Goal: Task Accomplishment & Management: Manage account settings

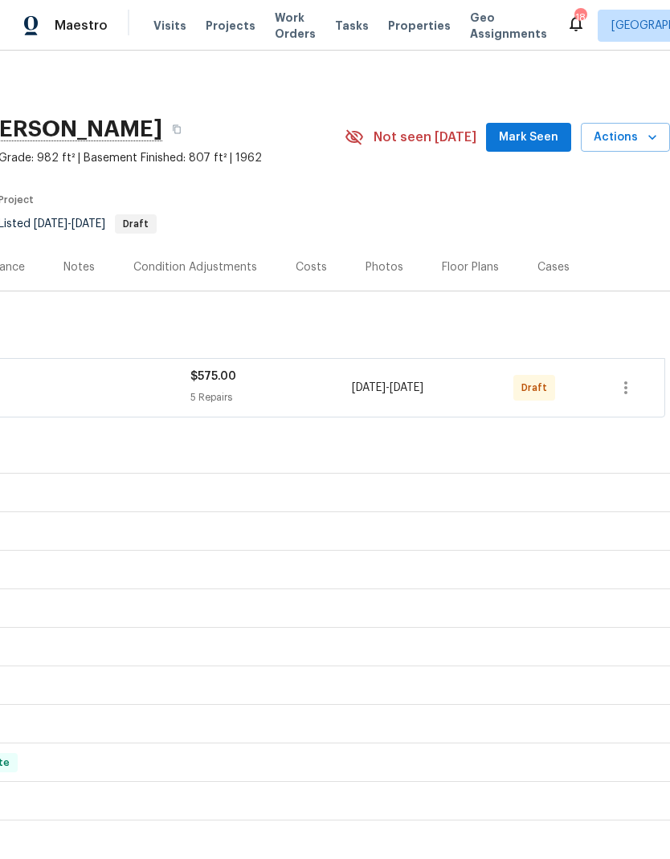
scroll to position [0, 238]
click at [625, 385] on icon "button" at bounding box center [625, 387] width 19 height 19
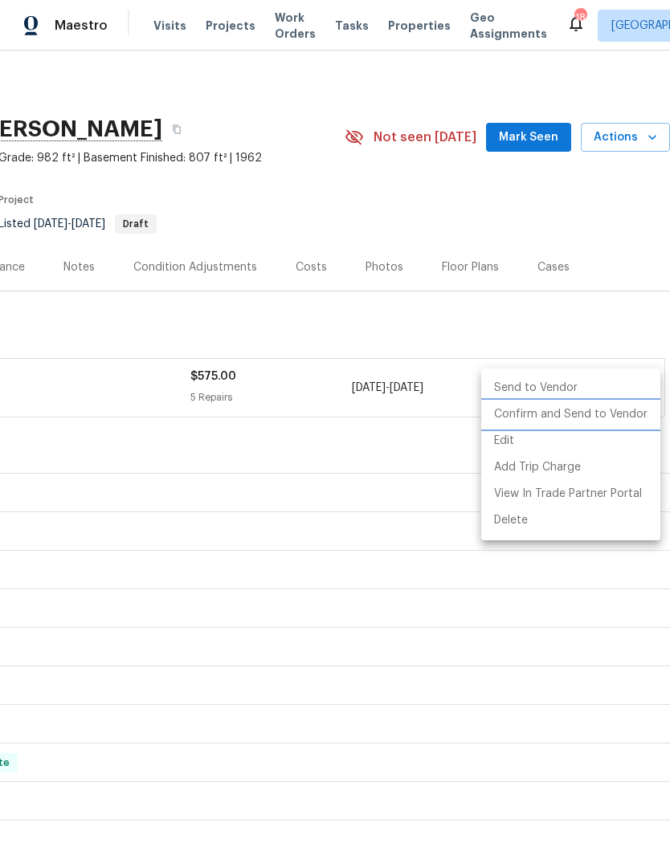
click at [580, 415] on li "Confirm and Send to Vendor" at bounding box center [570, 414] width 179 height 26
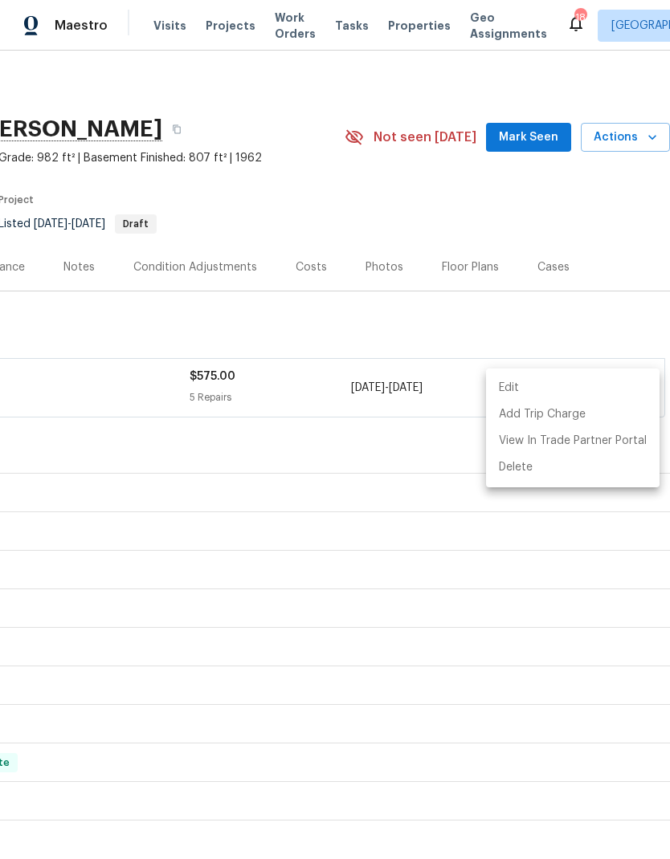
click at [160, 28] on div at bounding box center [335, 429] width 670 height 859
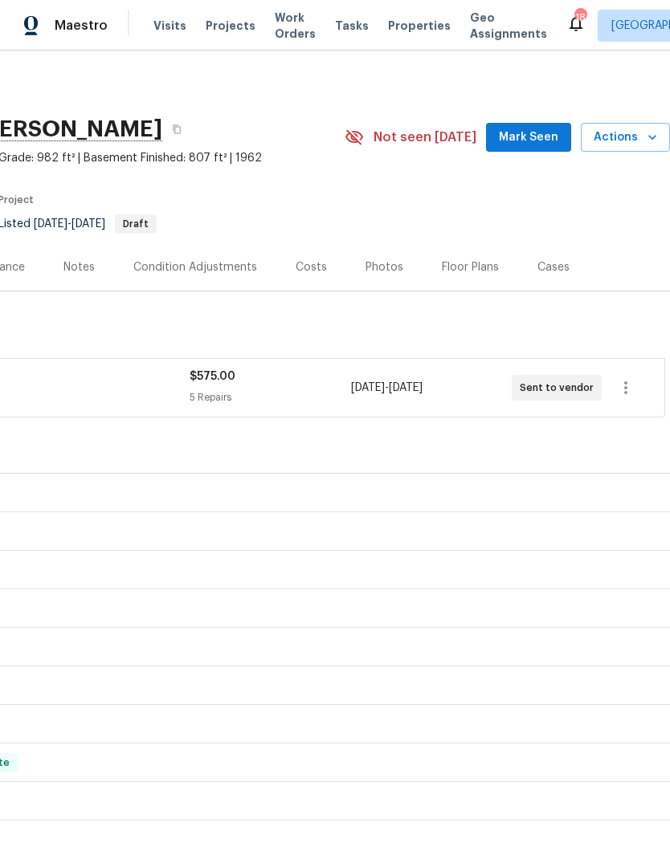
click at [165, 24] on span "Visits" at bounding box center [169, 26] width 33 height 16
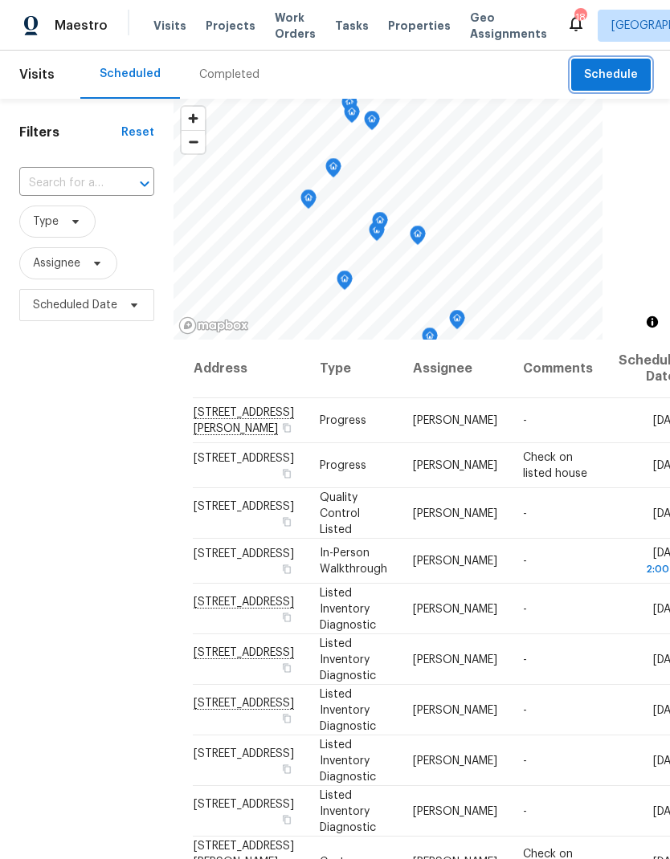
click at [614, 82] on span "Schedule" at bounding box center [611, 75] width 54 height 20
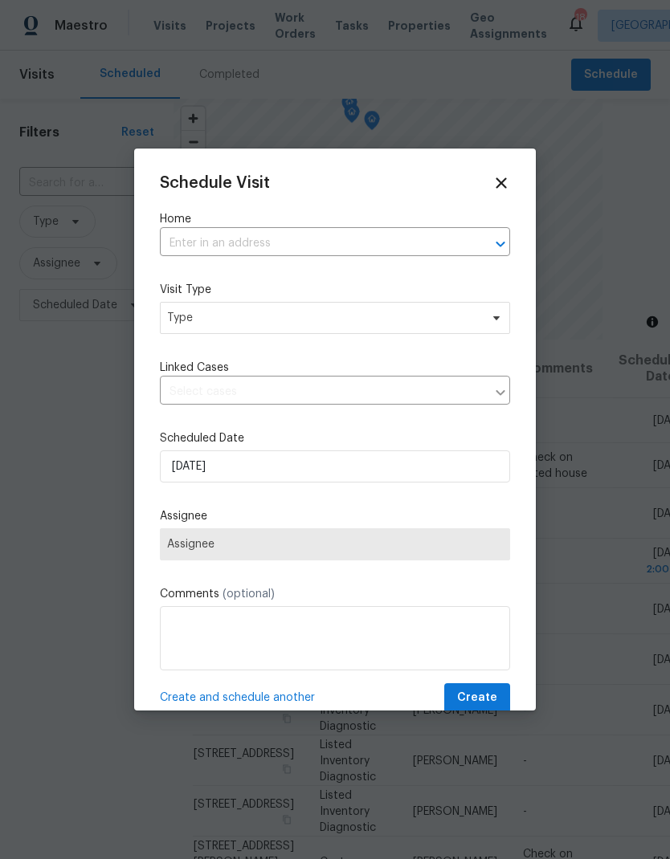
click at [363, 249] on input "text" at bounding box center [312, 243] width 305 height 25
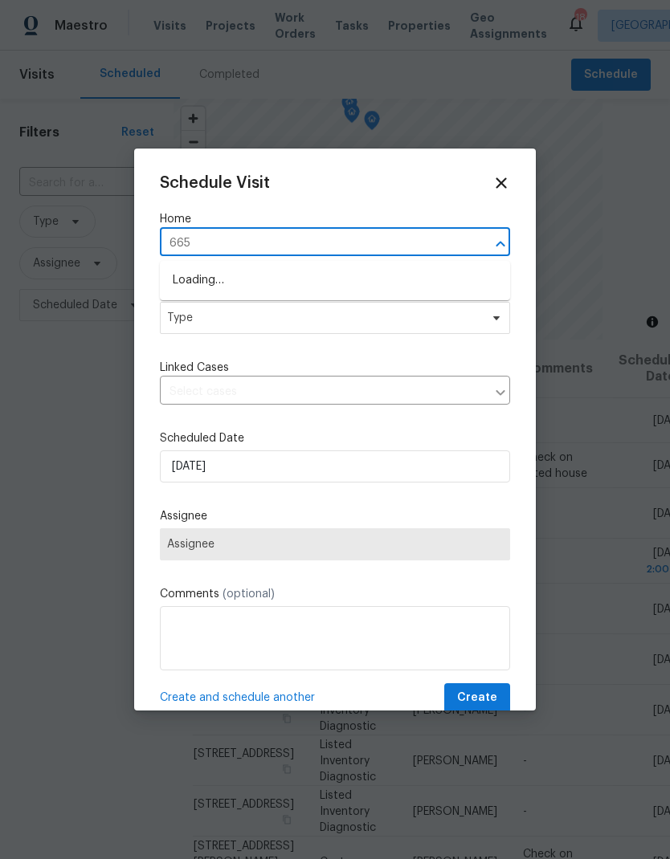
type input "6650"
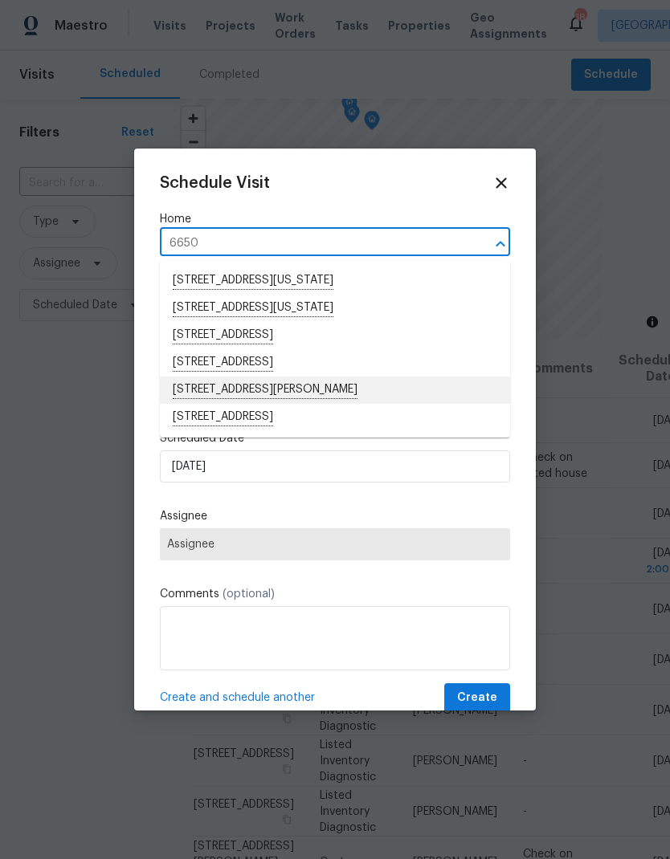
click at [295, 395] on li "[STREET_ADDRESS][PERSON_NAME]" at bounding box center [335, 390] width 350 height 27
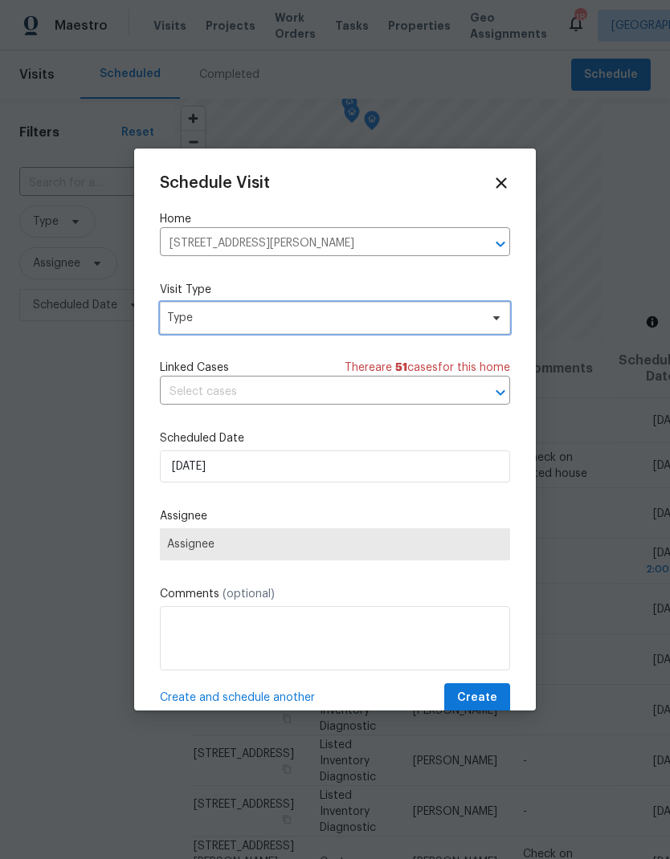
click at [287, 323] on span "Type" at bounding box center [323, 318] width 312 height 16
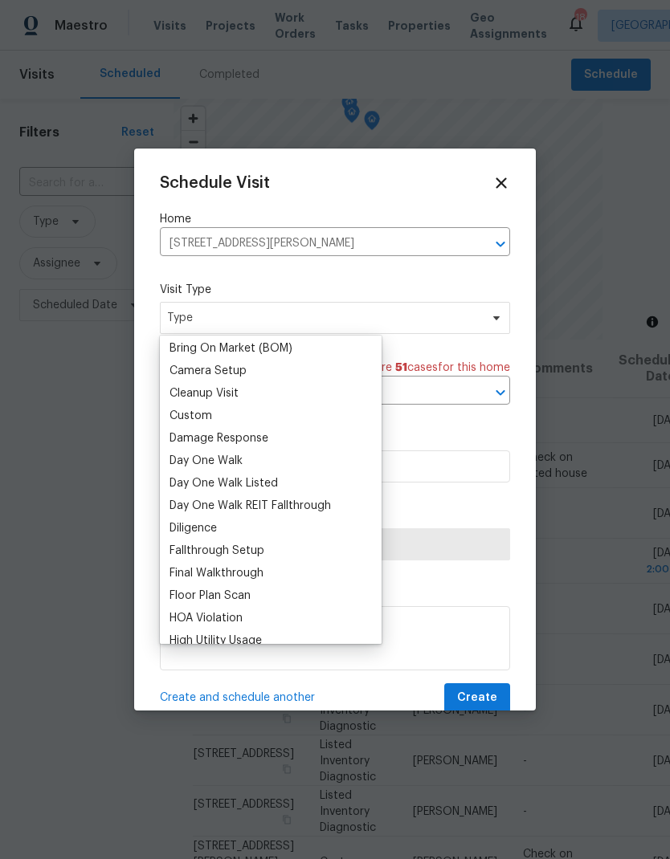
scroll to position [146, 0]
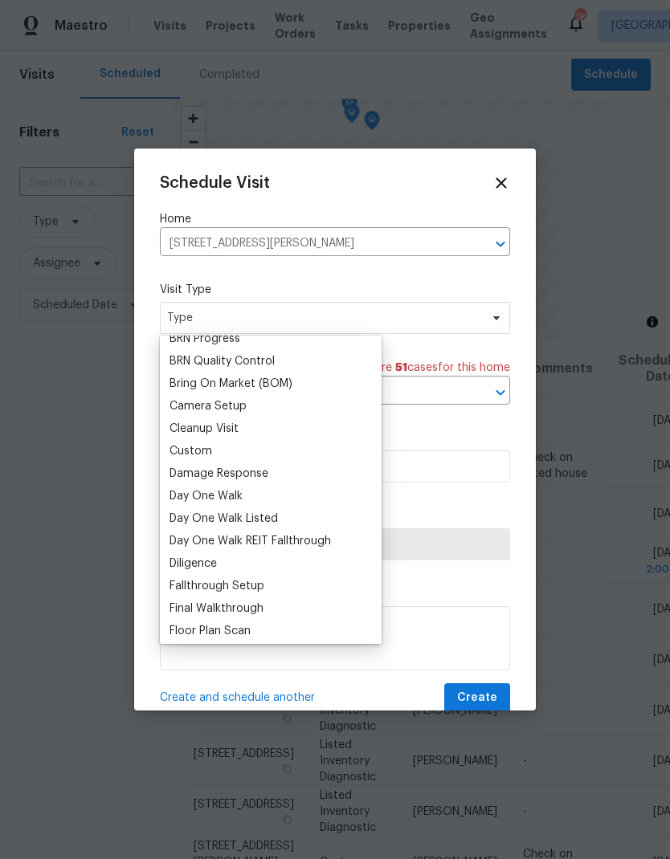
click at [221, 452] on div "Custom" at bounding box center [271, 451] width 212 height 22
click at [210, 446] on div "Custom" at bounding box center [190, 451] width 43 height 16
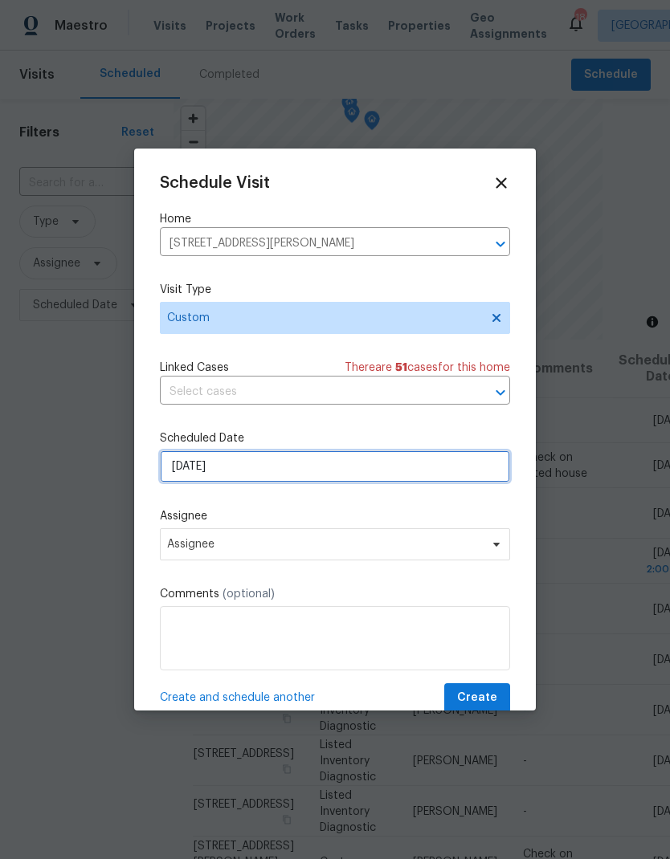
click at [292, 480] on input "[DATE]" at bounding box center [335, 466] width 350 height 32
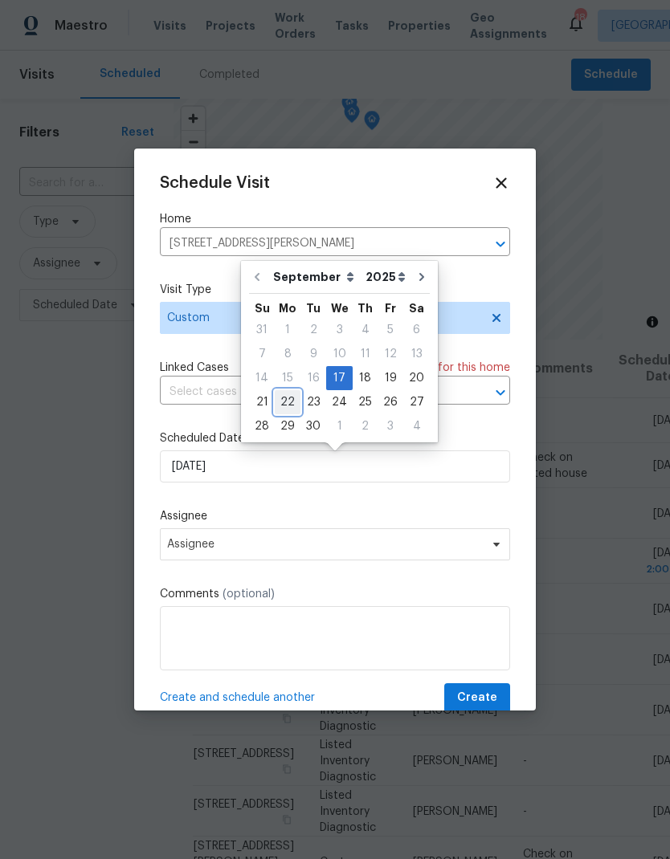
click at [290, 405] on div "22" at bounding box center [288, 402] width 26 height 22
type input "[DATE]"
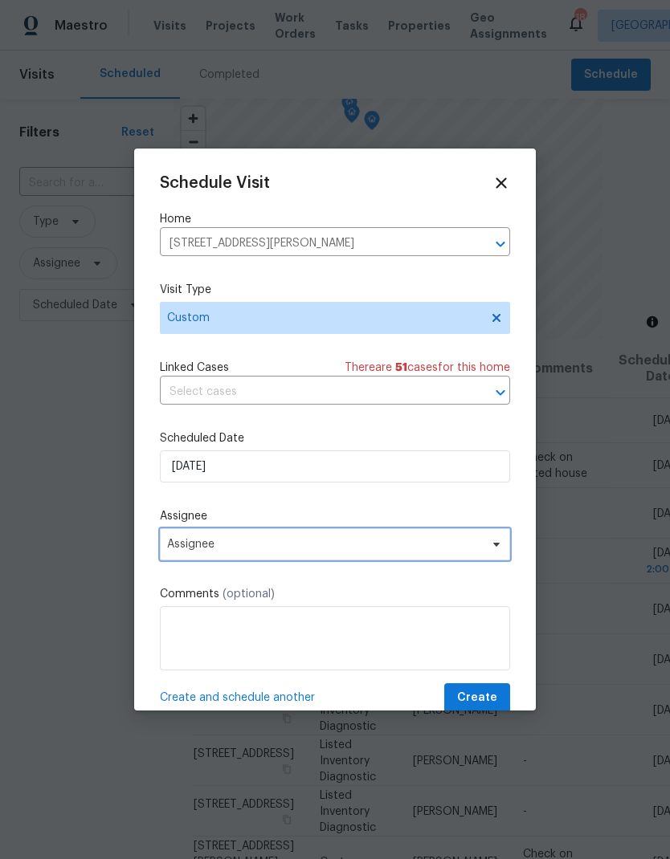
click at [293, 558] on span "Assignee" at bounding box center [335, 544] width 350 height 32
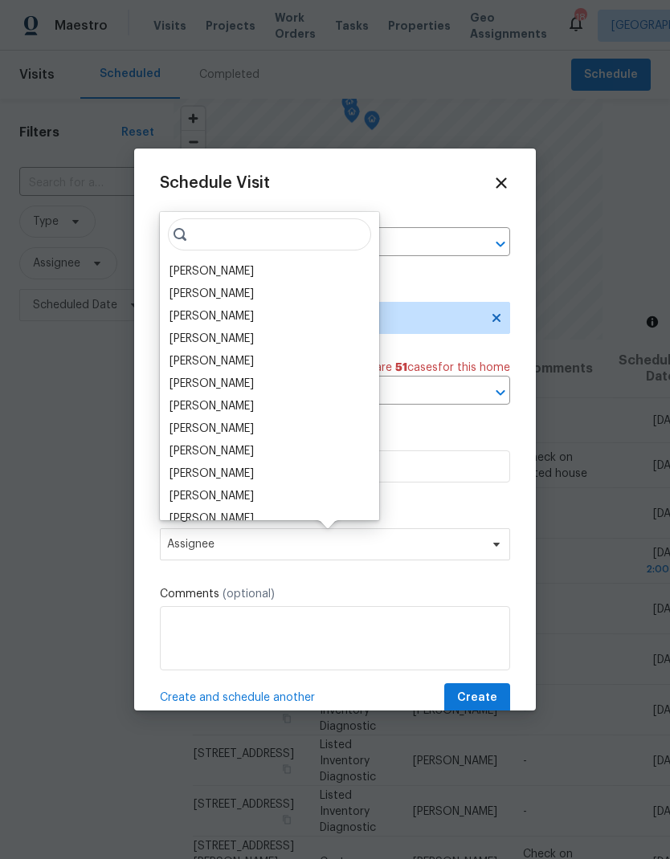
click at [195, 268] on div "[PERSON_NAME]" at bounding box center [211, 271] width 84 height 16
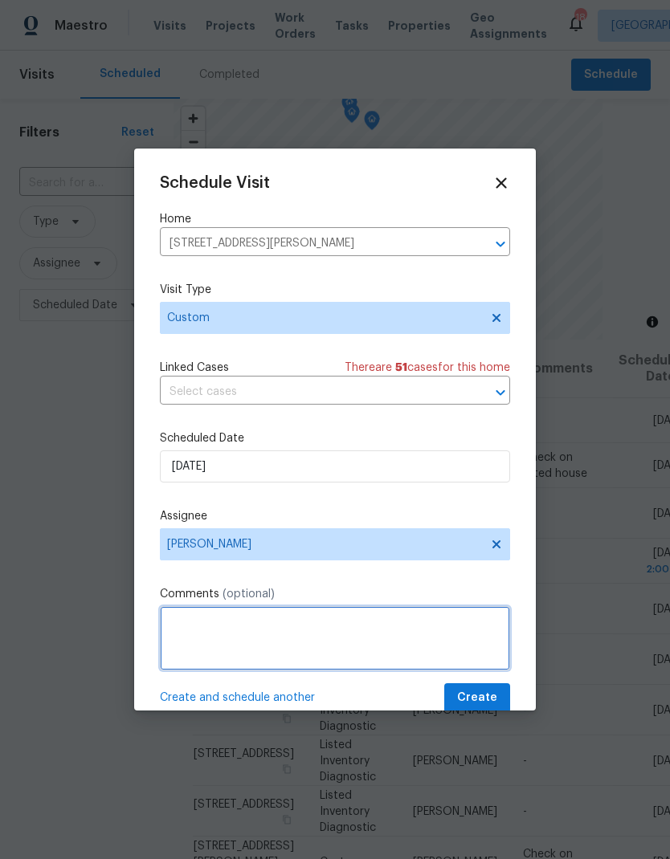
click at [300, 633] on textarea at bounding box center [335, 638] width 350 height 64
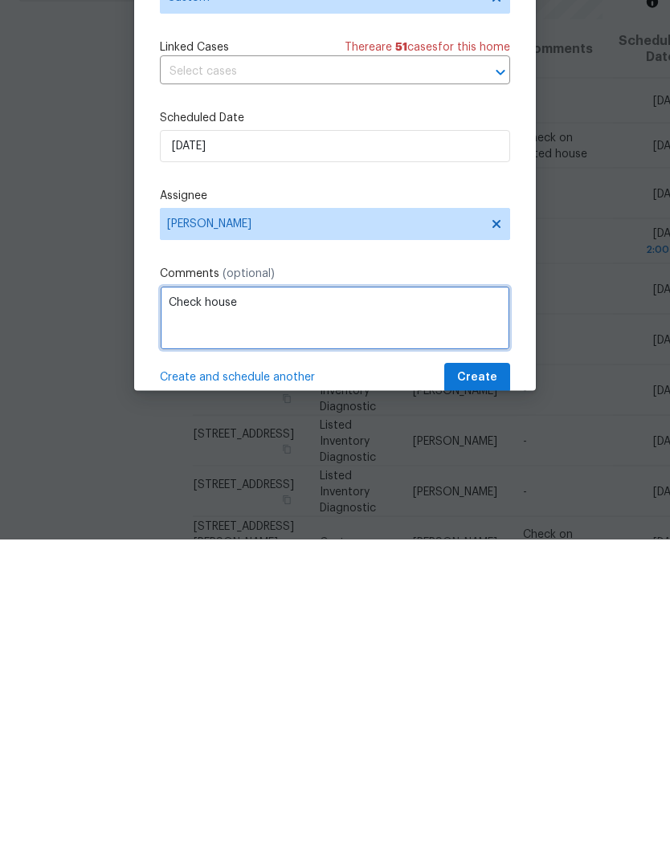
type textarea "Check house"
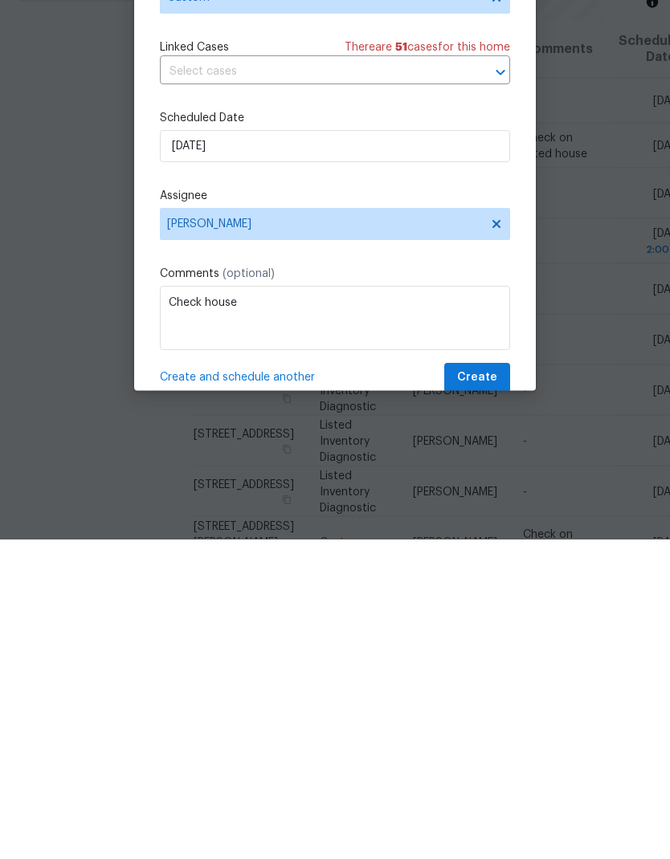
click at [277, 690] on span "Create and schedule another" at bounding box center [237, 698] width 155 height 16
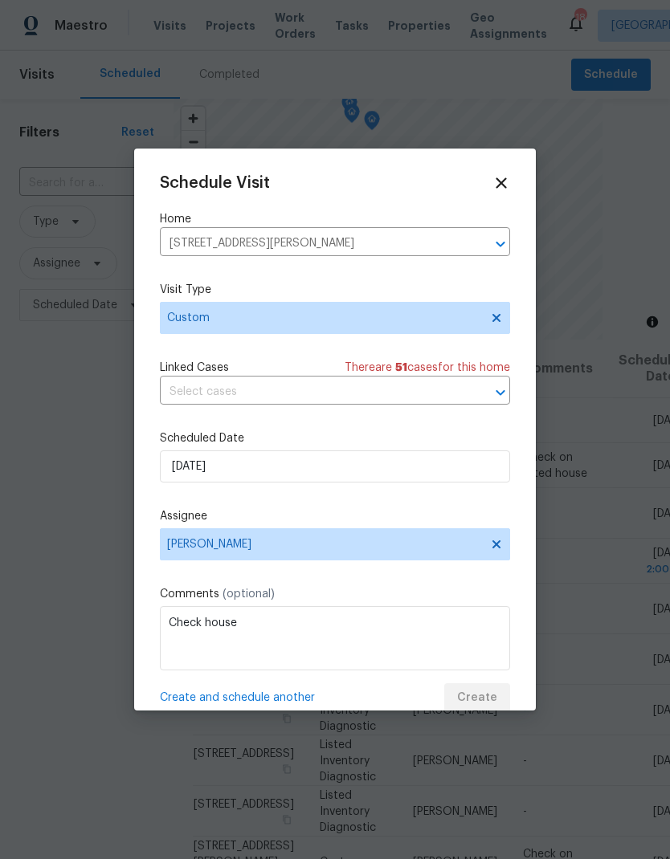
scroll to position [0, 0]
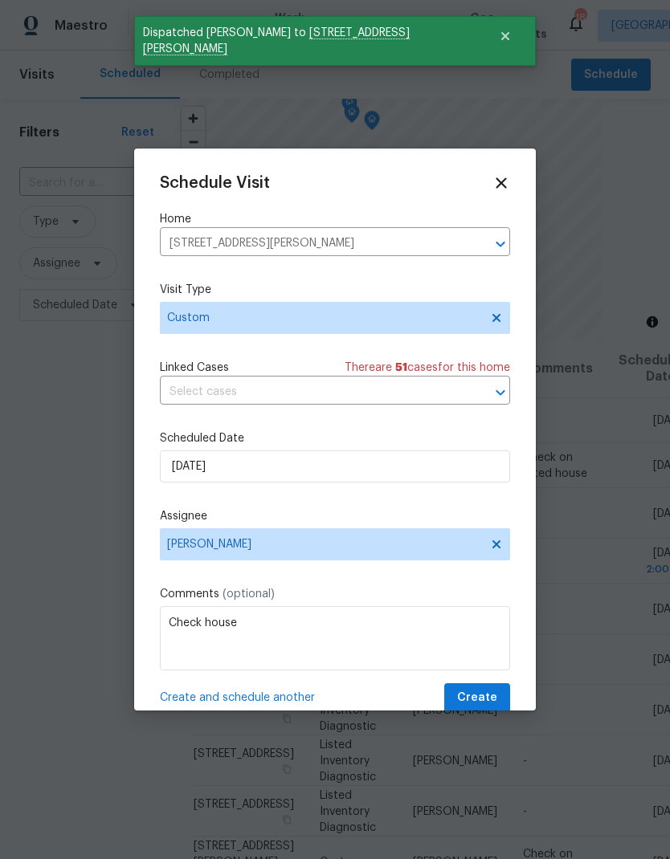
click at [484, 246] on icon "Clear" at bounding box center [479, 244] width 16 height 16
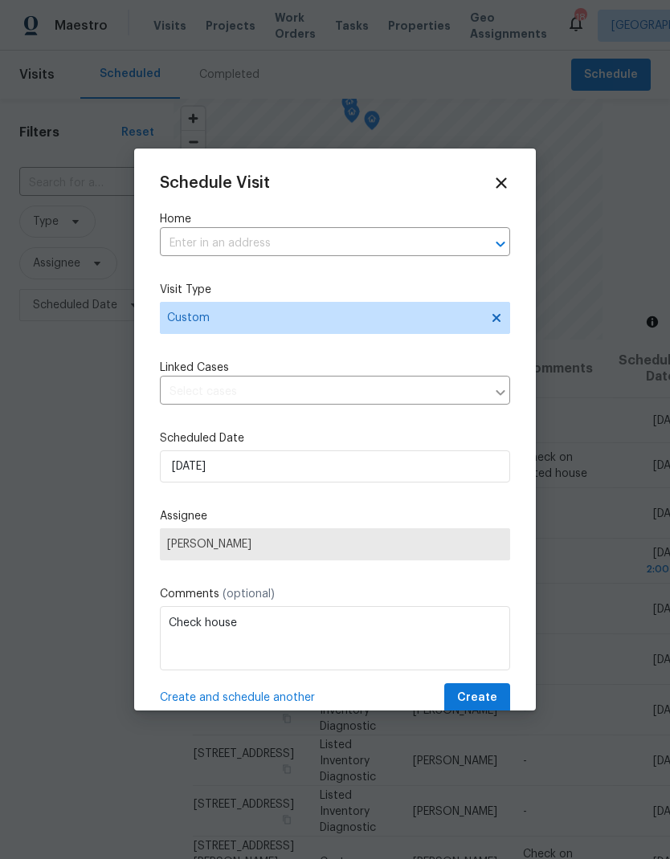
click at [387, 245] on input "text" at bounding box center [312, 243] width 305 height 25
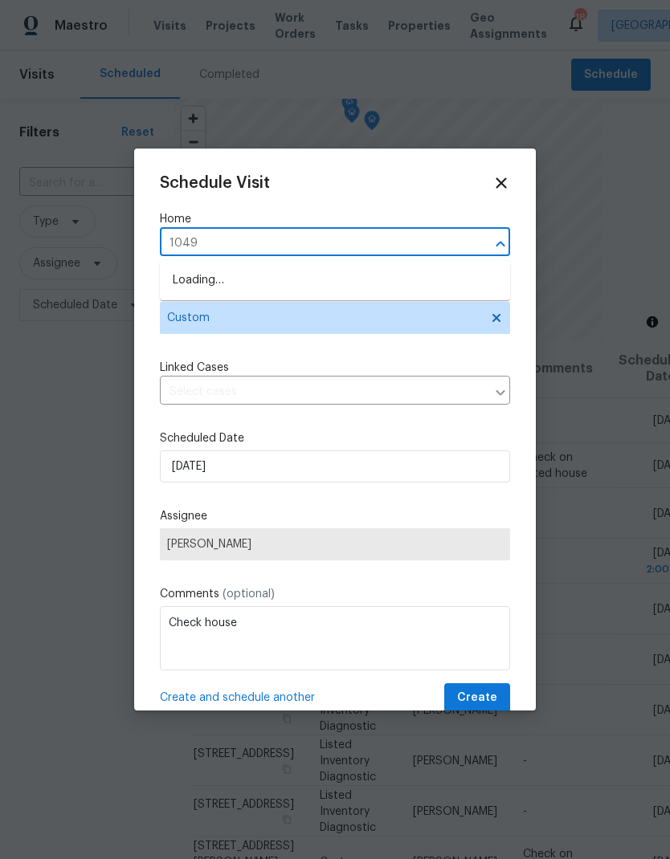
type input "10490"
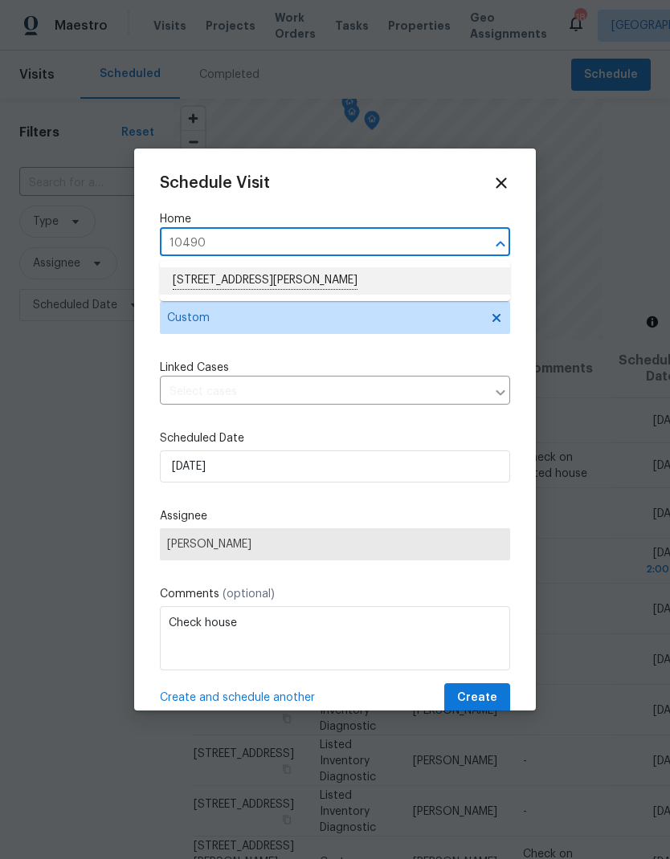
click at [298, 288] on li "[STREET_ADDRESS][PERSON_NAME]" at bounding box center [335, 280] width 350 height 27
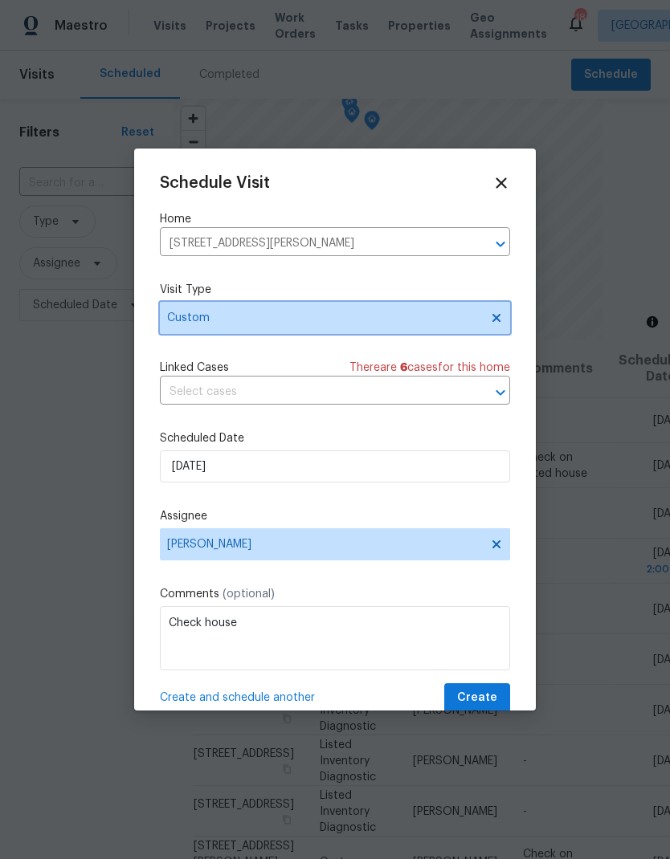
click at [340, 319] on span "Custom" at bounding box center [323, 318] width 312 height 16
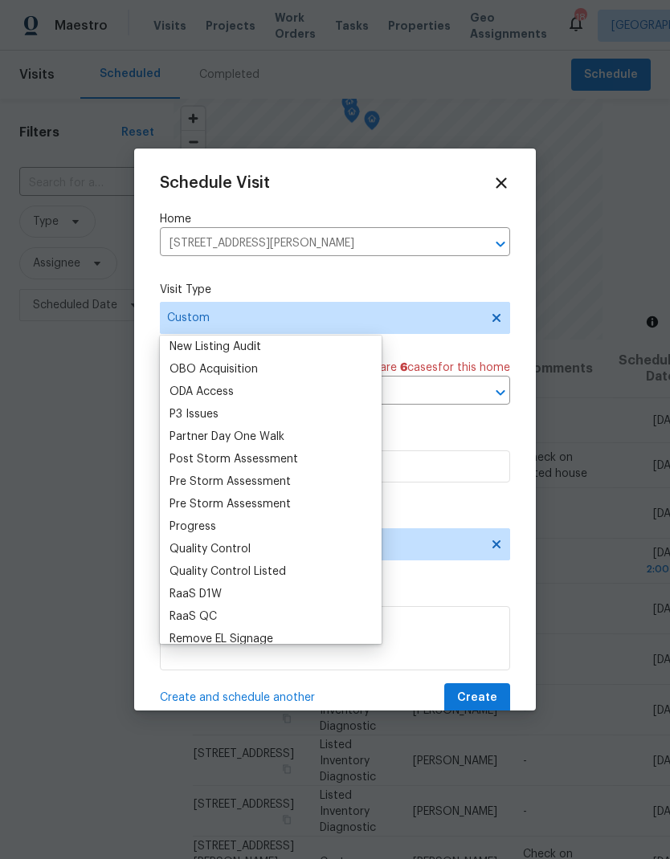
scroll to position [933, 0]
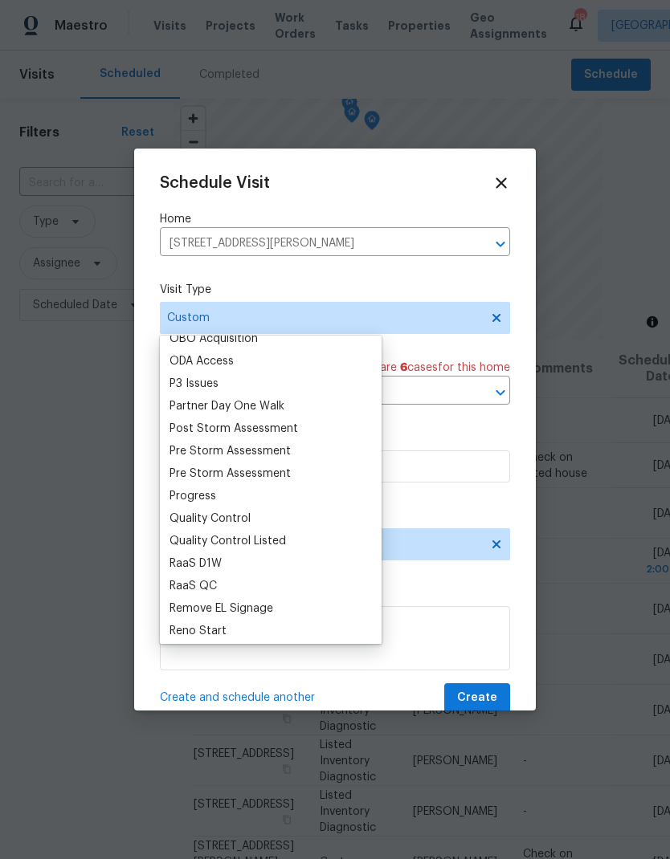
click at [222, 495] on div "Progress" at bounding box center [271, 496] width 212 height 22
click at [208, 499] on div "Progress" at bounding box center [192, 496] width 47 height 16
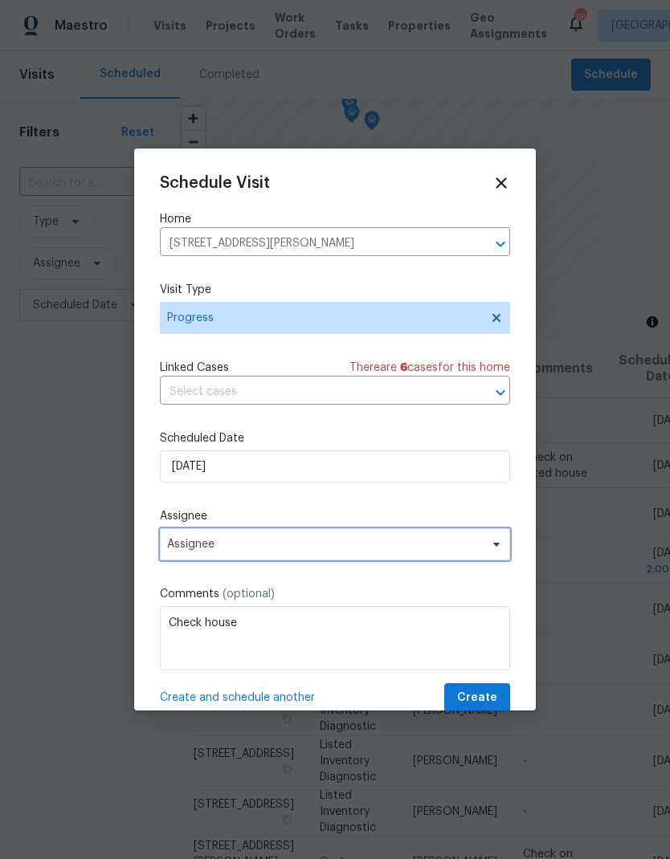
click at [486, 548] on span at bounding box center [494, 544] width 18 height 13
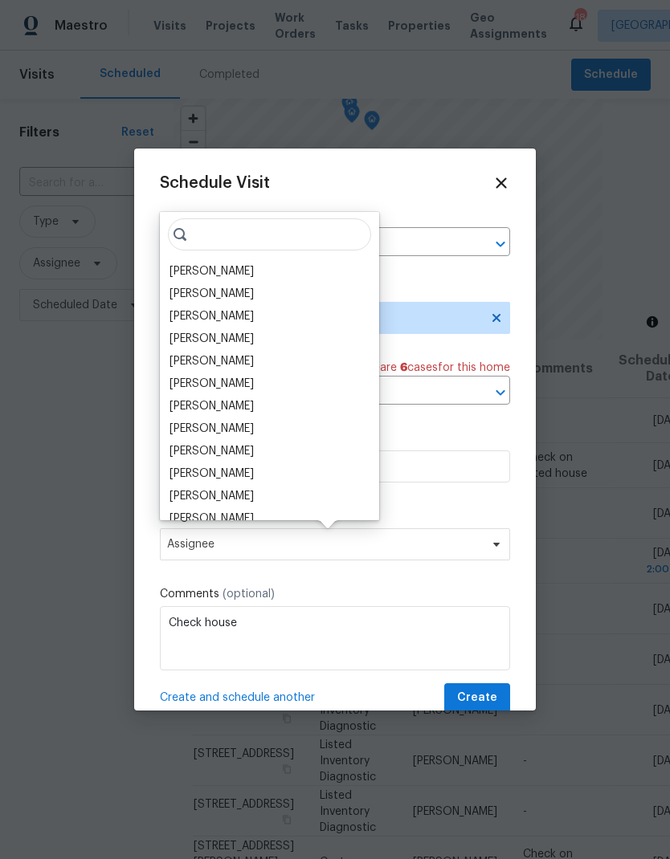
click at [234, 273] on div "[PERSON_NAME]" at bounding box center [211, 271] width 84 height 16
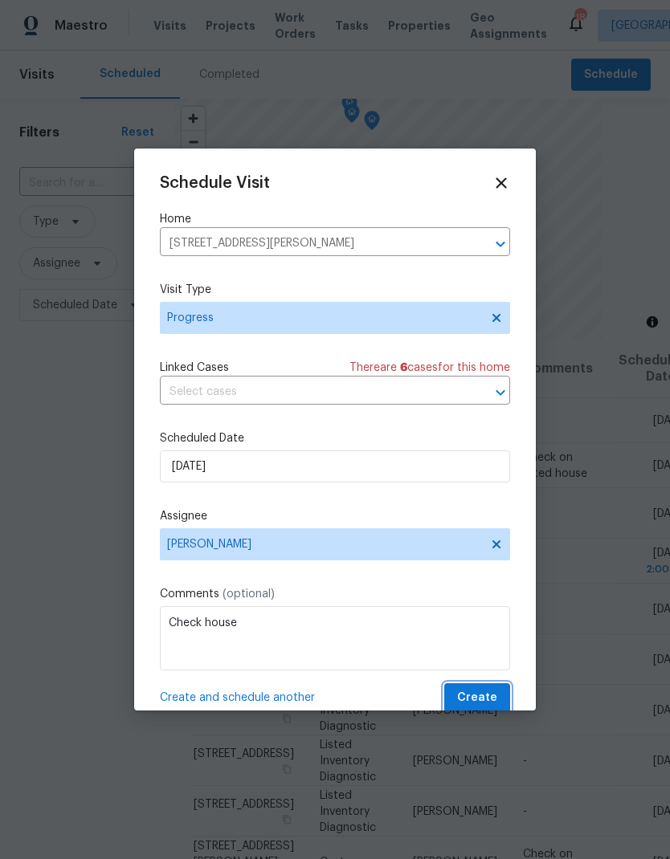
click at [488, 695] on span "Create" at bounding box center [477, 698] width 40 height 20
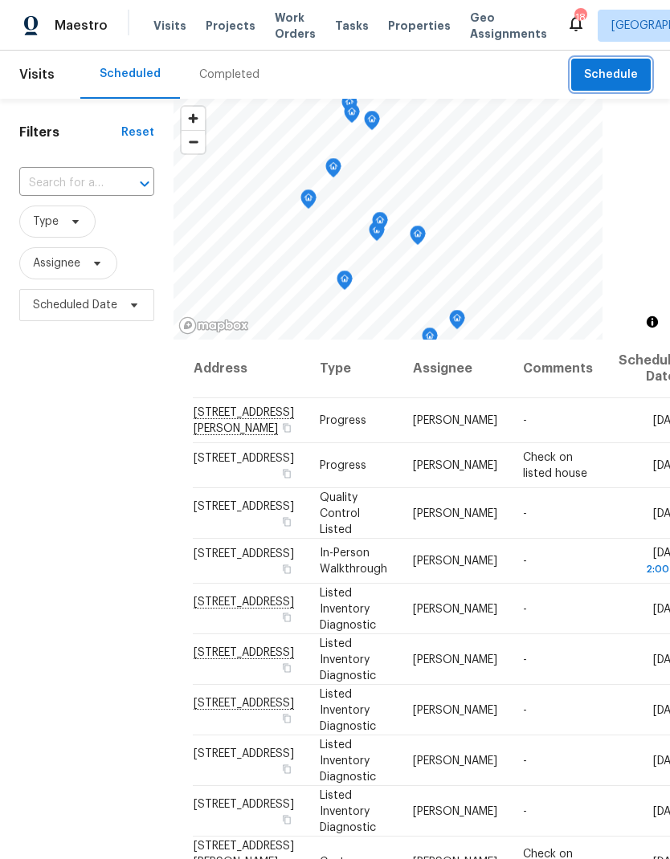
click at [615, 88] on button "Schedule" at bounding box center [610, 75] width 79 height 33
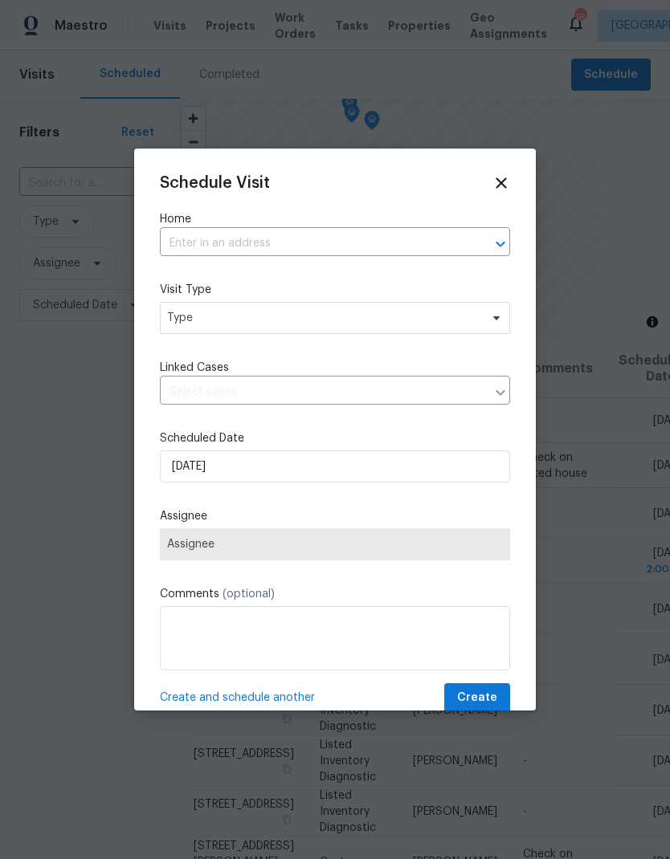
click at [356, 252] on input "text" at bounding box center [312, 243] width 305 height 25
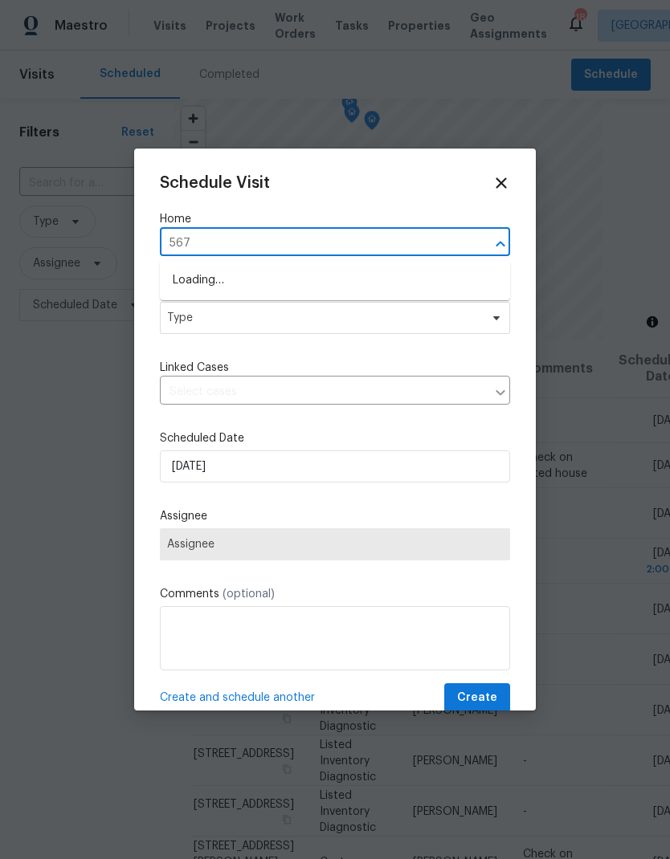
type input "5670"
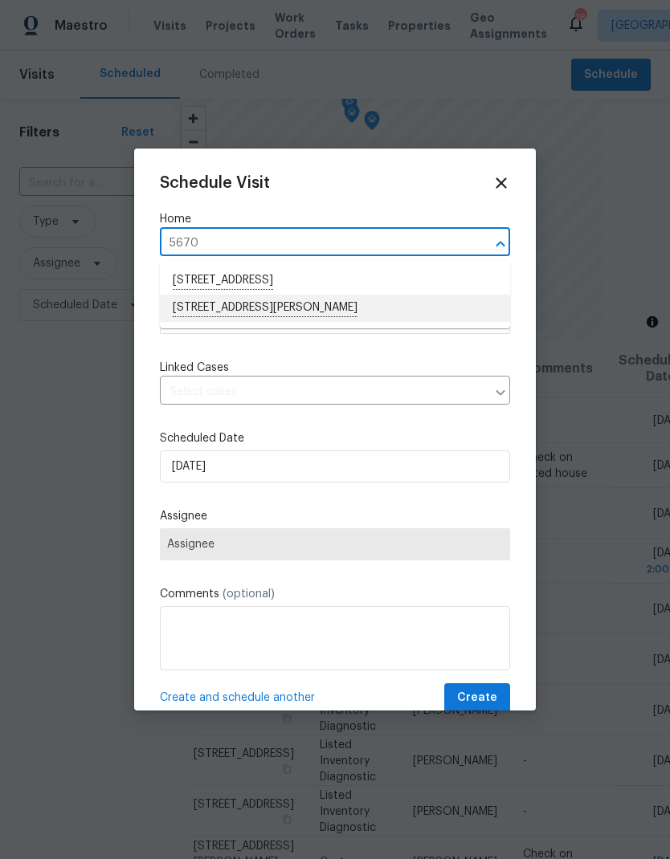
click at [275, 316] on li "[STREET_ADDRESS][PERSON_NAME]" at bounding box center [335, 308] width 350 height 27
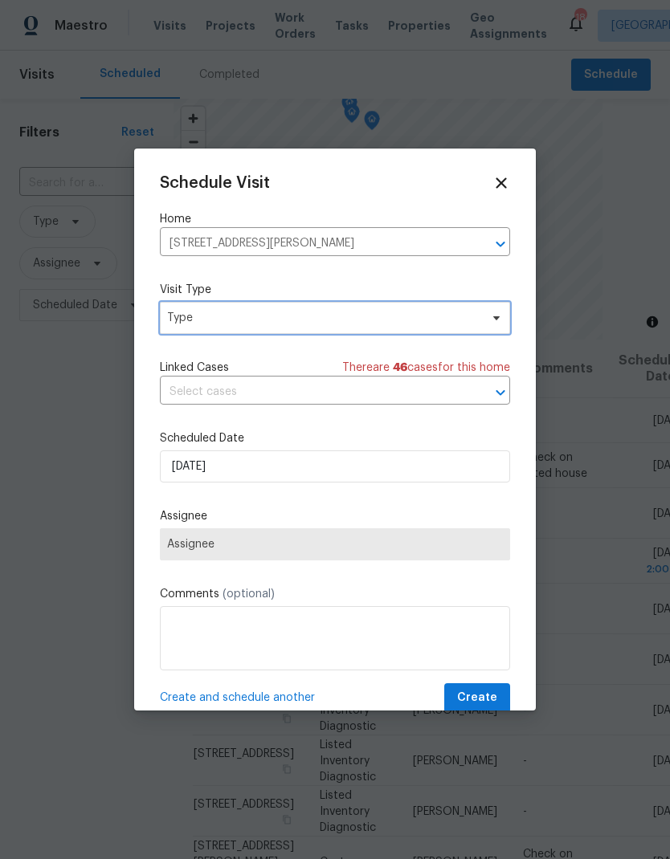
click at [342, 326] on span "Type" at bounding box center [323, 318] width 312 height 16
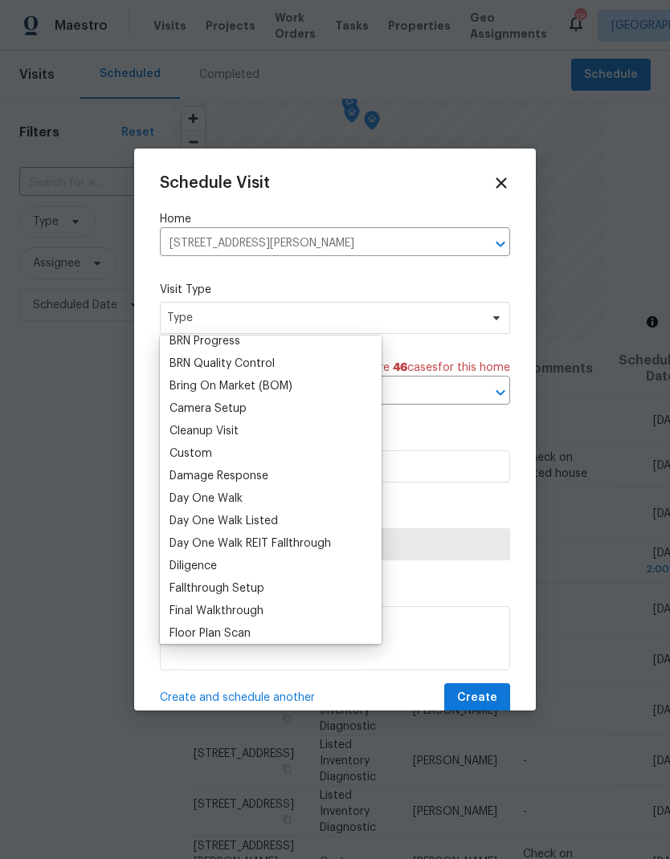
scroll to position [145, 0]
click at [221, 458] on div "Custom" at bounding box center [271, 452] width 212 height 22
click at [209, 446] on div "Custom" at bounding box center [190, 452] width 43 height 16
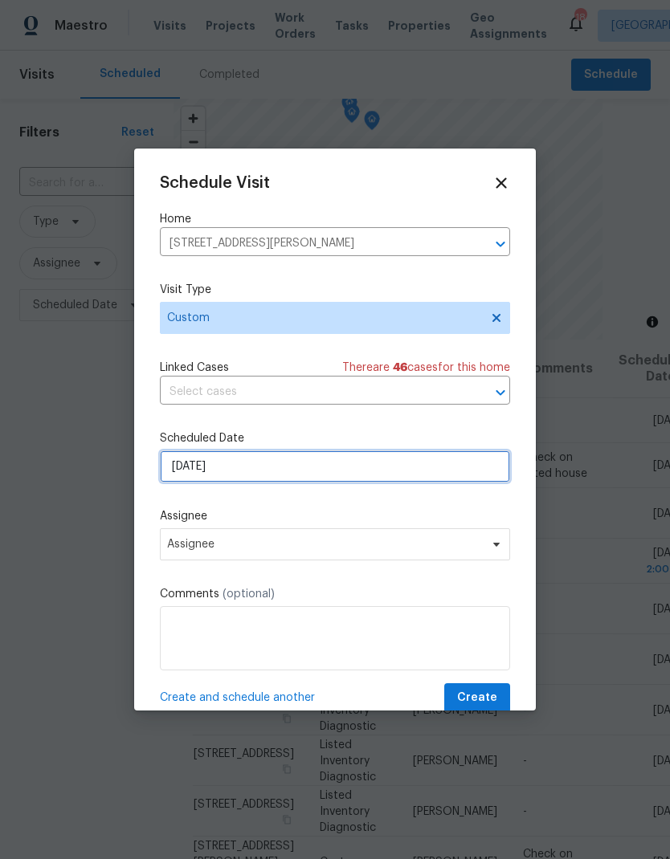
click at [287, 474] on input "[DATE]" at bounding box center [335, 466] width 350 height 32
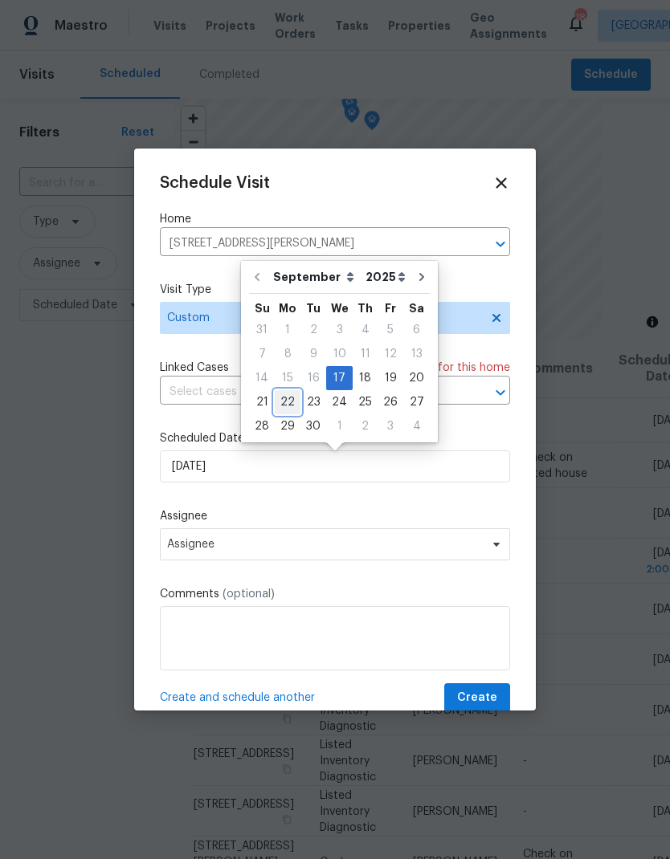
click at [294, 402] on div "22" at bounding box center [288, 402] width 26 height 22
type input "[DATE]"
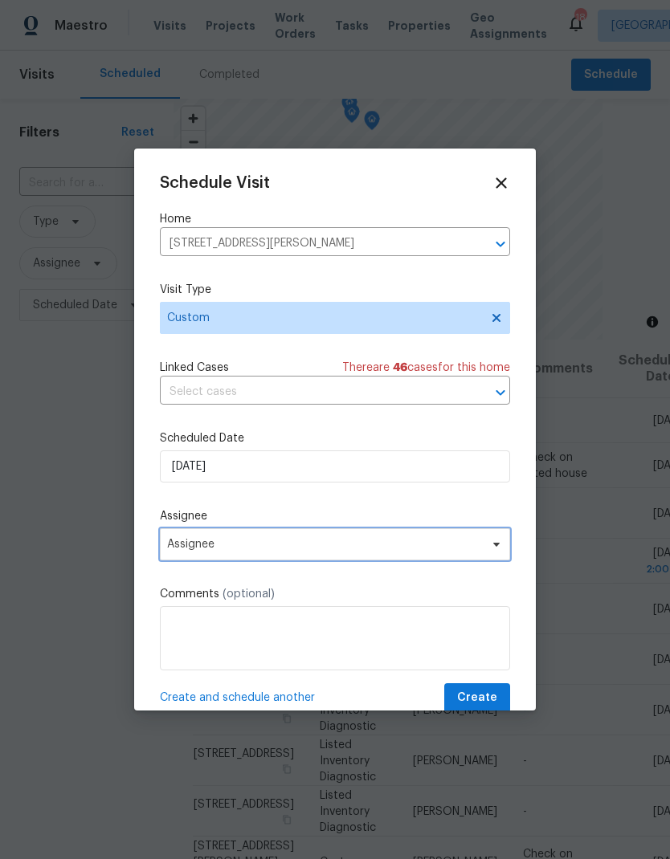
click at [275, 551] on span "Assignee" at bounding box center [324, 544] width 315 height 13
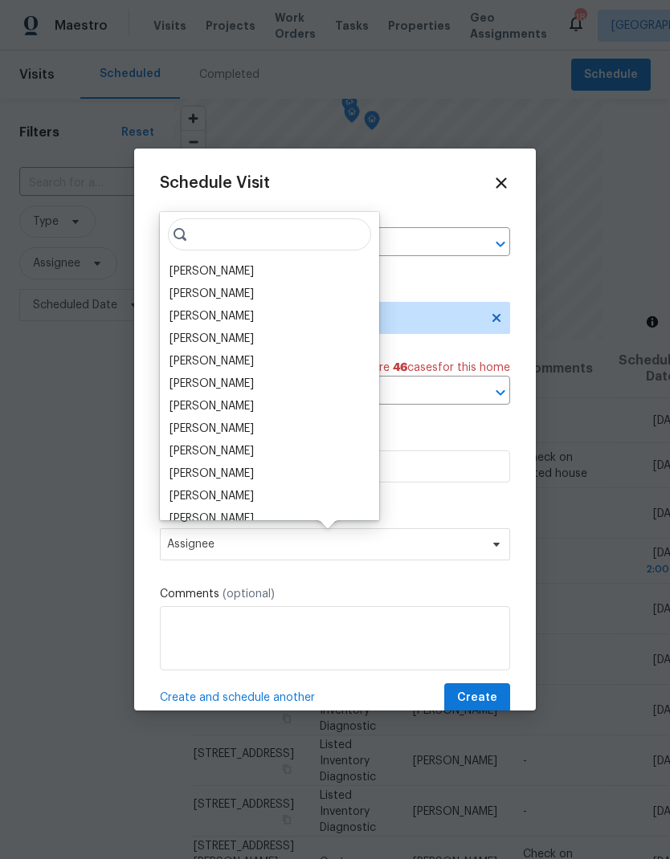
click at [251, 275] on div "[PERSON_NAME]" at bounding box center [211, 271] width 84 height 16
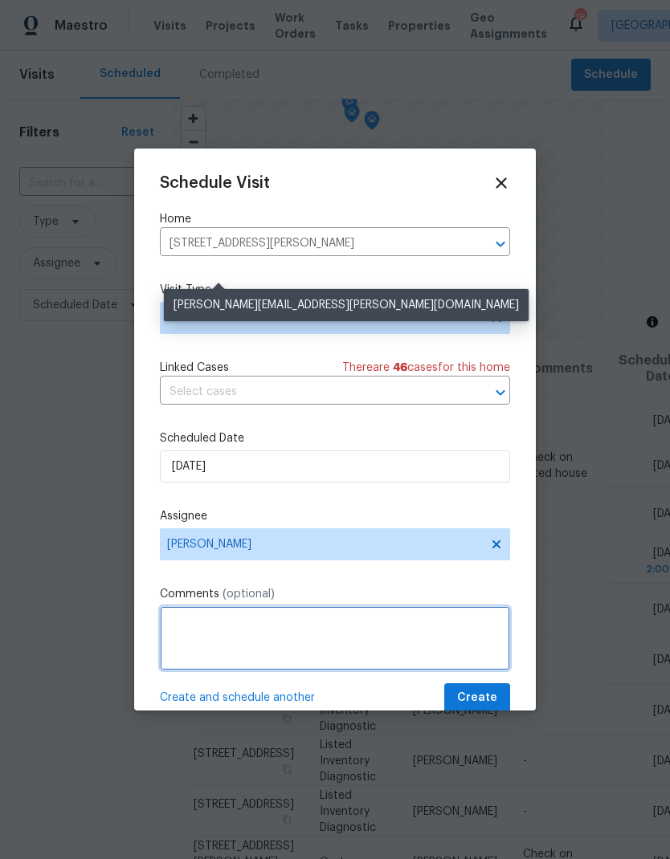
click at [321, 646] on textarea at bounding box center [335, 638] width 350 height 64
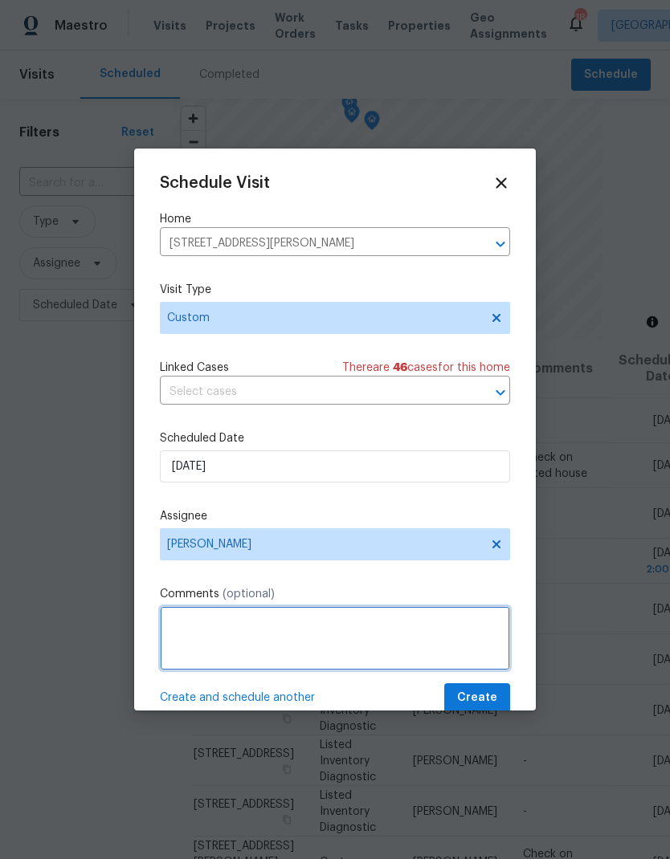
scroll to position [52, 0]
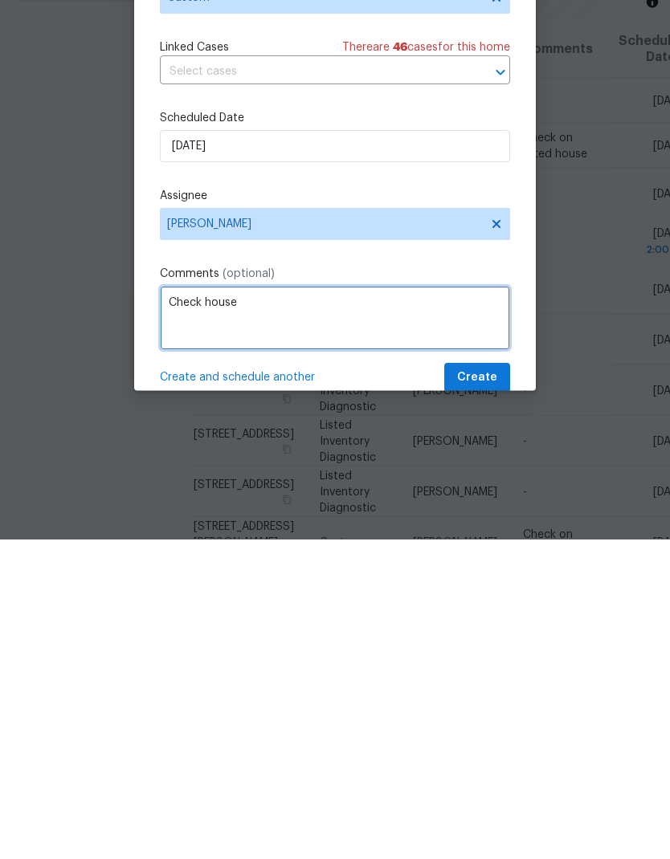
type textarea "Check house"
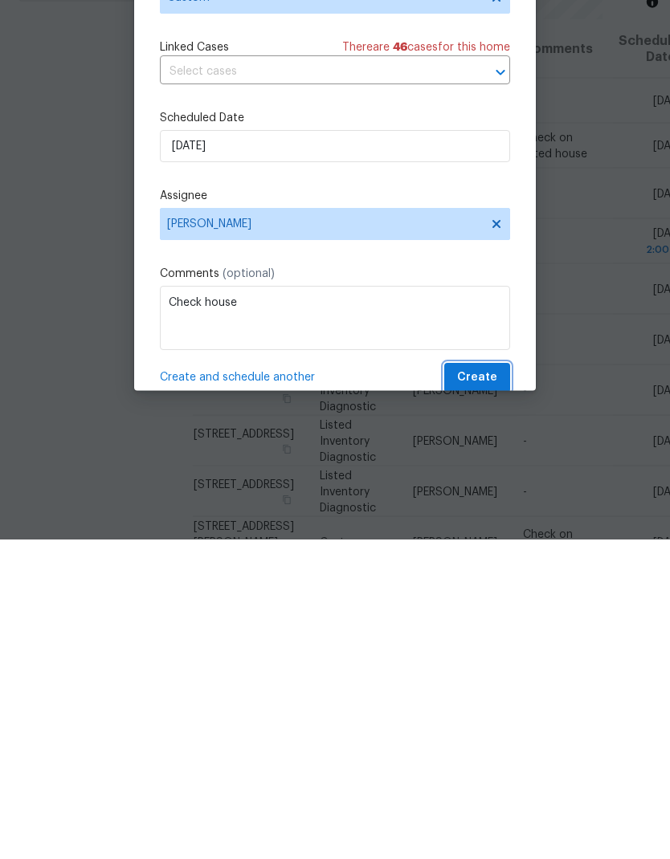
click at [493, 688] on span "Create" at bounding box center [477, 698] width 40 height 20
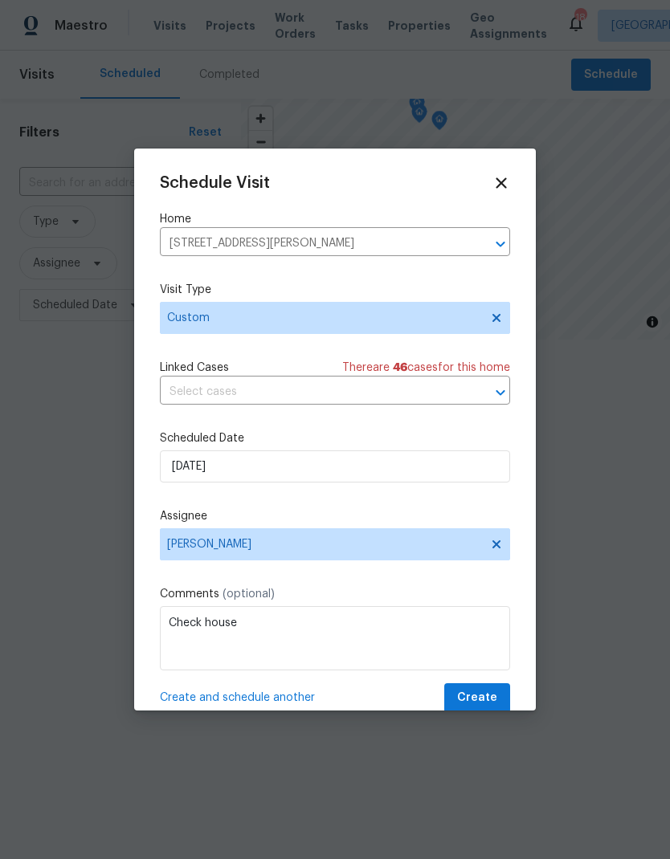
scroll to position [0, 0]
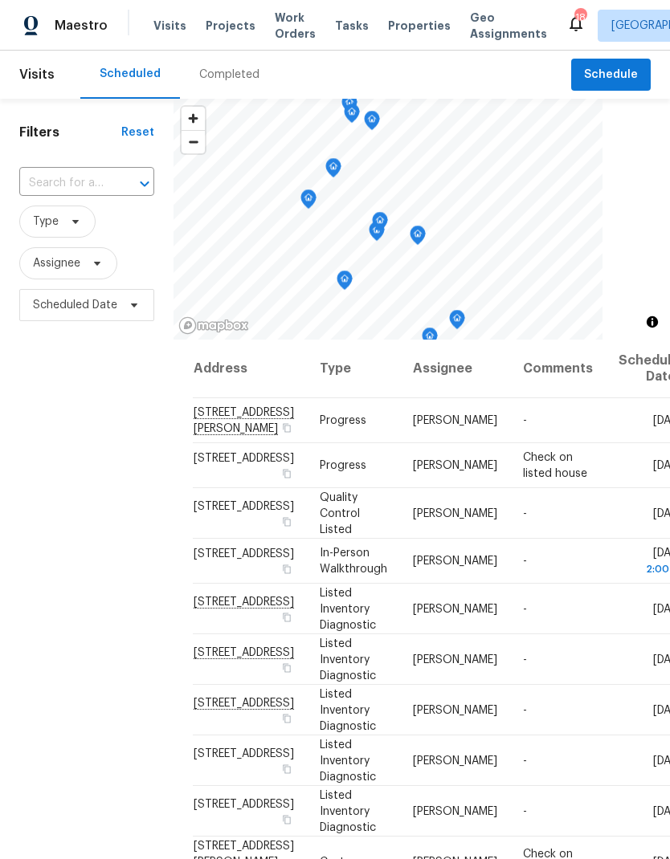
click at [222, 33] on span "Projects" at bounding box center [231, 26] width 50 height 16
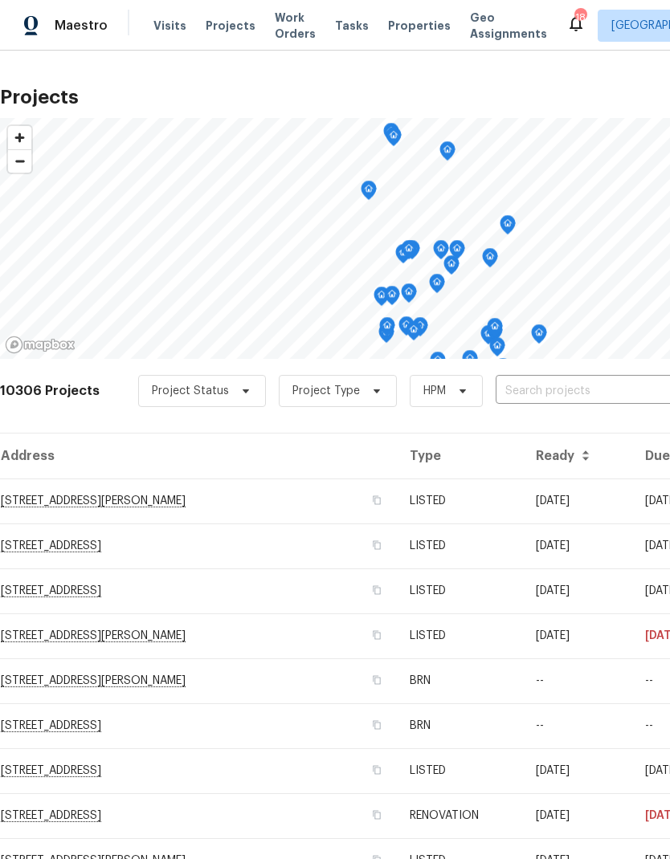
click at [525, 390] on input "text" at bounding box center [587, 391] width 184 height 25
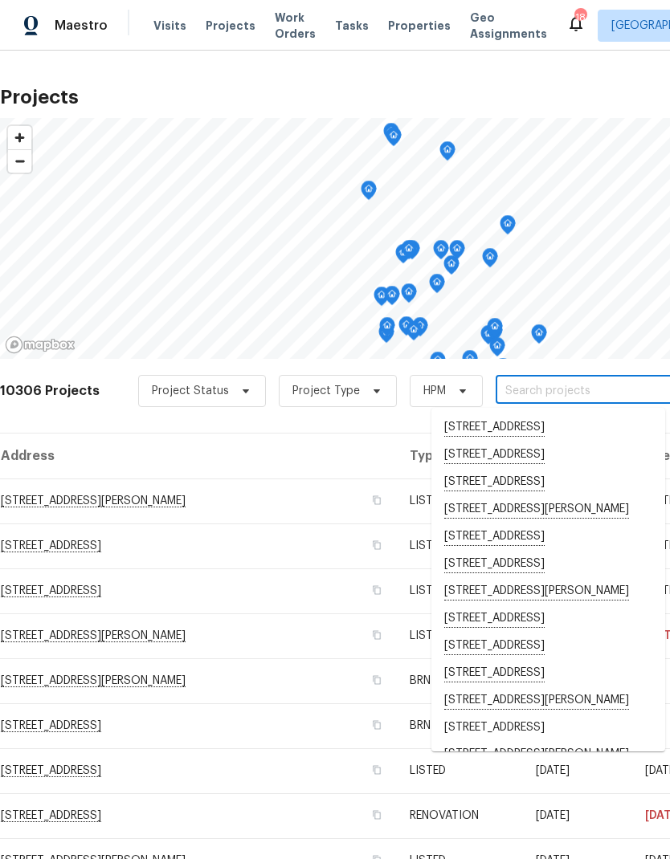
paste input "[STREET_ADDRESS]"
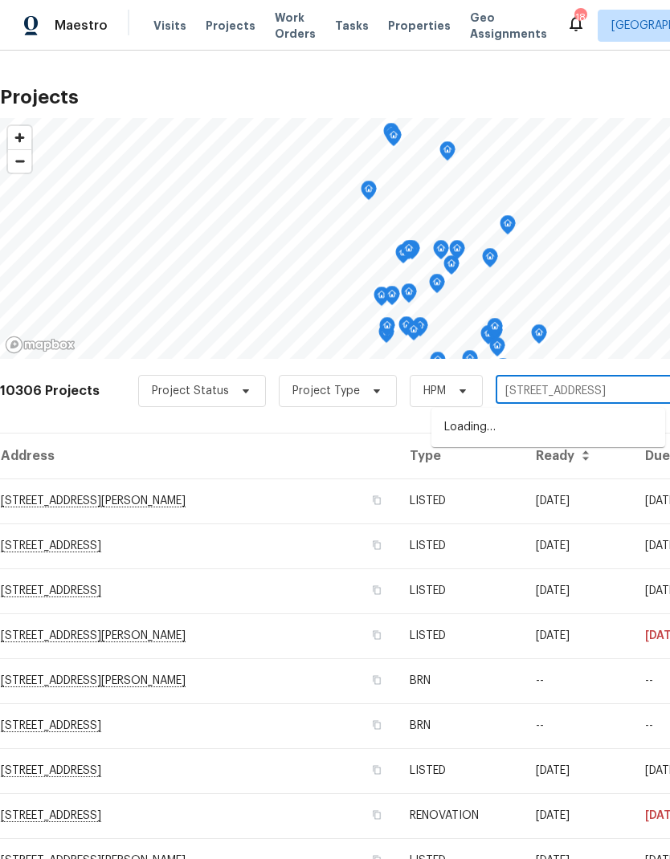
type input "[STREET_ADDRESS]"
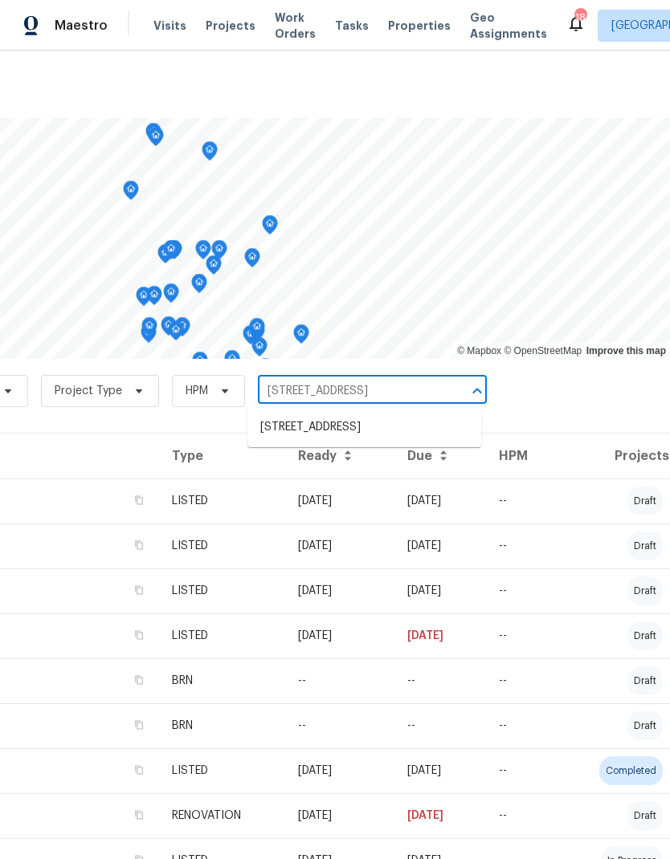
click at [398, 429] on li "[STREET_ADDRESS]" at bounding box center [364, 427] width 234 height 26
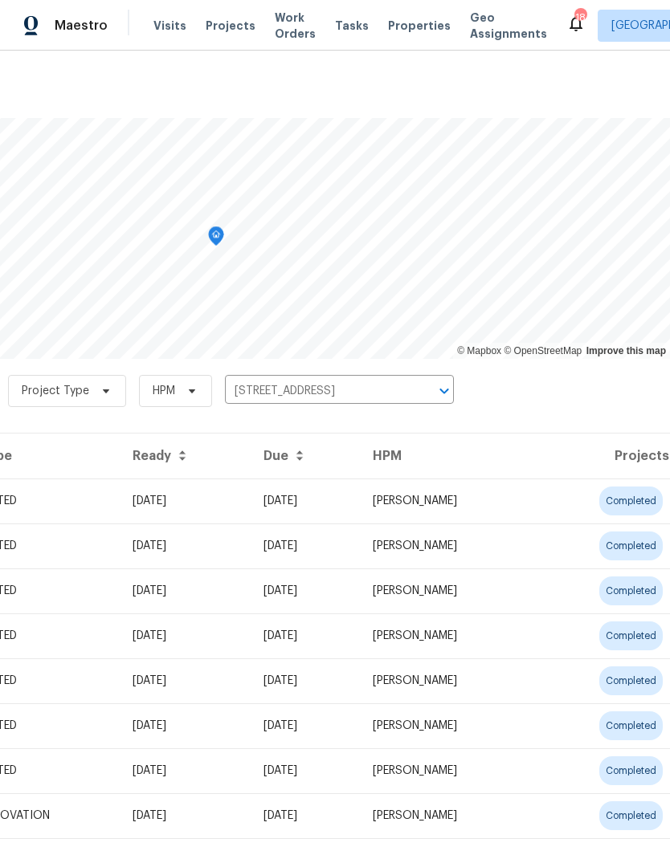
click at [443, 780] on td "[PERSON_NAME]" at bounding box center [448, 770] width 176 height 45
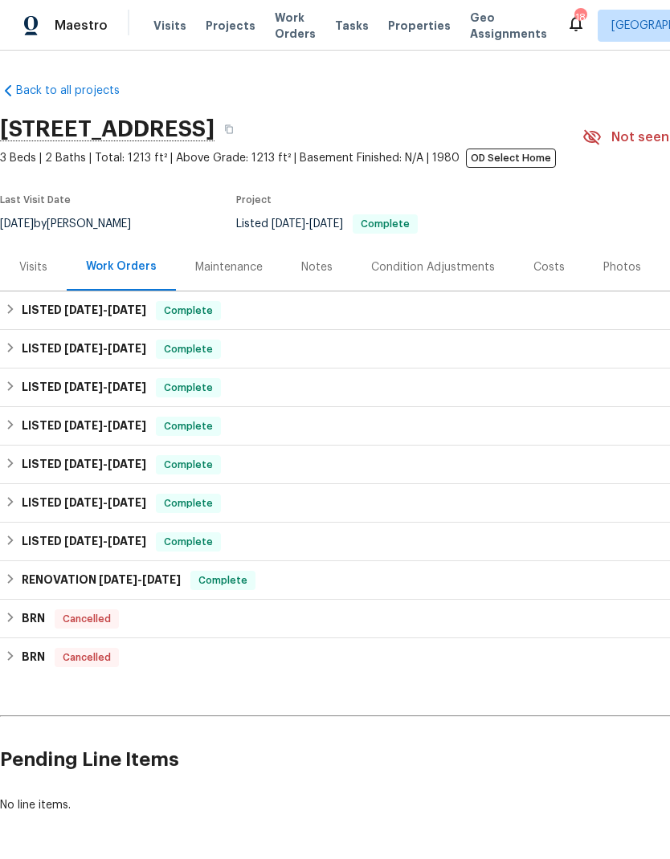
click at [326, 267] on div "Notes" at bounding box center [316, 267] width 31 height 16
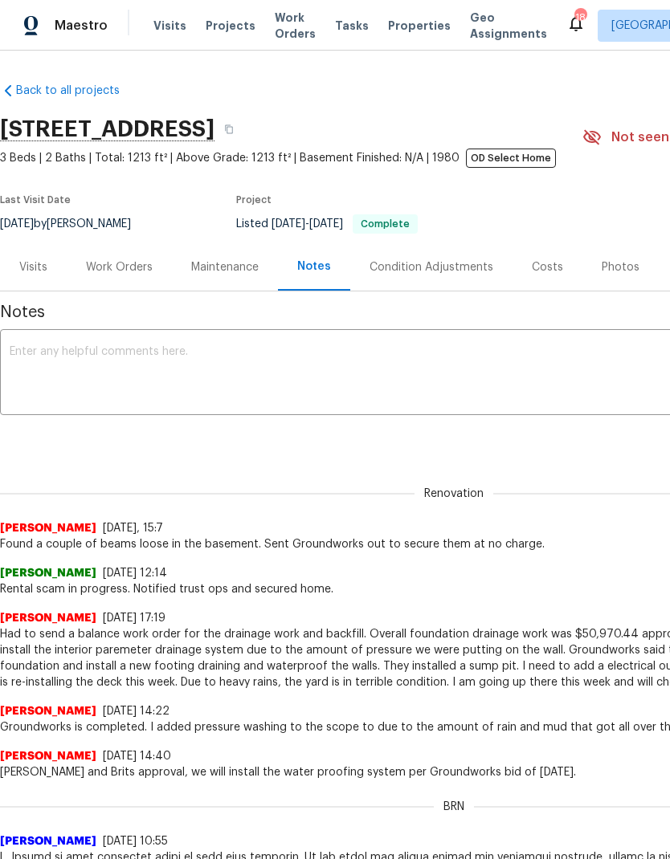
click at [434, 378] on textarea at bounding box center [454, 374] width 888 height 56
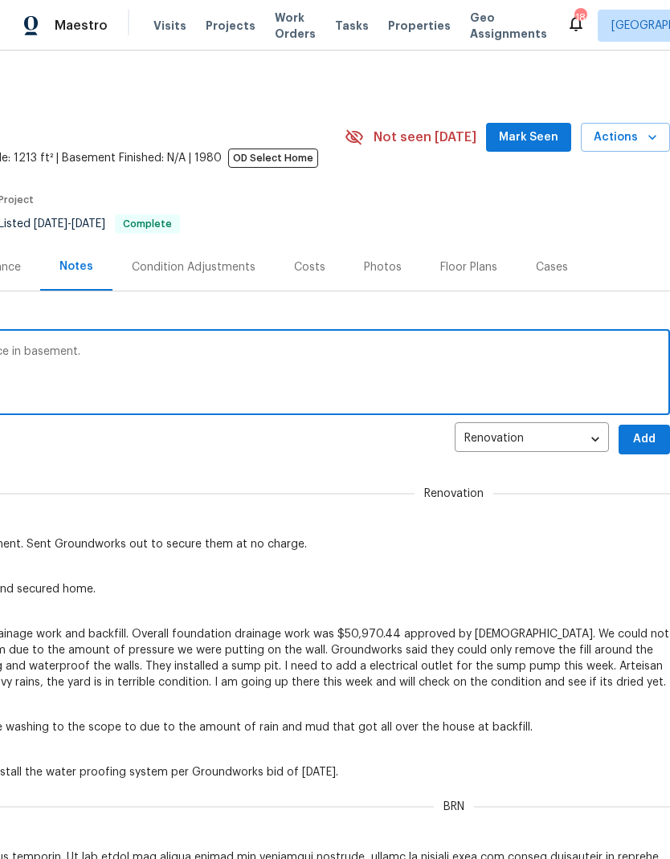
scroll to position [0, 238]
type textarea "Emailed groundwork’s regarding loose brace in basement."
click at [641, 441] on span "Add" at bounding box center [644, 440] width 26 height 20
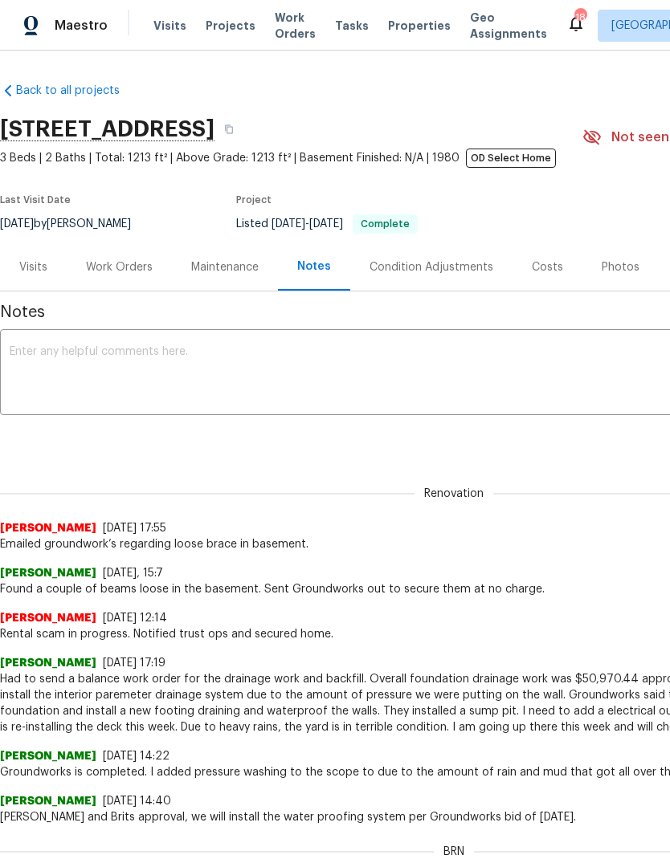
scroll to position [0, 0]
click at [127, 267] on div "Work Orders" at bounding box center [119, 267] width 67 height 16
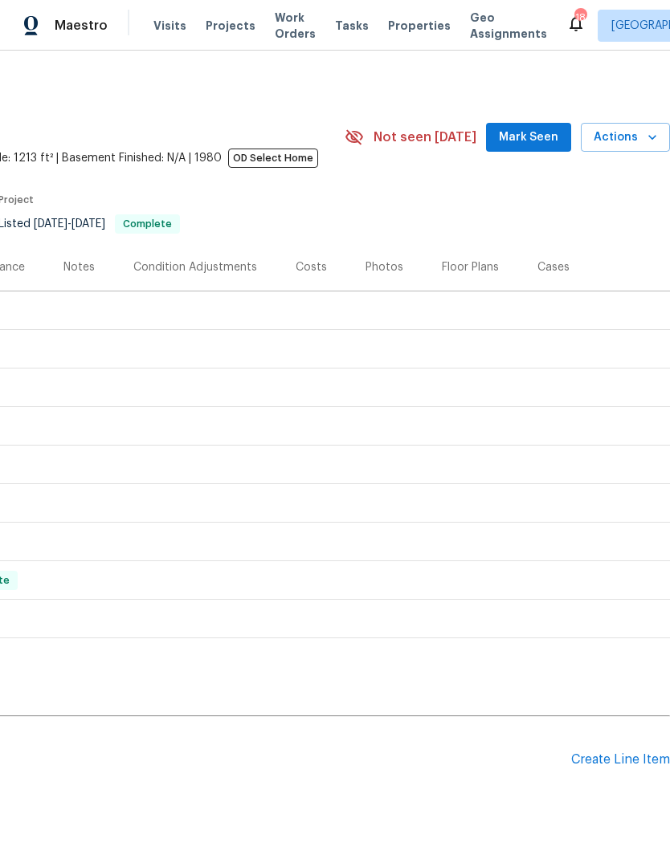
scroll to position [0, 238]
click at [619, 752] on div "Create Line Item" at bounding box center [620, 759] width 99 height 15
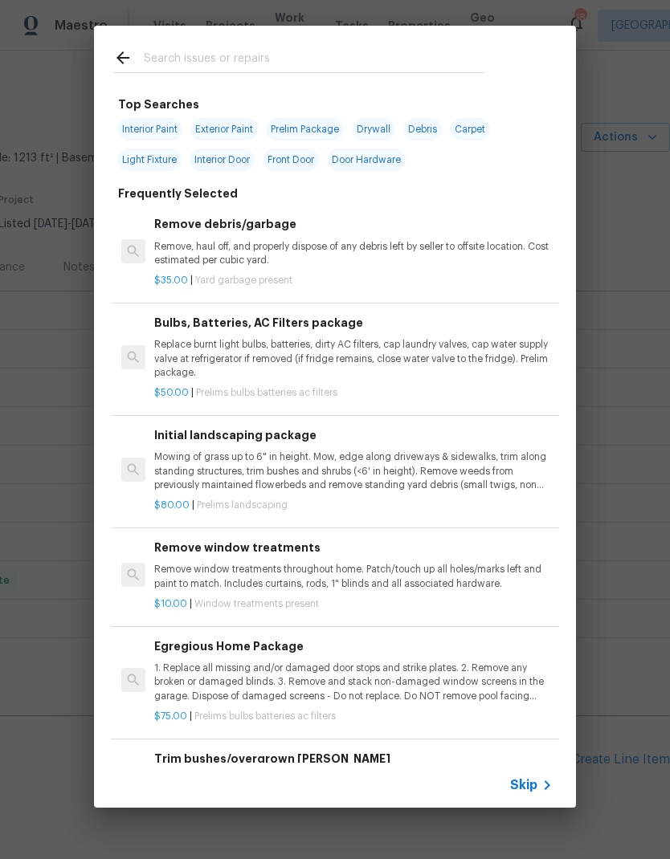
click at [534, 786] on span "Skip" at bounding box center [523, 785] width 27 height 16
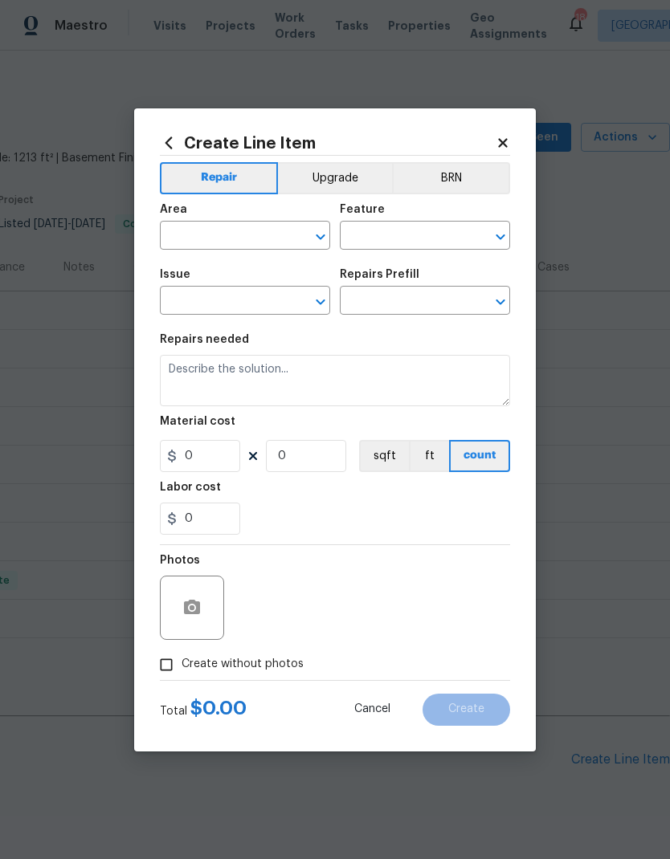
click at [260, 235] on input "text" at bounding box center [222, 237] width 125 height 25
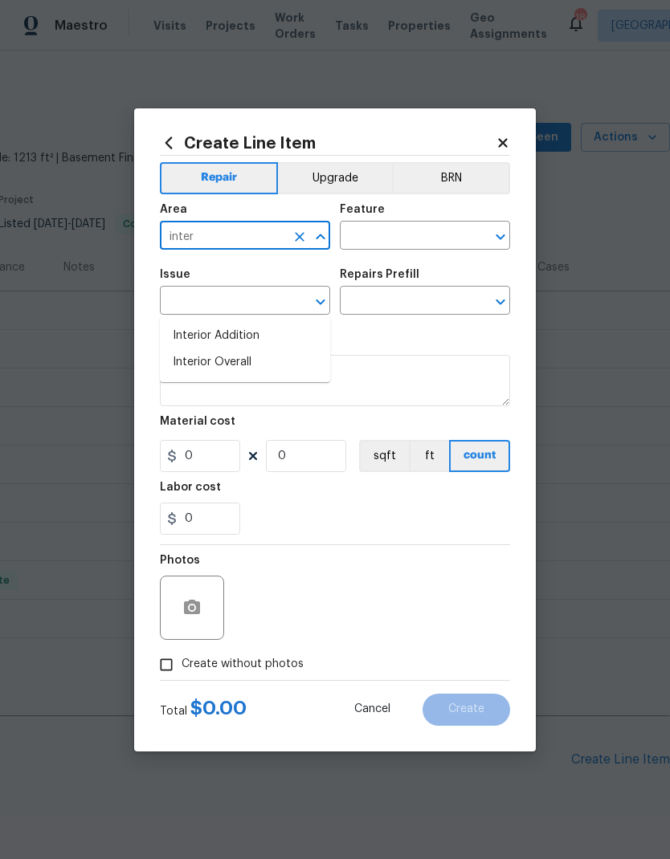
click at [212, 349] on li "Interior Overall" at bounding box center [245, 362] width 170 height 26
type input "Interior Overall"
click at [400, 237] on input "text" at bounding box center [402, 237] width 125 height 25
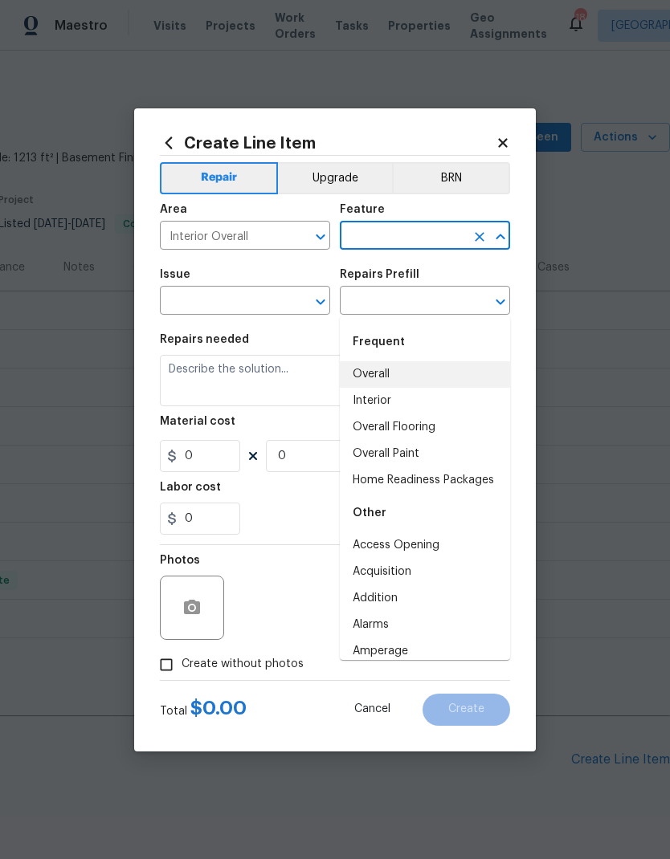
click at [385, 361] on li "Overall" at bounding box center [425, 374] width 170 height 26
type input "Overall"
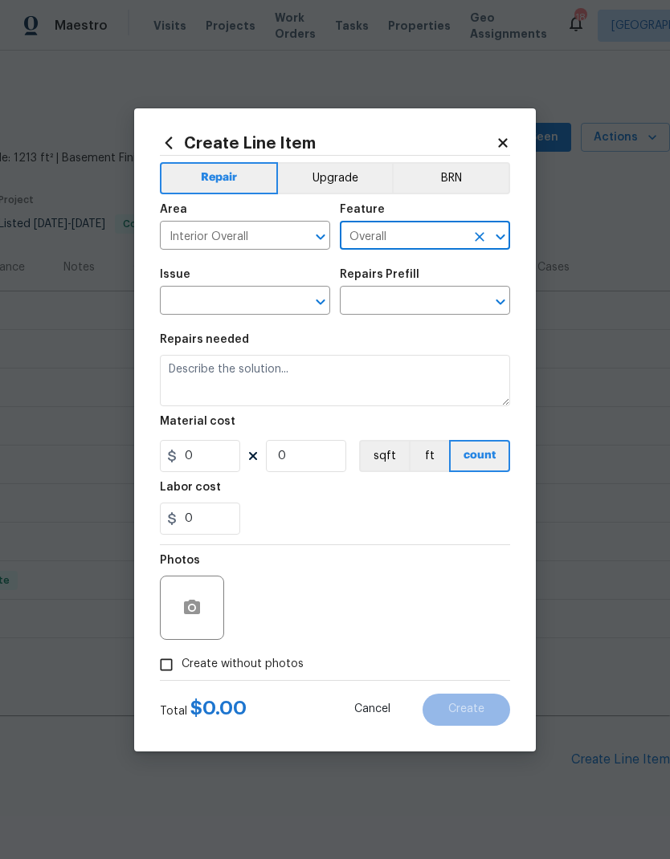
click at [281, 306] on input "text" at bounding box center [222, 302] width 125 height 25
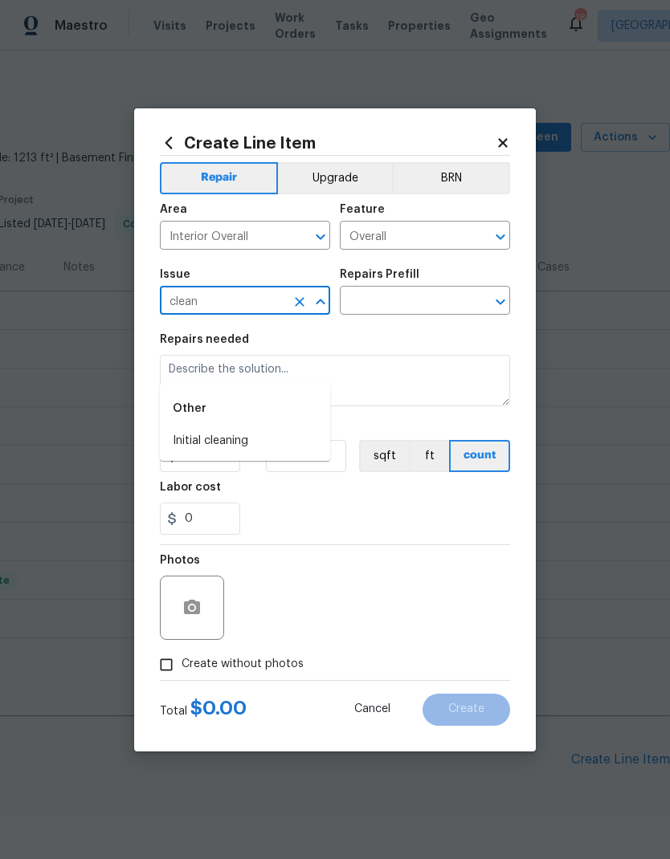
click at [218, 428] on li "Initial cleaning" at bounding box center [245, 441] width 170 height 26
type input "Initial cleaning"
click at [397, 307] on input "text" at bounding box center [402, 302] width 125 height 25
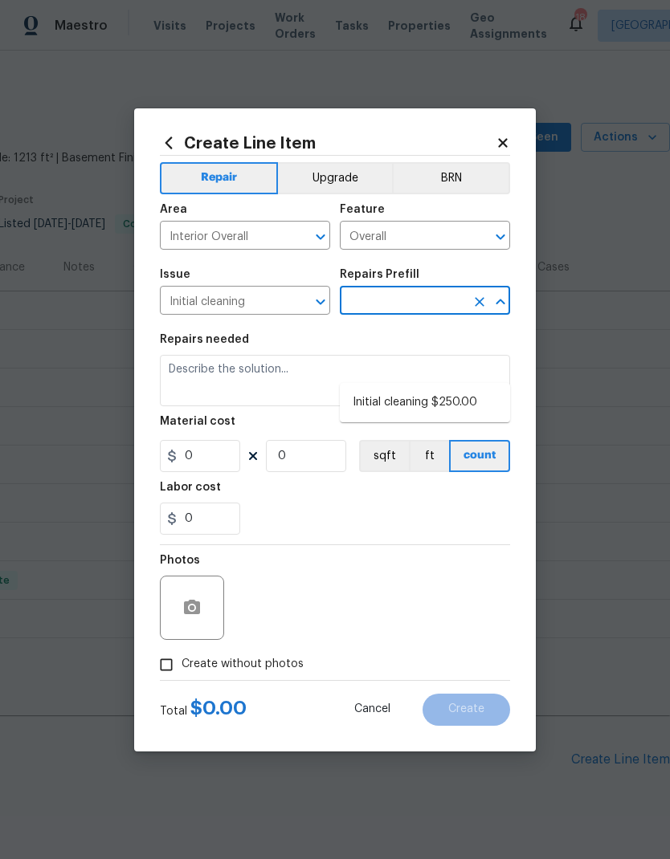
click at [303, 300] on icon "Clear" at bounding box center [299, 302] width 16 height 16
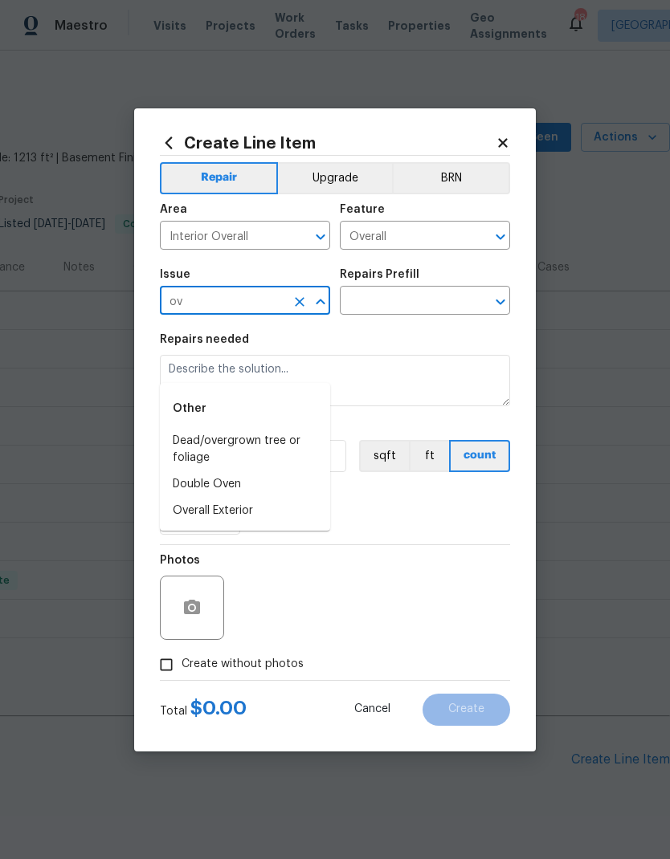
type input "o"
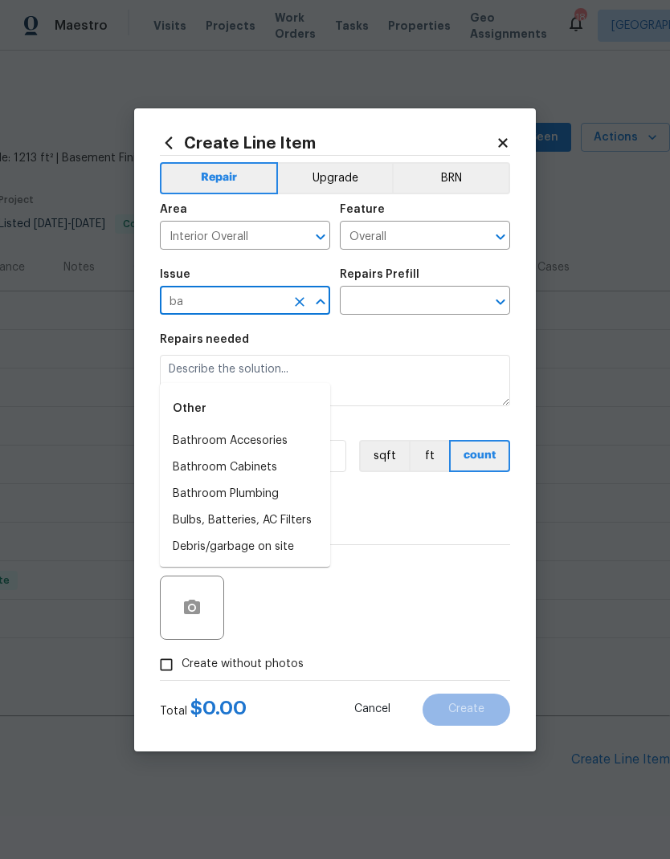
click at [219, 534] on li "Debris/garbage on site" at bounding box center [245, 547] width 170 height 26
type input "Debris/garbage on site"
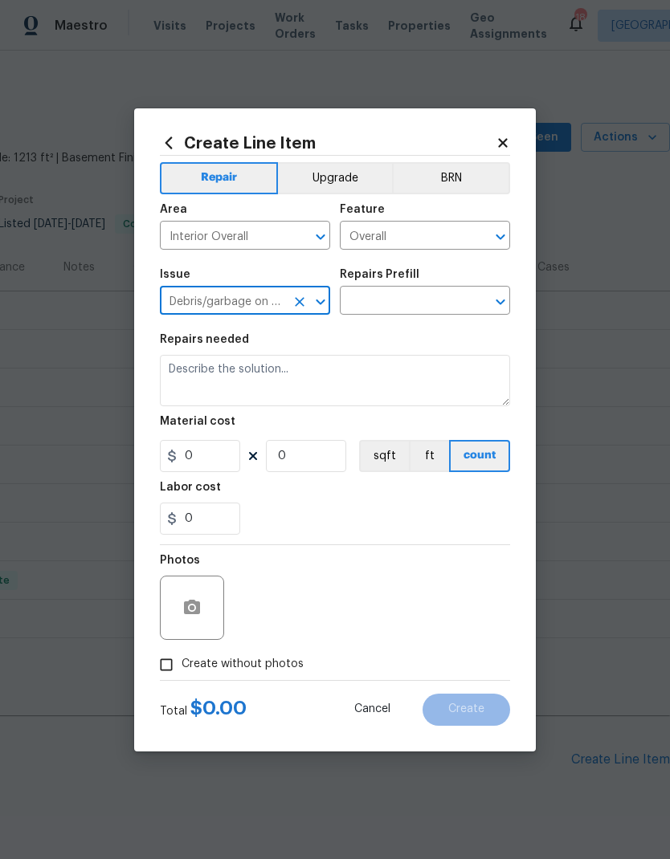
click at [390, 306] on input "text" at bounding box center [402, 302] width 125 height 25
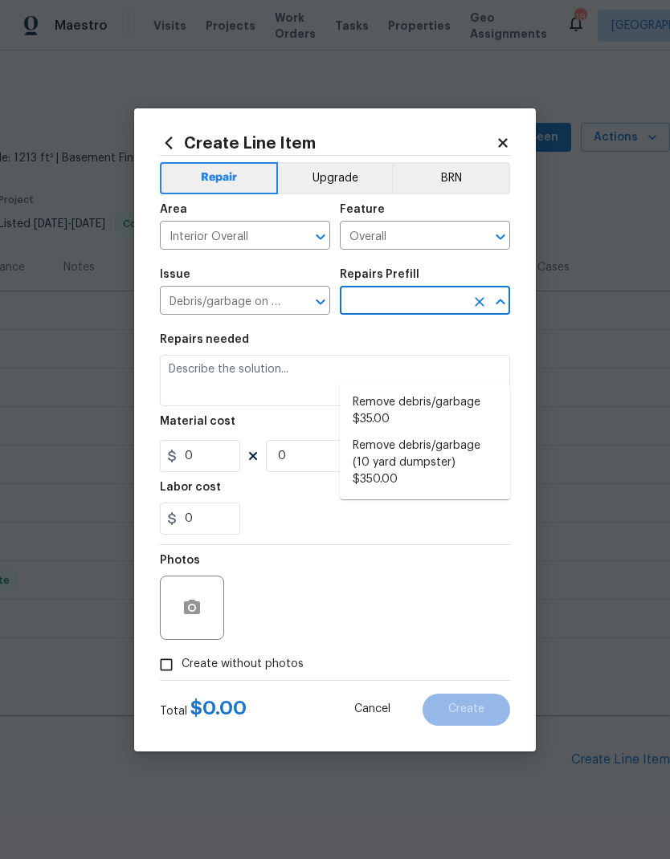
click at [420, 389] on li "Remove debris/garbage $35.00" at bounding box center [425, 410] width 170 height 43
type input "Remove debris/garbage $35.00"
type textarea "Remove, haul off, and properly dispose of any debris left by seller to offsite …"
type input "1"
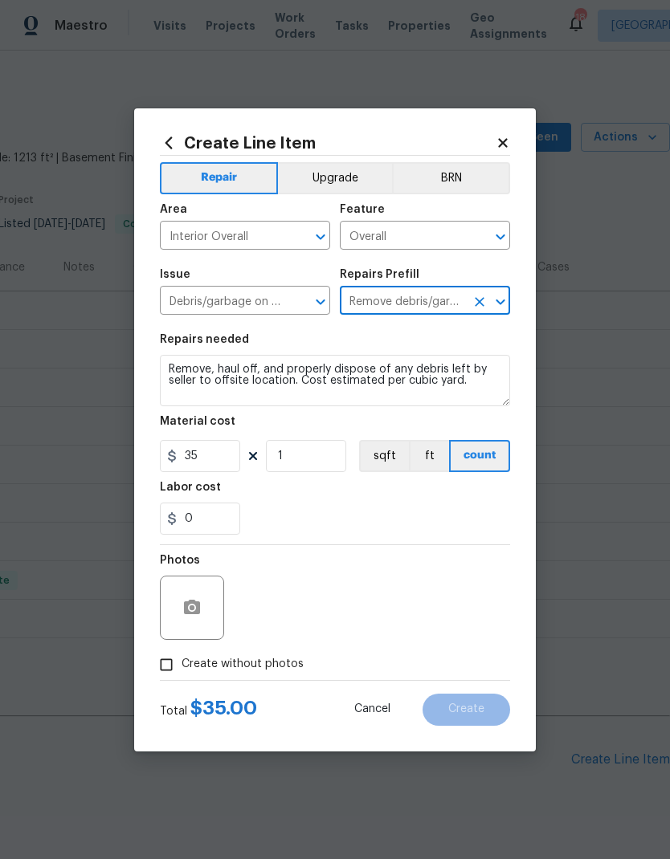
type input "35"
click at [322, 382] on textarea "Remove, haul off, and properly dispose of any debris left by seller to offsite …" at bounding box center [335, 380] width 350 height 51
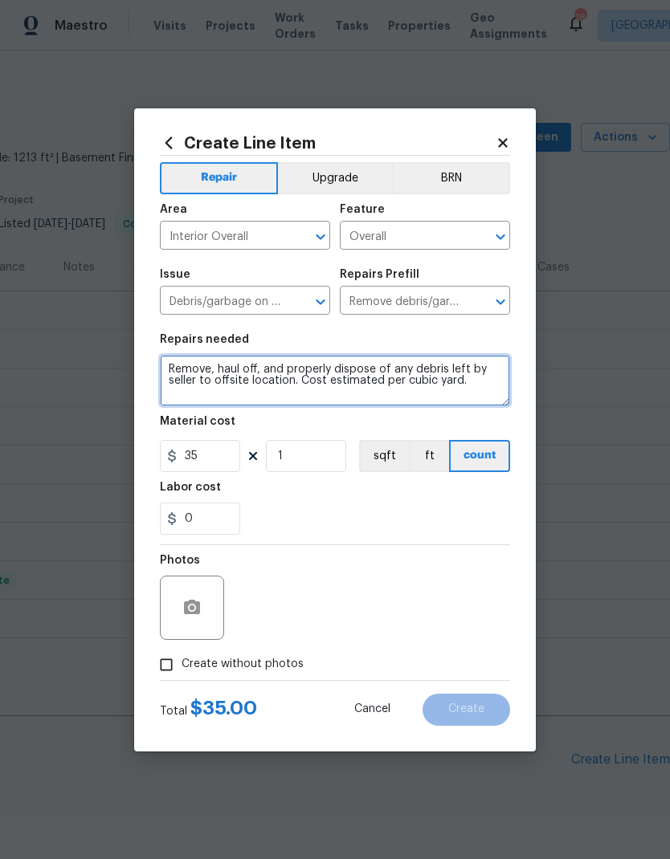
click at [326, 380] on textarea "Remove, haul off, and properly dispose of any debris left by seller to offsite …" at bounding box center [335, 380] width 350 height 51
click at [325, 379] on textarea "Remove, haul off, and properly dispose of any debris left by seller to offsite …" at bounding box center [335, 380] width 350 height 51
click at [325, 378] on textarea "Remove, haul off, and properly dispose of any debris left by seller to offsite …" at bounding box center [335, 380] width 350 height 51
click at [173, 365] on textarea "The basement is very dirty and needs thoroughly cleaned. There is dust, rock, l…" at bounding box center [335, 380] width 350 height 51
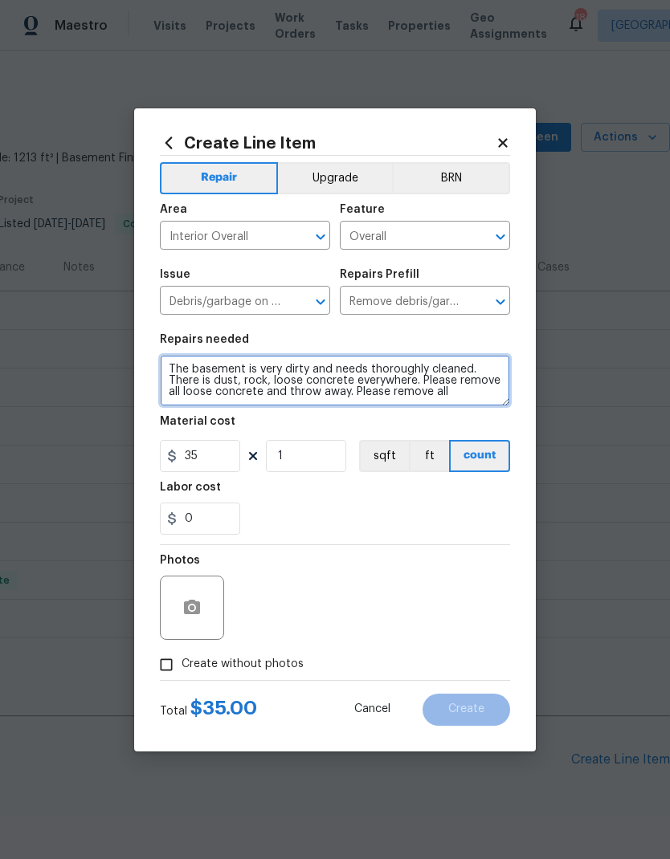
click at [463, 394] on textarea "MOP when done. The basement is very dirty and needs thoroughly cleaned. There i…" at bounding box center [335, 380] width 350 height 51
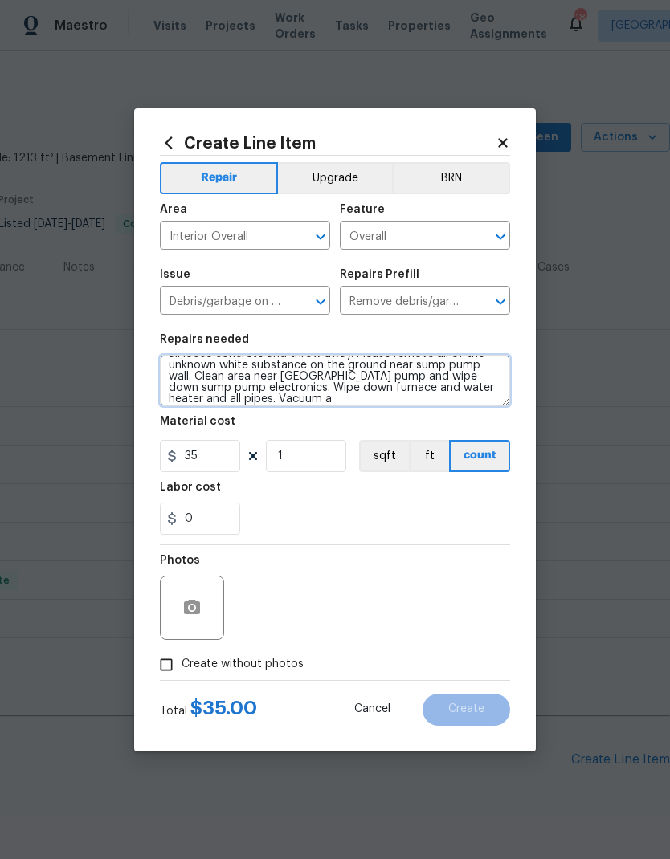
scroll to position [60, 0]
type textarea "MOP when done. The basement is very dirty and needs thoroughly cleaned. There i…"
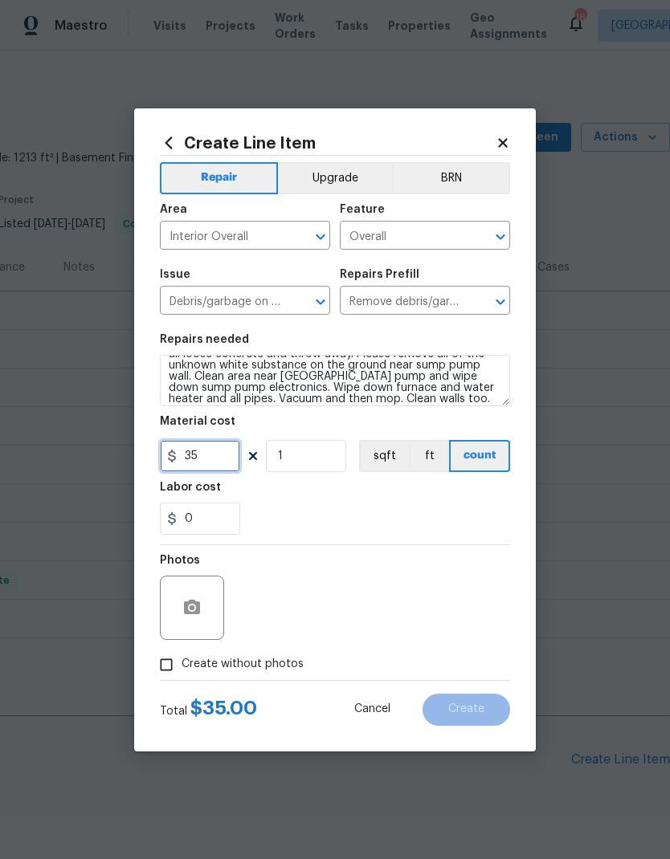
click at [208, 461] on input "35" at bounding box center [200, 456] width 80 height 32
type input "250"
click at [421, 505] on div "0" at bounding box center [335, 519] width 350 height 32
click at [185, 609] on icon "button" at bounding box center [192, 607] width 16 height 14
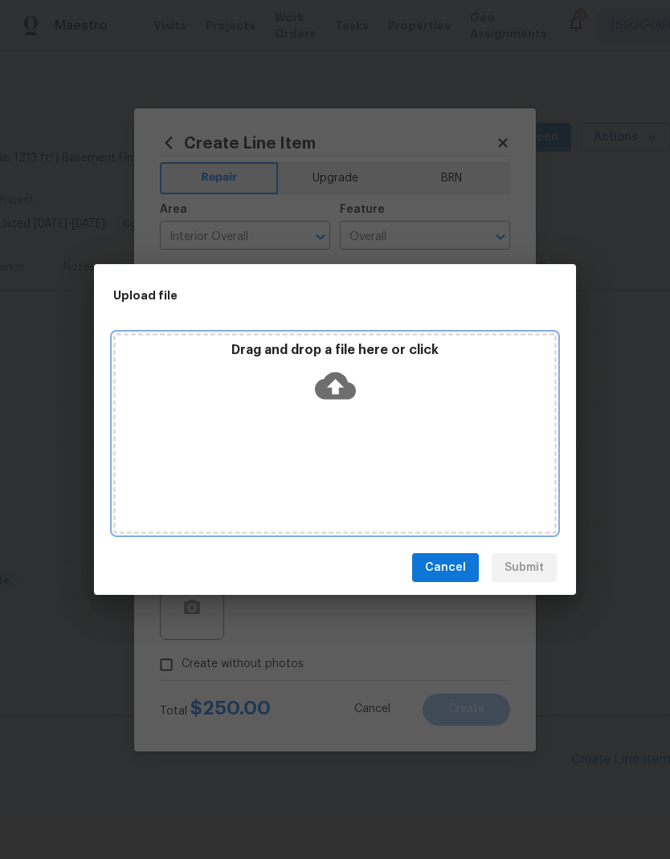
click at [443, 411] on div "Drag and drop a file here or click" at bounding box center [334, 433] width 443 height 201
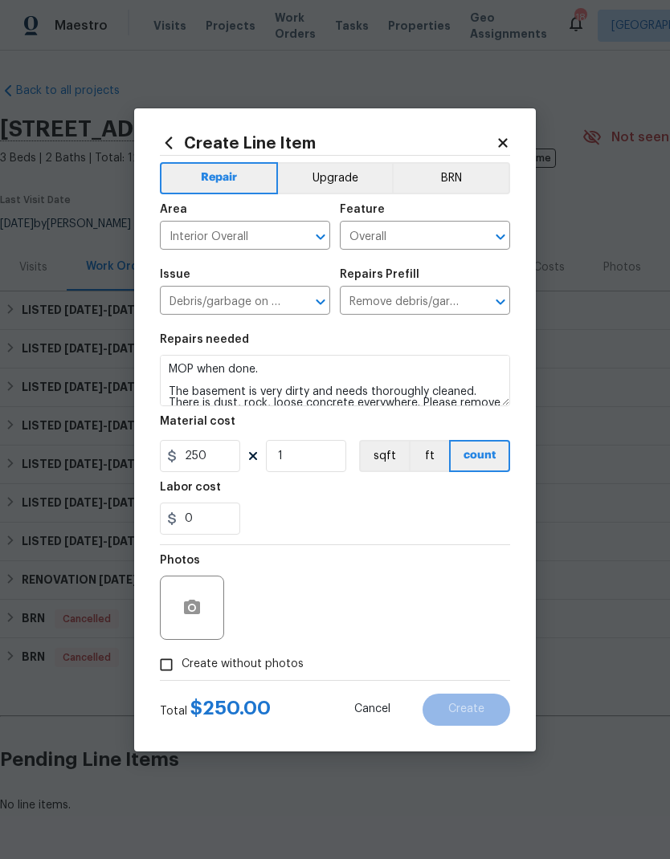
scroll to position [60, 0]
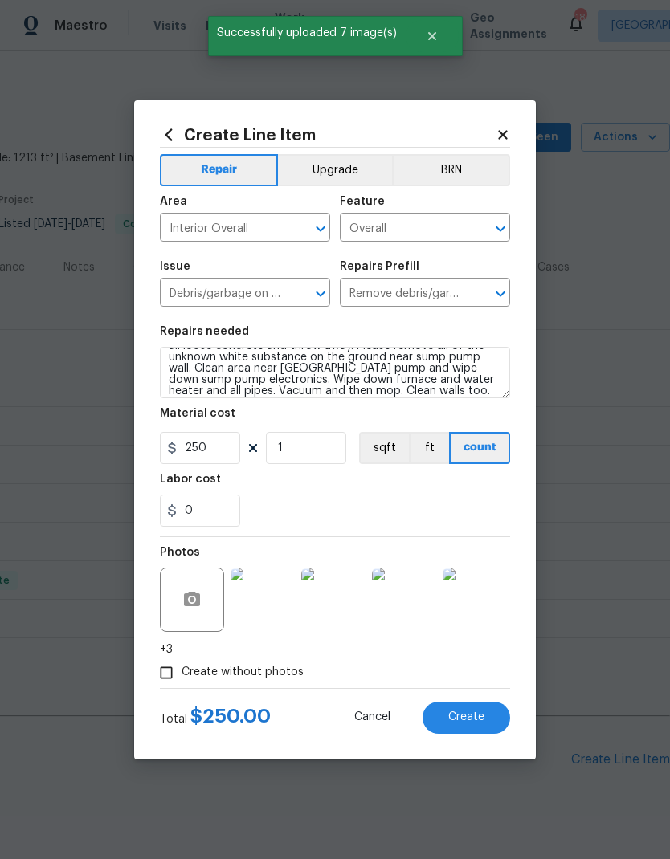
click at [477, 718] on span "Create" at bounding box center [466, 717] width 36 height 12
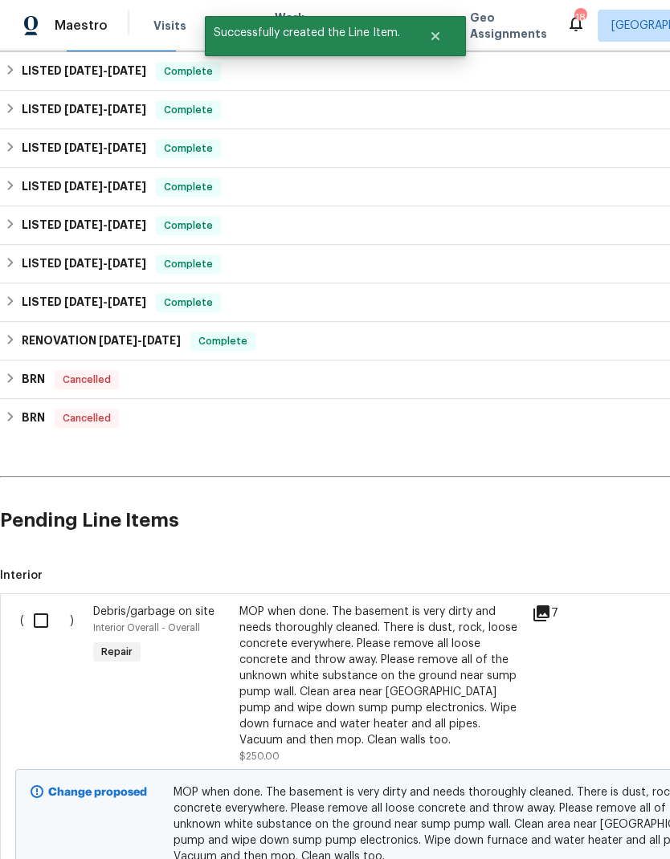
scroll to position [241, 0]
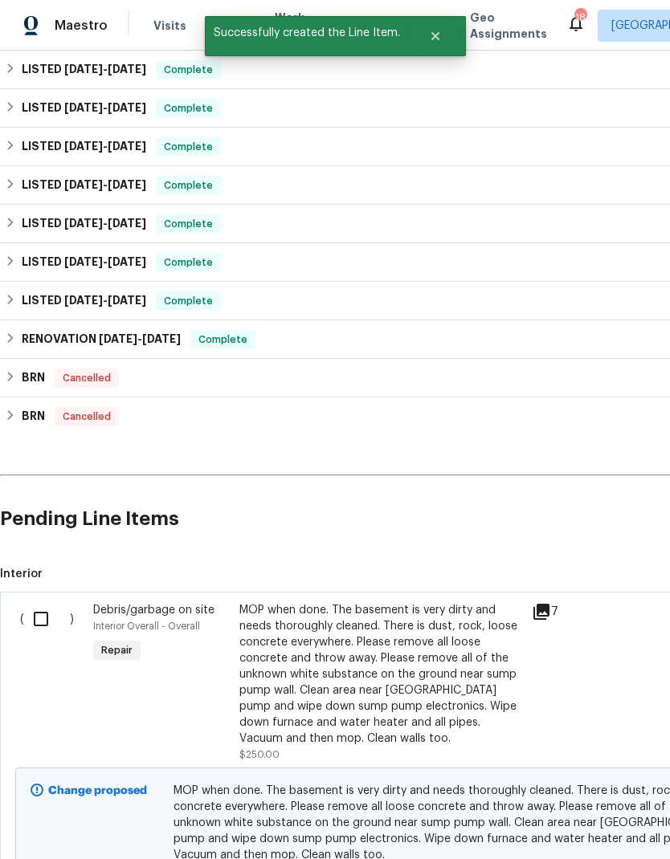
click at [43, 602] on input "checkbox" at bounding box center [47, 619] width 46 height 34
checkbox input "true"
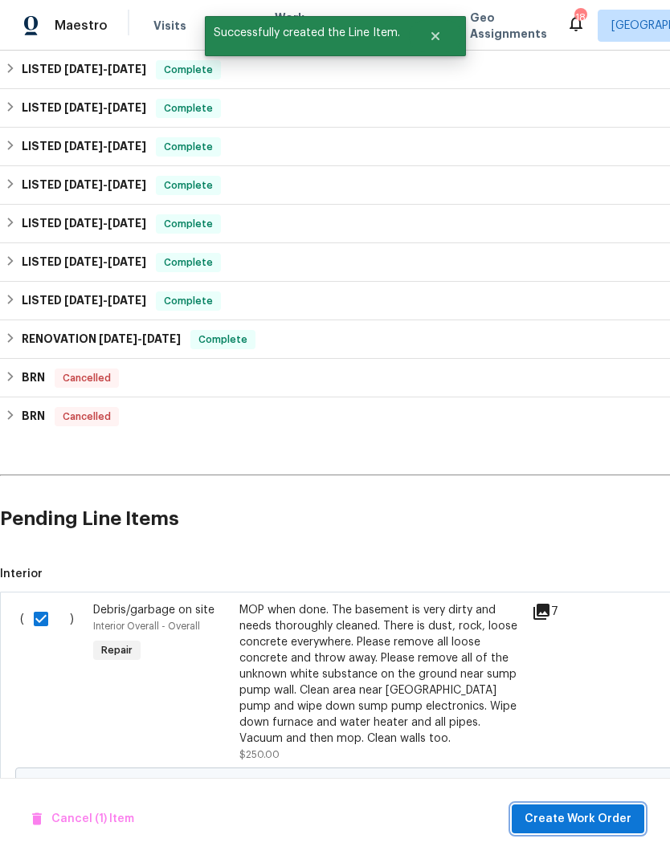
click at [541, 819] on span "Create Work Order" at bounding box center [577, 819] width 107 height 20
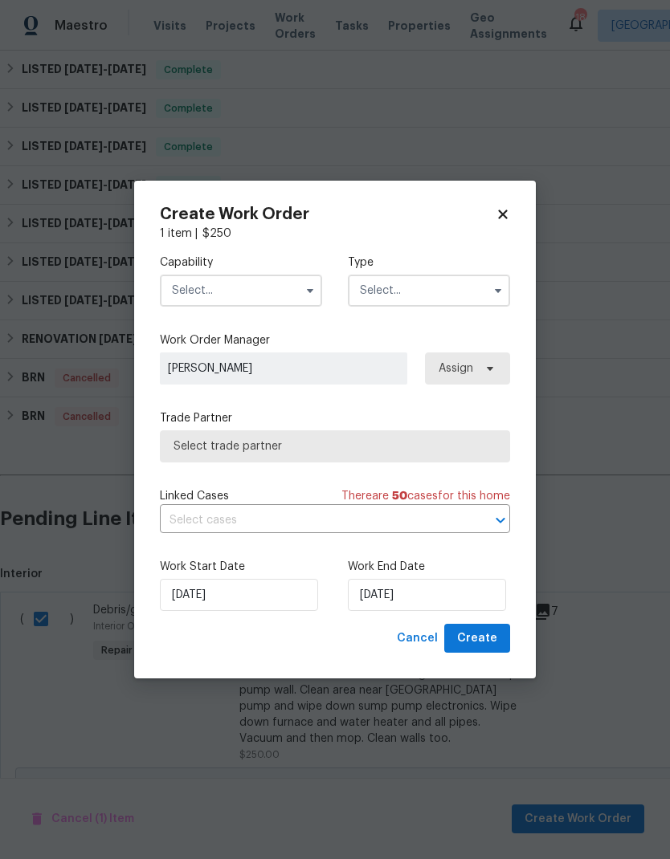
click at [210, 291] on input "text" at bounding box center [241, 291] width 162 height 32
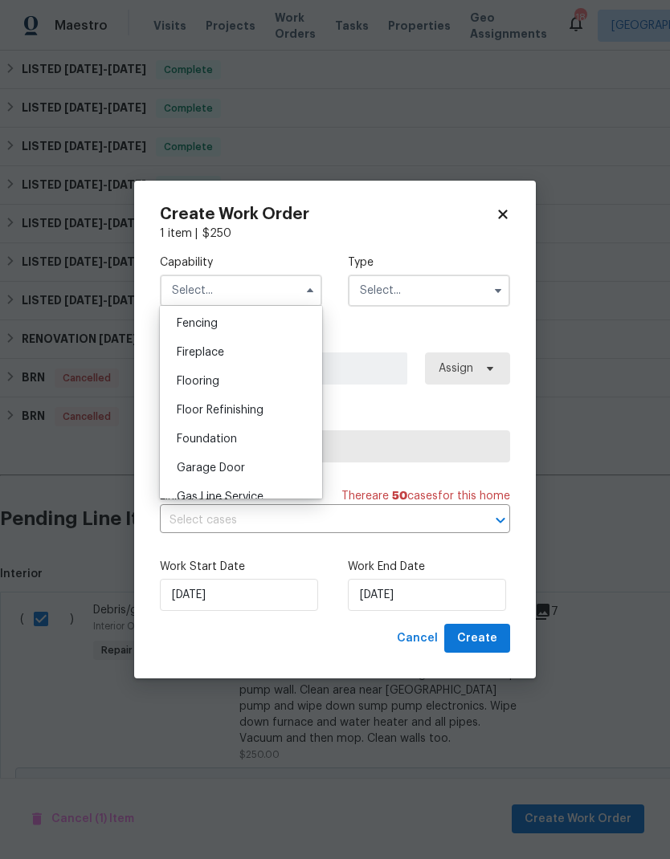
scroll to position [662, 0]
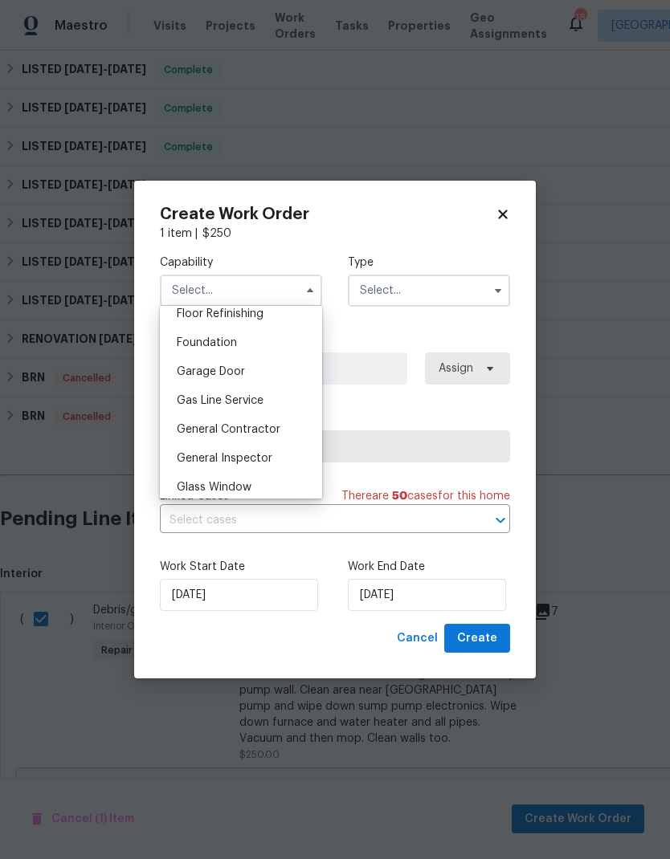
click at [202, 429] on span "General Contractor" at bounding box center [229, 429] width 104 height 11
type input "General Contractor"
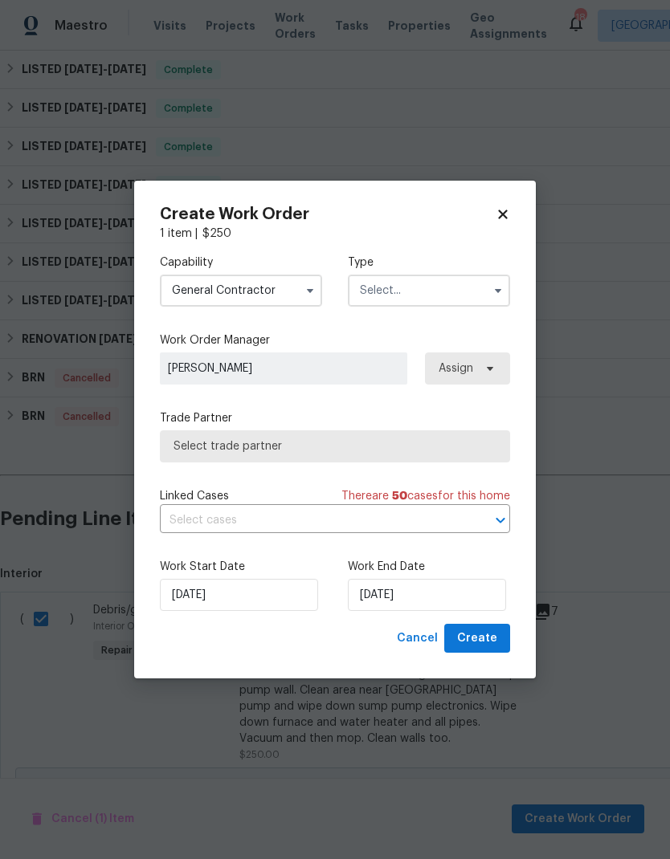
click at [447, 298] on input "text" at bounding box center [429, 291] width 162 height 32
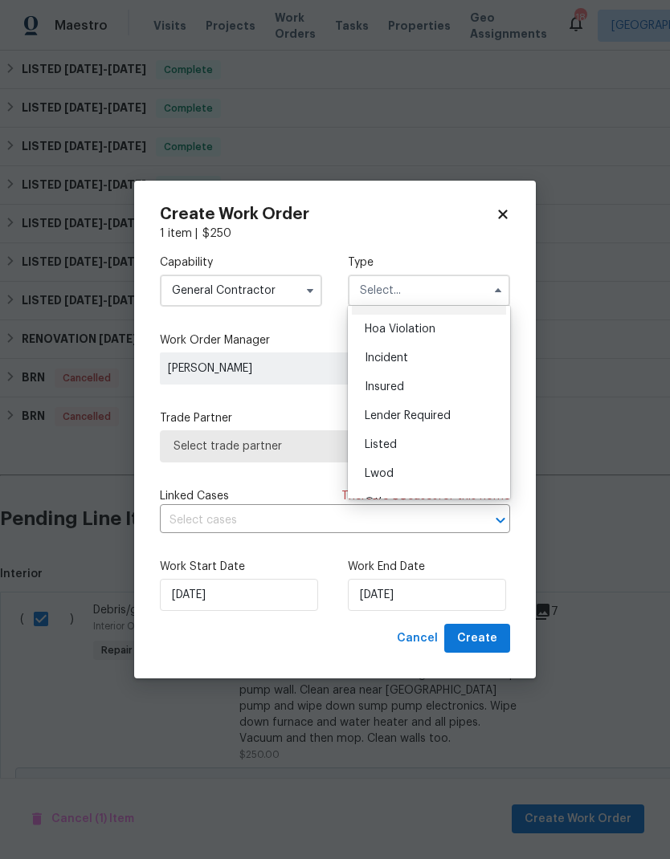
scroll to position [65, 0]
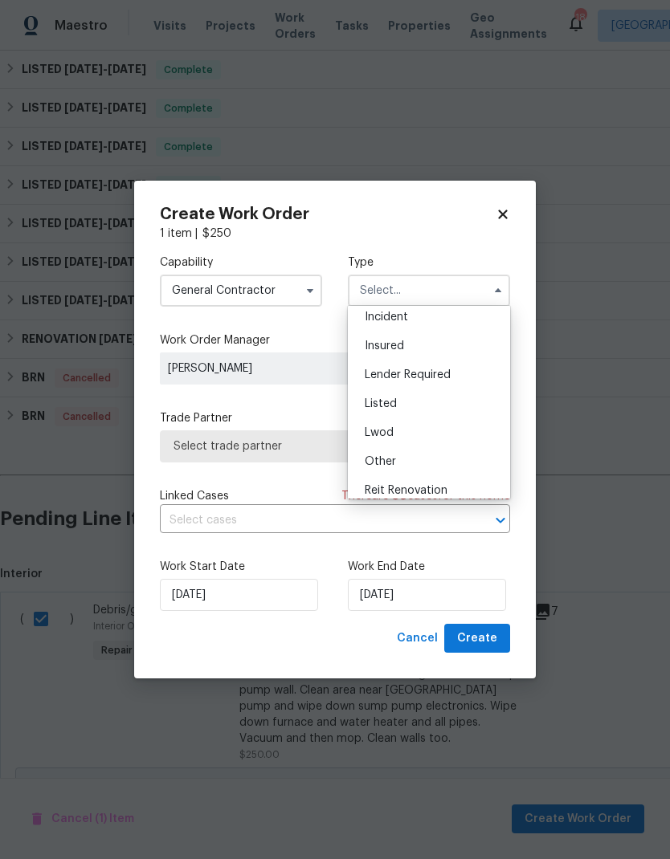
click at [414, 408] on div "Listed" at bounding box center [429, 403] width 154 height 29
type input "Listed"
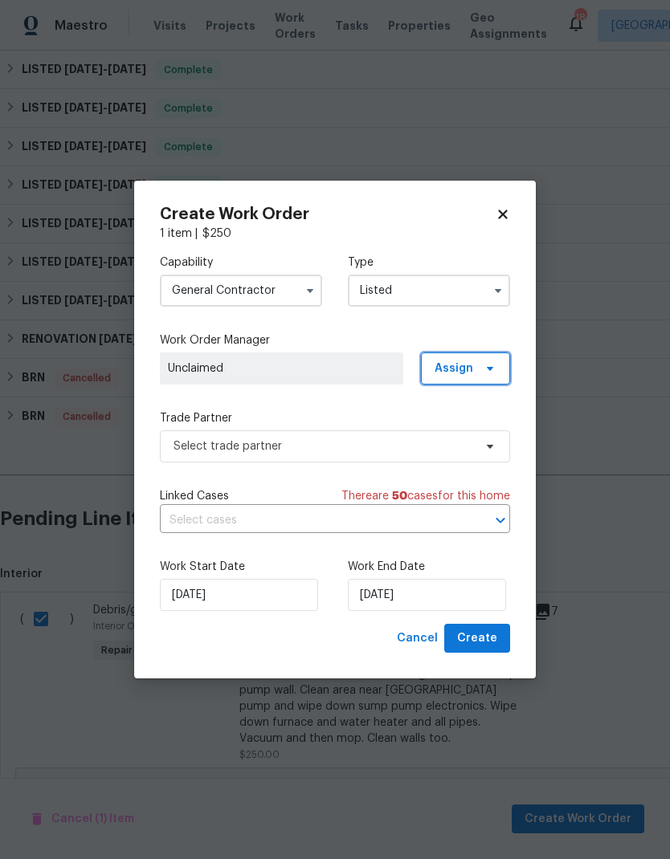
click at [487, 375] on span "Assign" at bounding box center [465, 368] width 89 height 32
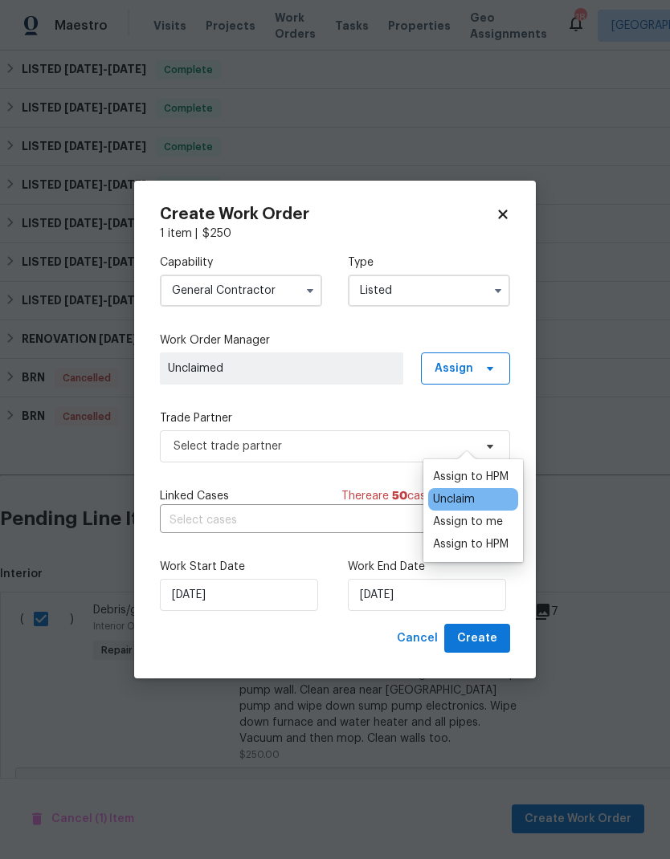
click at [486, 469] on div "Assign to HPM" at bounding box center [470, 477] width 75 height 16
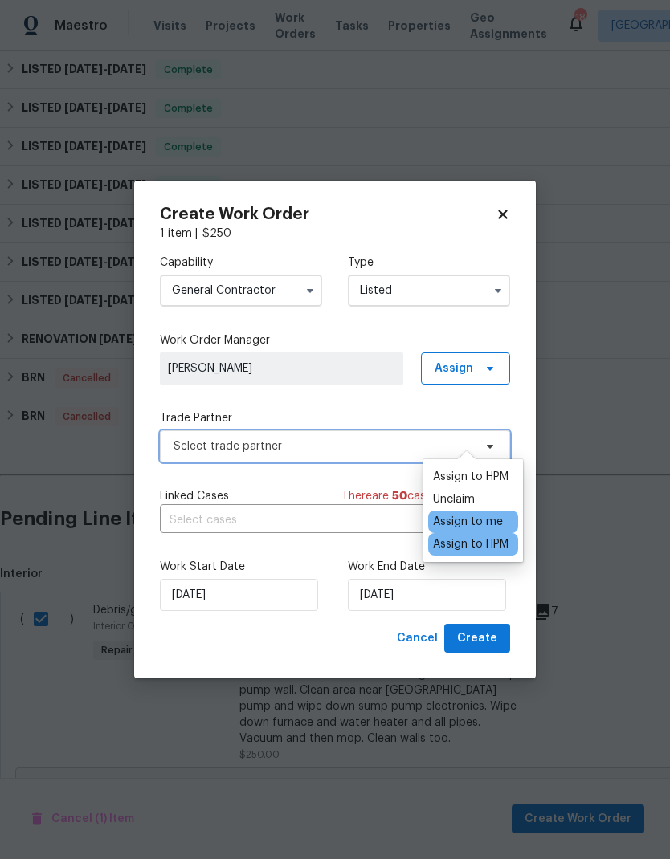
click at [365, 446] on span "Select trade partner" at bounding box center [322, 446] width 299 height 16
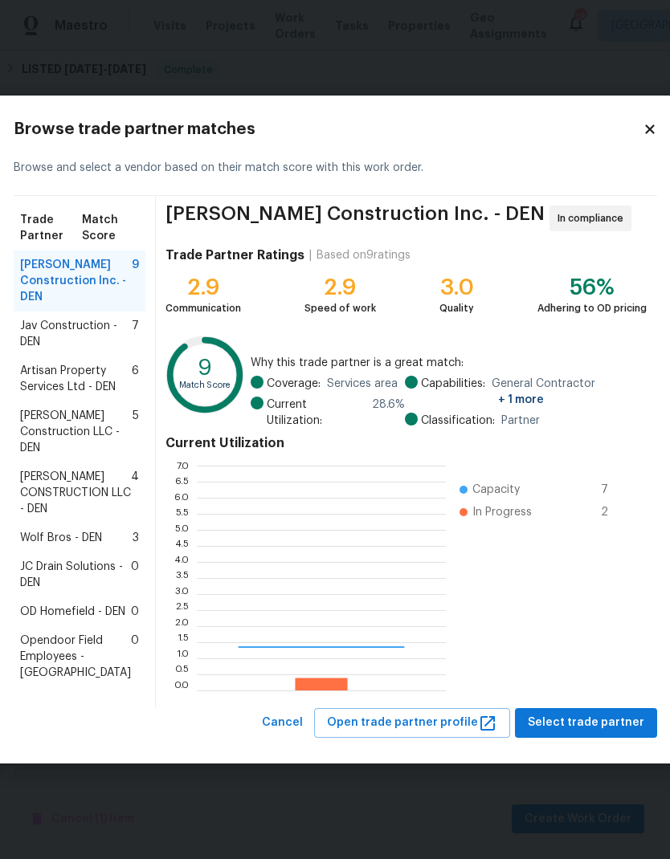
scroll to position [225, 249]
click at [64, 319] on span "Jav Construction - DEN" at bounding box center [76, 334] width 112 height 32
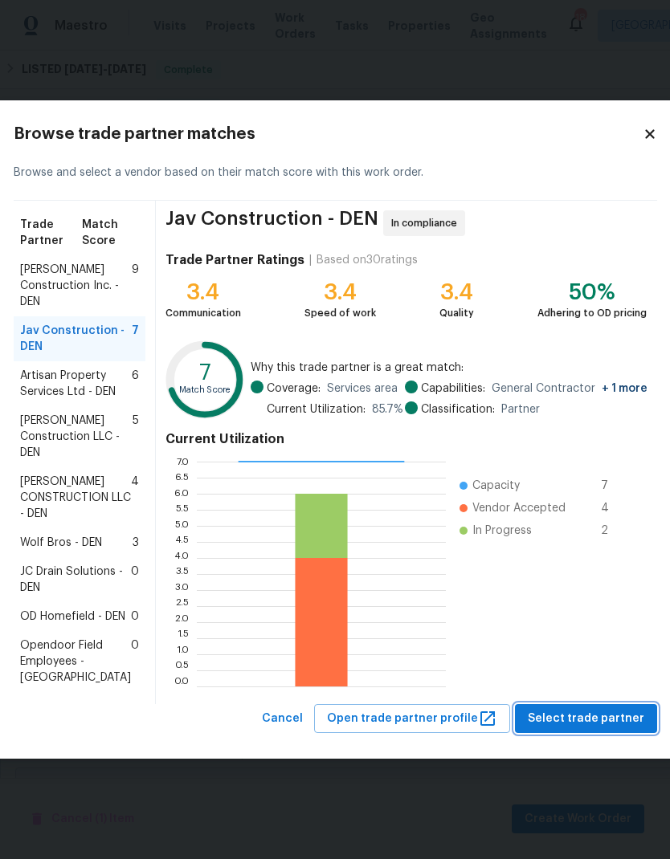
click at [560, 729] on span "Select trade partner" at bounding box center [585, 719] width 116 height 20
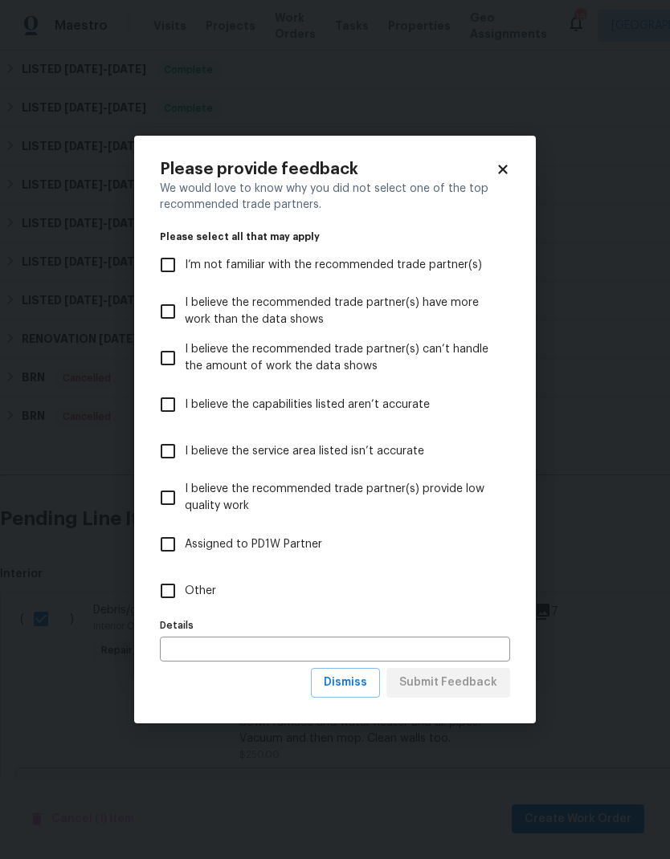
click at [158, 598] on input "Other" at bounding box center [168, 591] width 34 height 34
checkbox input "true"
click at [192, 656] on input "text" at bounding box center [335, 649] width 350 height 25
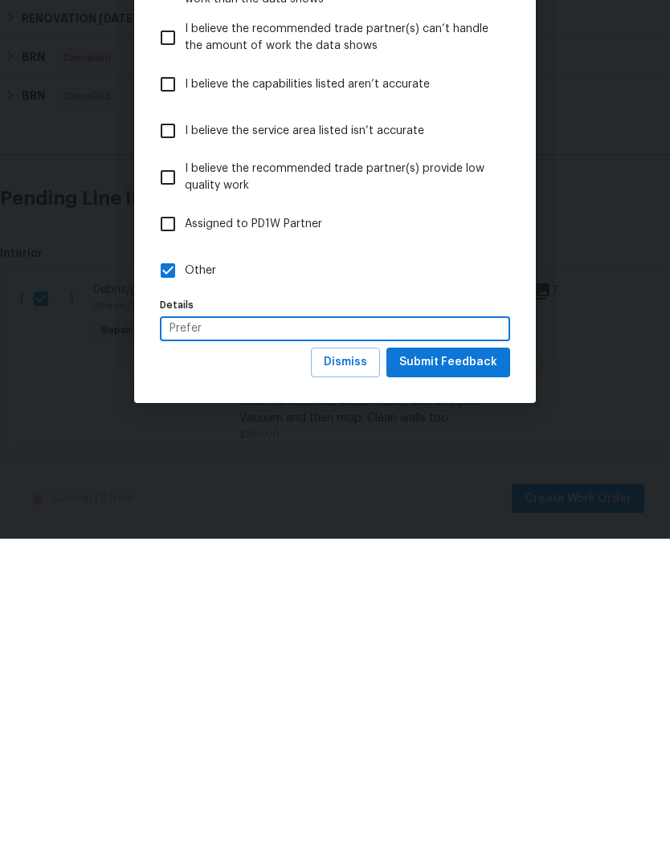
type input "Prefer"
click at [448, 668] on button "Submit Feedback" at bounding box center [448, 683] width 124 height 30
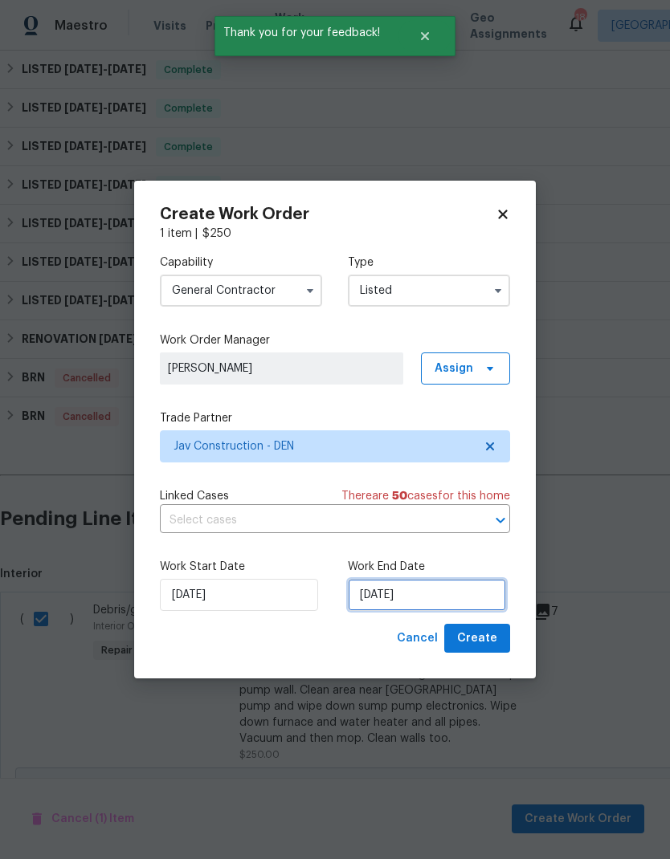
click at [450, 596] on input "[DATE]" at bounding box center [427, 595] width 158 height 32
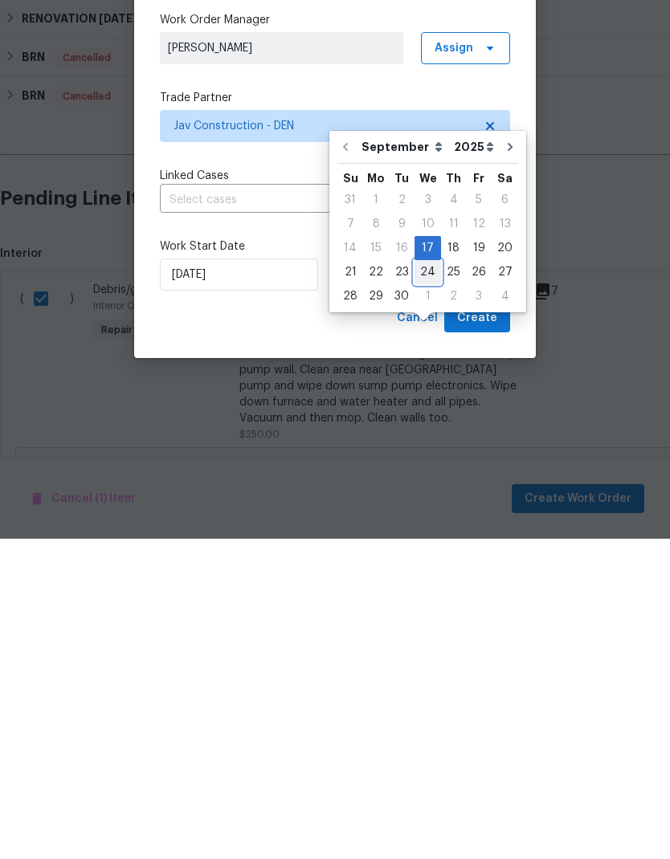
click at [432, 581] on div "24" at bounding box center [427, 592] width 26 height 22
type input "[DATE]"
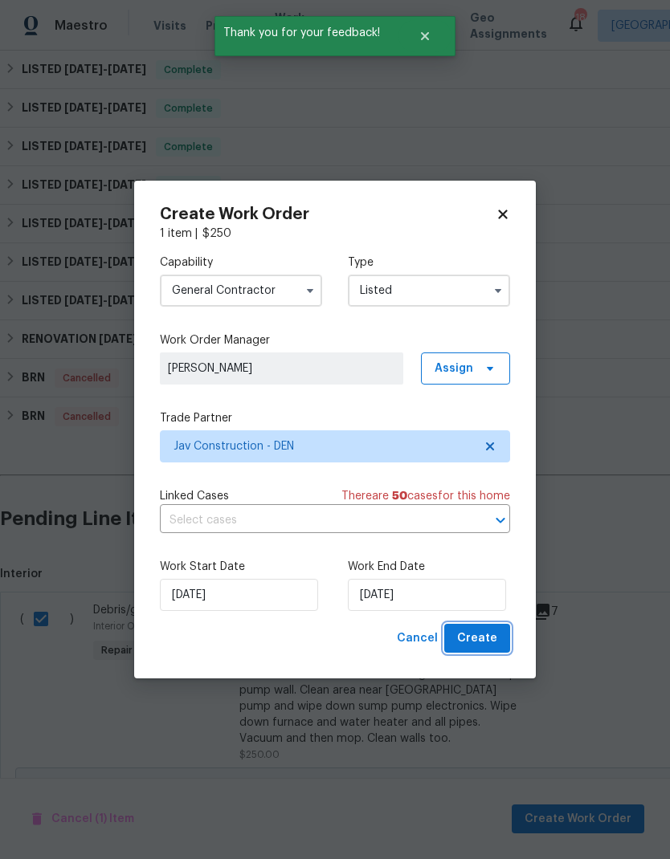
click at [481, 641] on span "Create" at bounding box center [477, 639] width 40 height 20
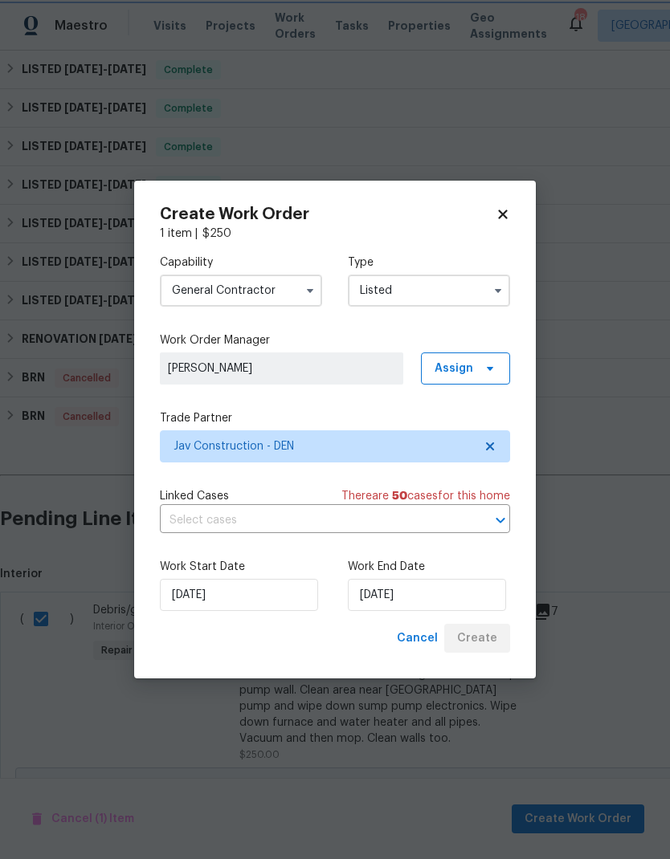
checkbox input "false"
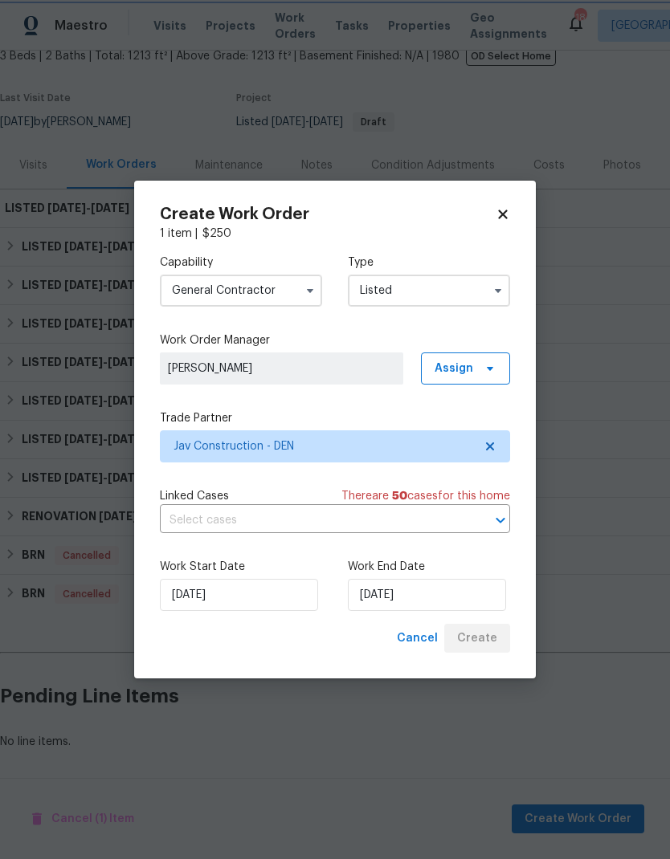
scroll to position [38, 0]
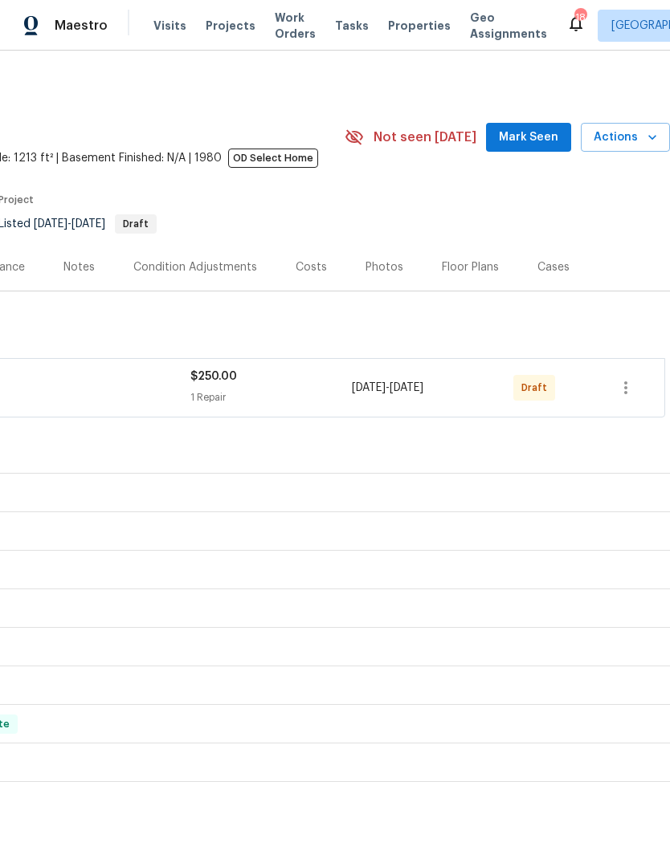
scroll to position [0, 238]
click at [627, 388] on icon "button" at bounding box center [625, 387] width 19 height 19
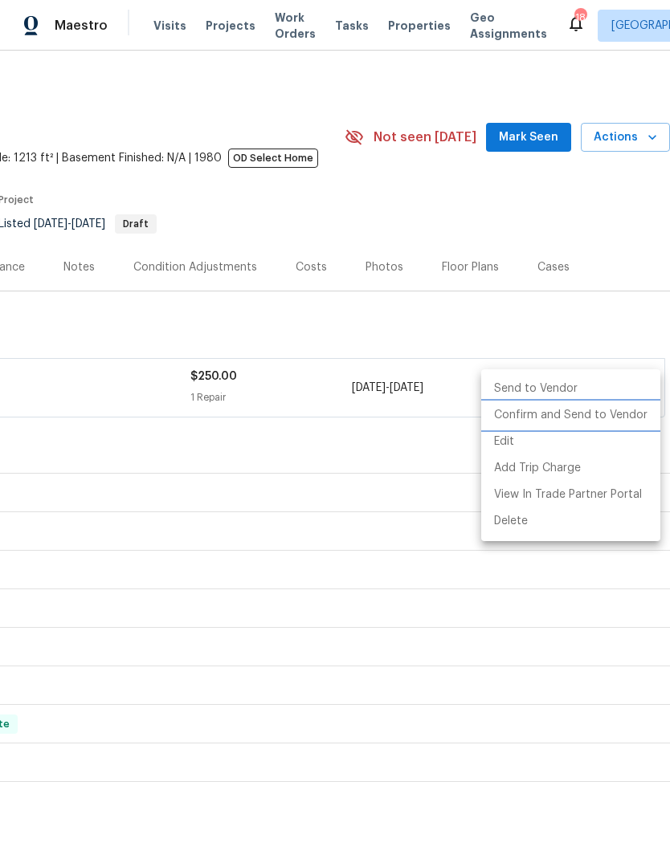
click at [580, 423] on li "Confirm and Send to Vendor" at bounding box center [570, 415] width 179 height 26
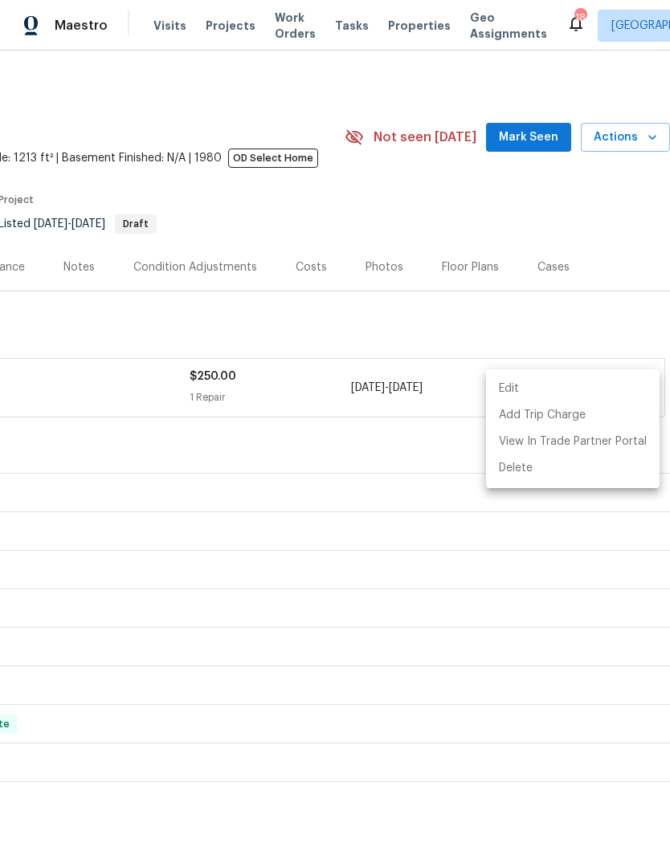
click at [215, 39] on div at bounding box center [335, 429] width 670 height 859
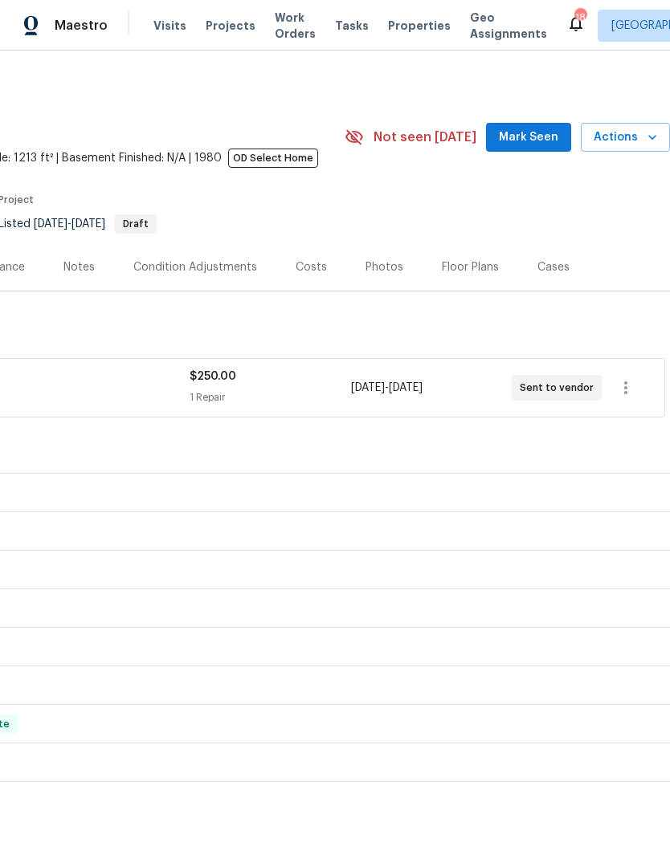
click at [224, 27] on span "Projects" at bounding box center [231, 26] width 50 height 16
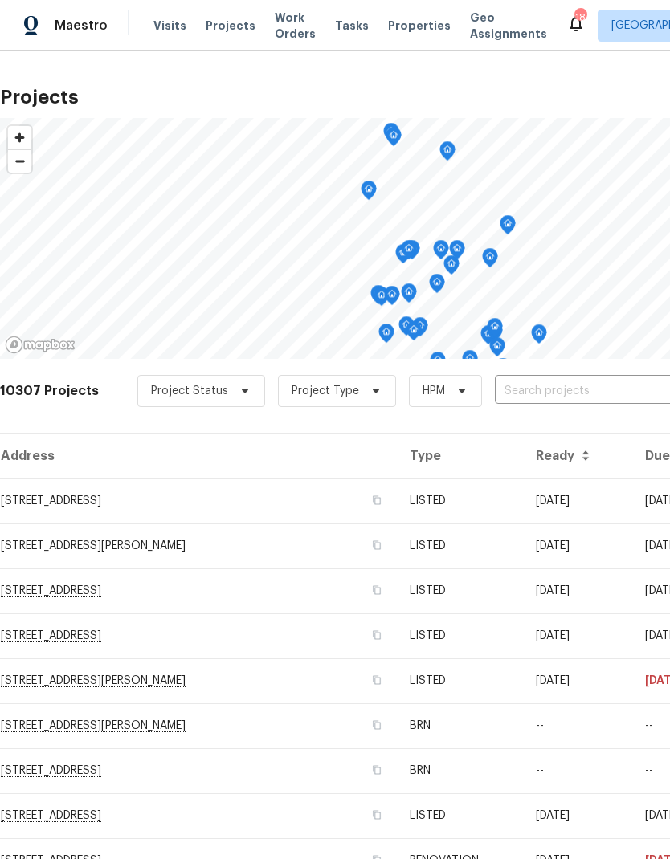
click at [538, 389] on input "text" at bounding box center [587, 391] width 184 height 25
type input "8311"
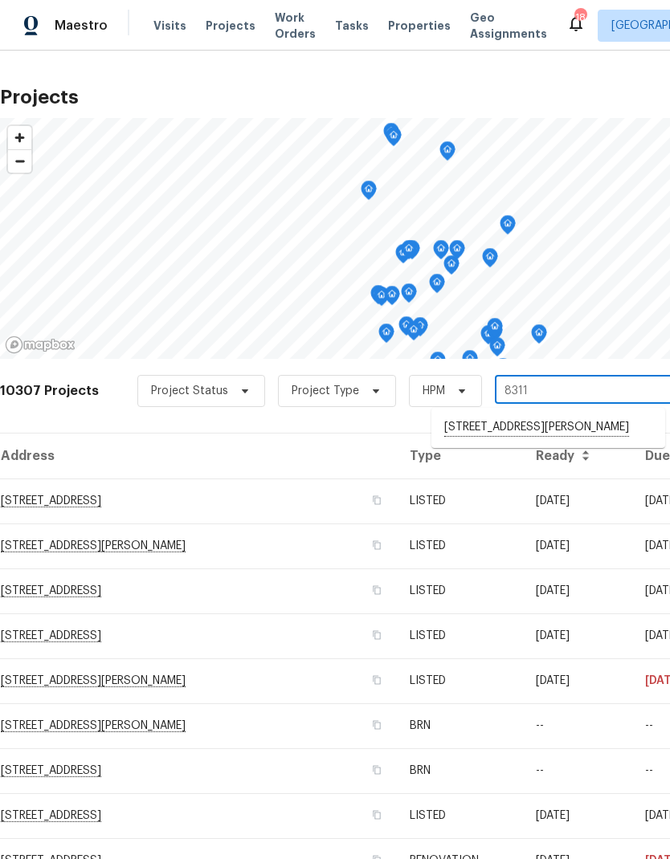
click at [542, 433] on li "[STREET_ADDRESS][PERSON_NAME]" at bounding box center [548, 427] width 234 height 27
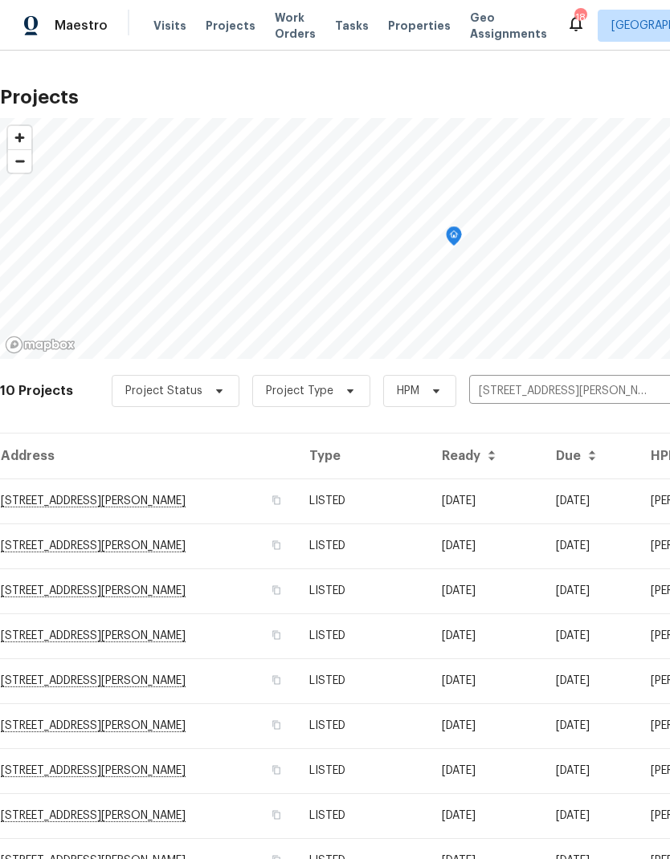
click at [410, 599] on td "LISTED" at bounding box center [362, 590] width 132 height 45
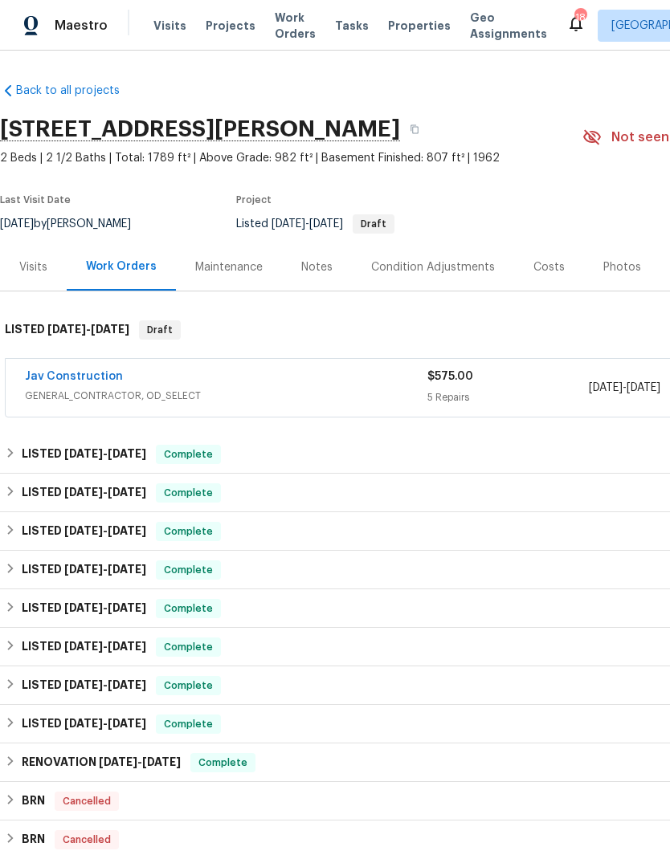
click at [276, 22] on span "Work Orders" at bounding box center [295, 26] width 41 height 32
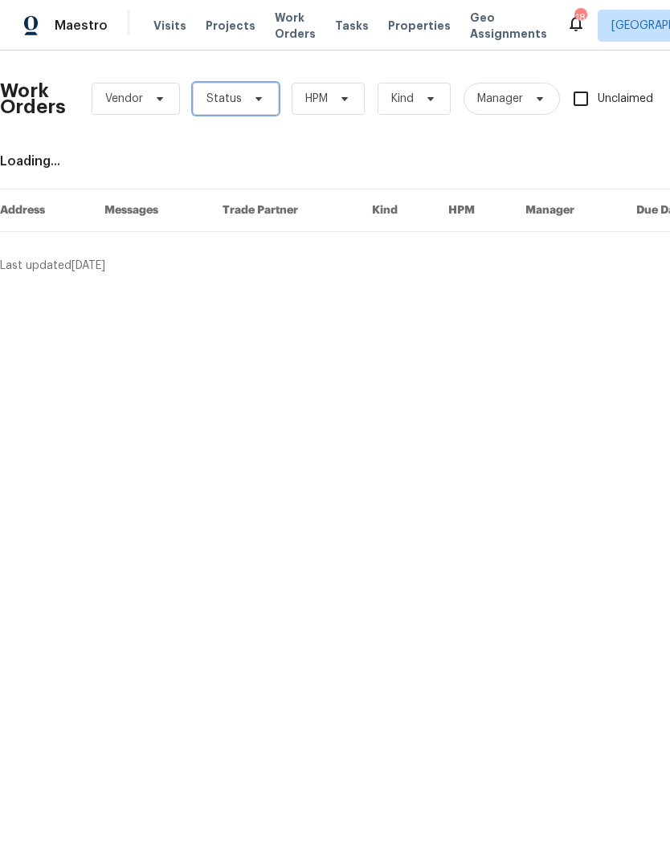
click at [237, 98] on span "Status" at bounding box center [223, 99] width 35 height 16
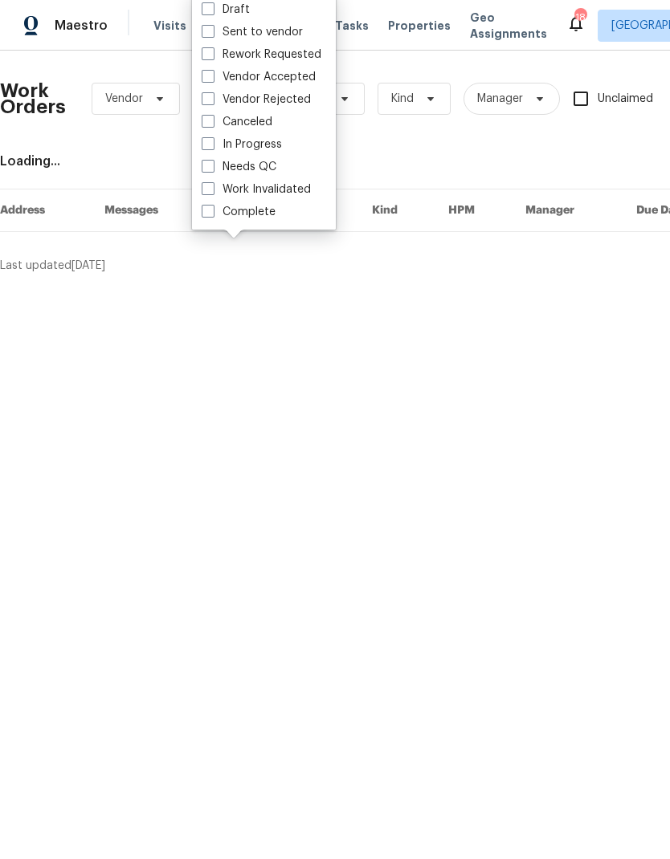
click at [202, 2] on span at bounding box center [208, 8] width 13 height 13
click at [202, 2] on input "Draft" at bounding box center [207, 7] width 10 height 10
checkbox input "true"
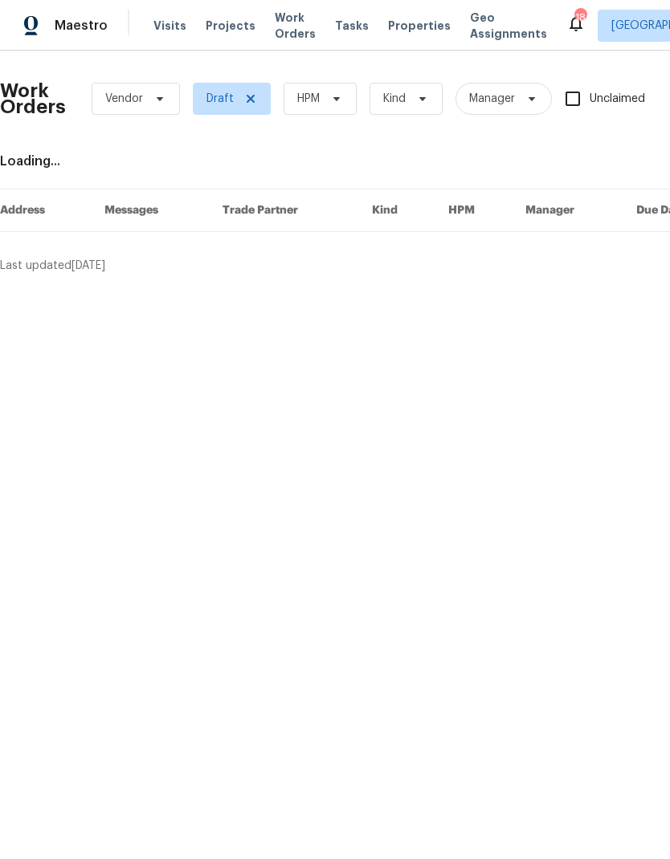
click at [535, 287] on html "Maestro Visits Projects Work Orders Tasks Properties Geo Assignments 18 Denver …" at bounding box center [335, 143] width 670 height 287
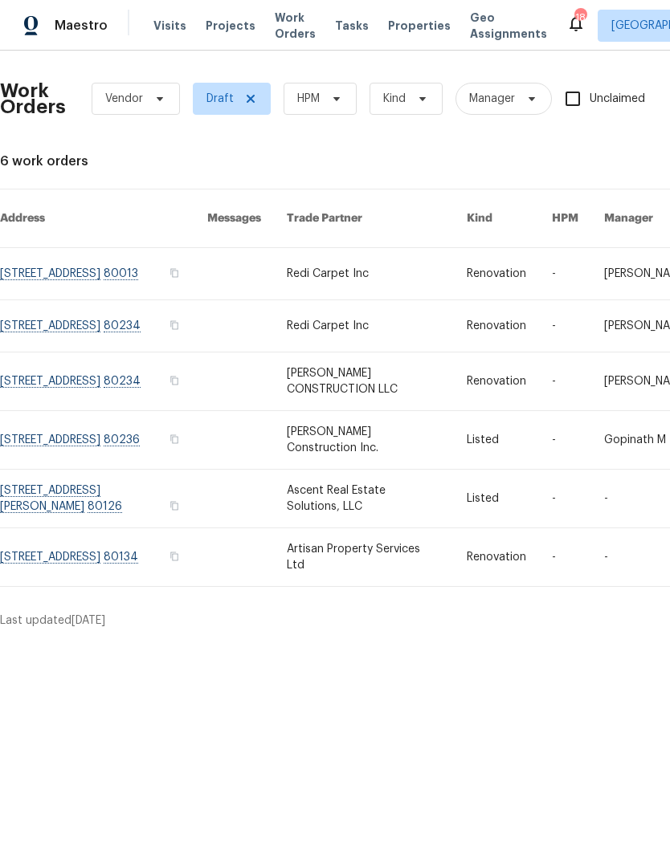
click at [385, 494] on link at bounding box center [377, 499] width 180 height 58
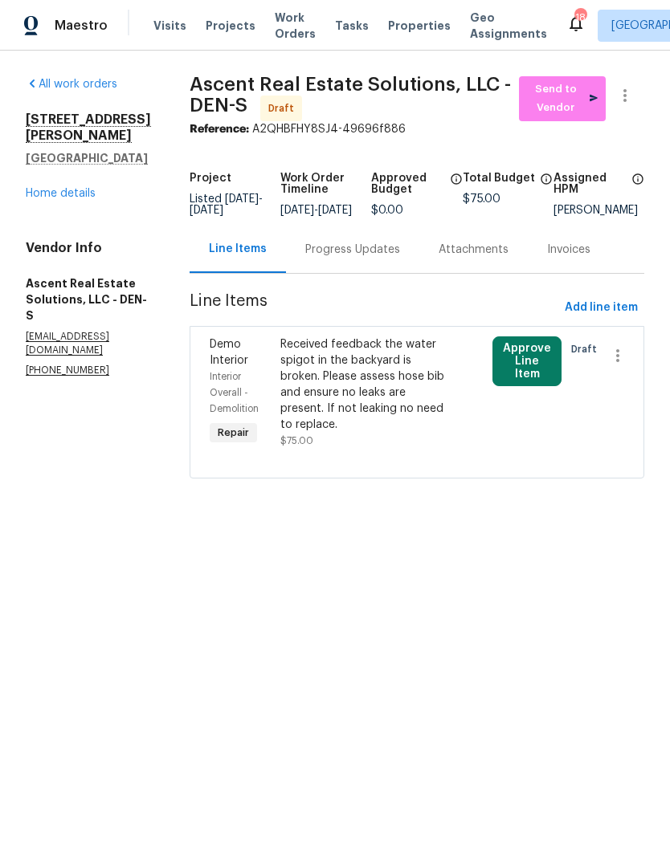
click at [55, 193] on link "Home details" at bounding box center [61, 193] width 70 height 11
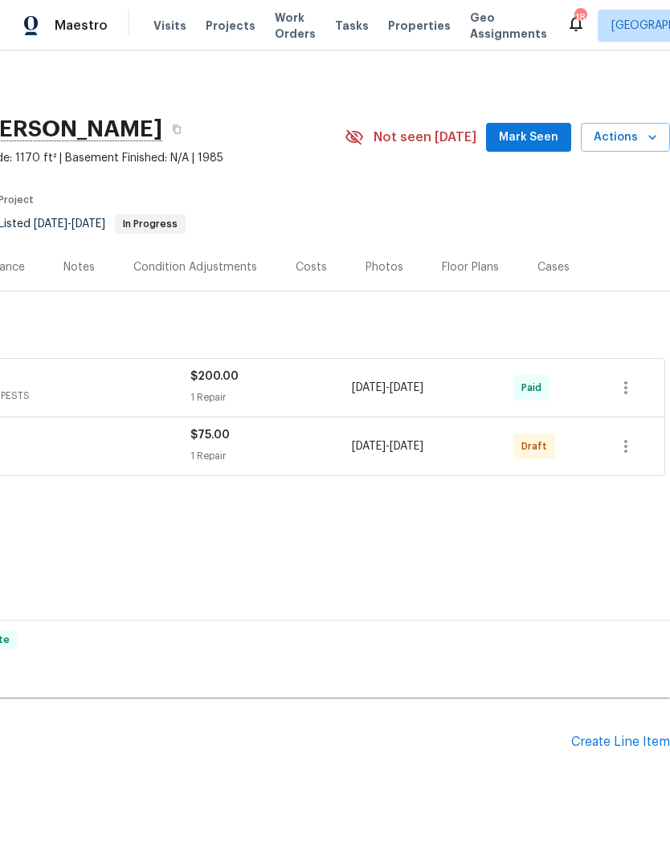
scroll to position [0, 238]
click at [625, 448] on icon "button" at bounding box center [625, 446] width 19 height 19
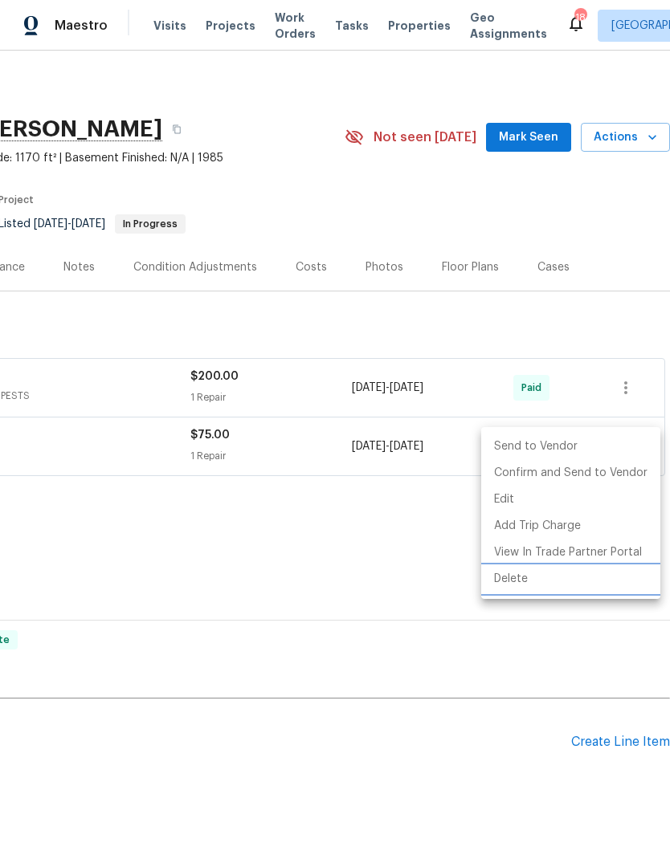
click at [523, 580] on li "Delete" at bounding box center [570, 579] width 179 height 26
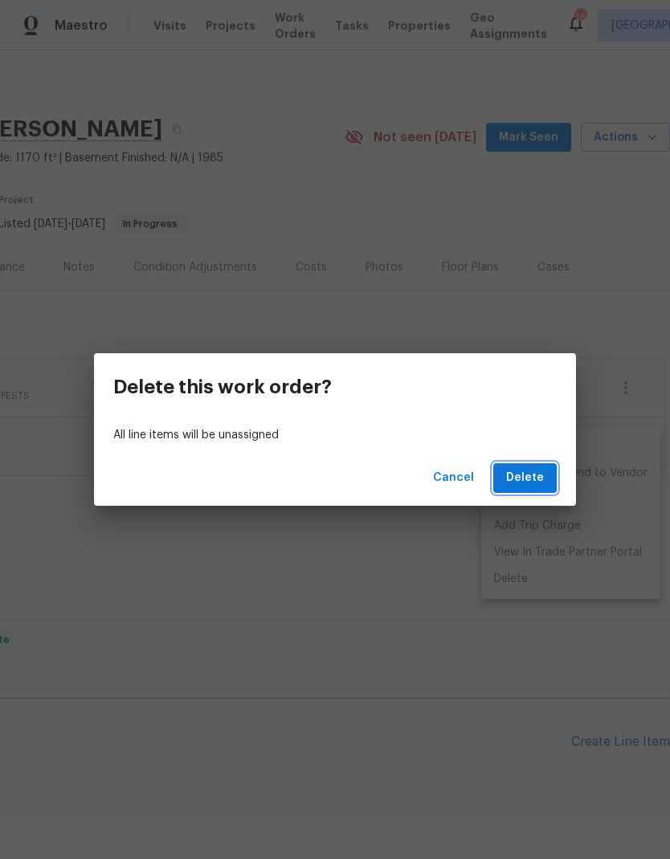
click at [539, 483] on span "Delete" at bounding box center [525, 478] width 38 height 20
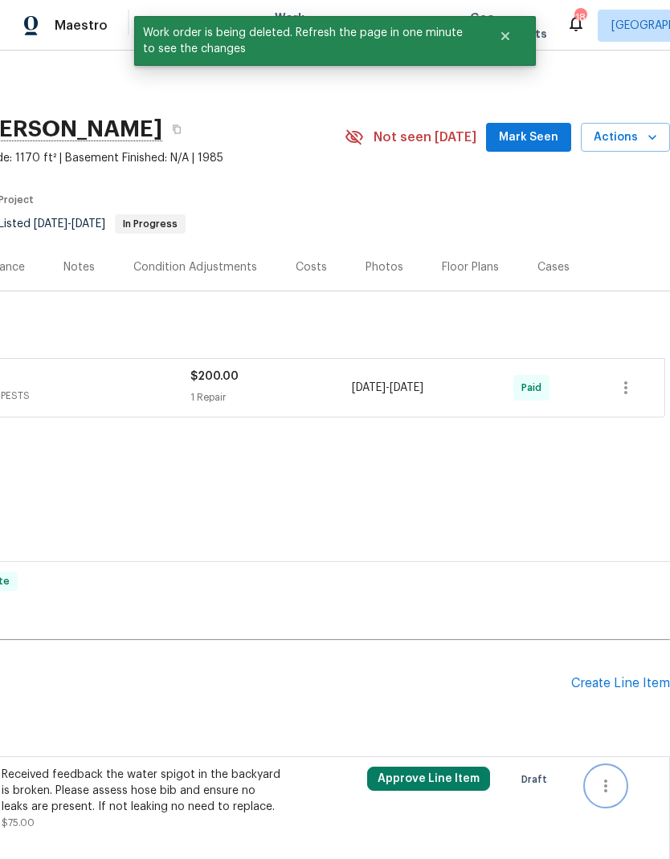
click at [608, 779] on icon "button" at bounding box center [605, 785] width 19 height 19
click at [606, 779] on li "Cancel" at bounding box center [617, 785] width 62 height 26
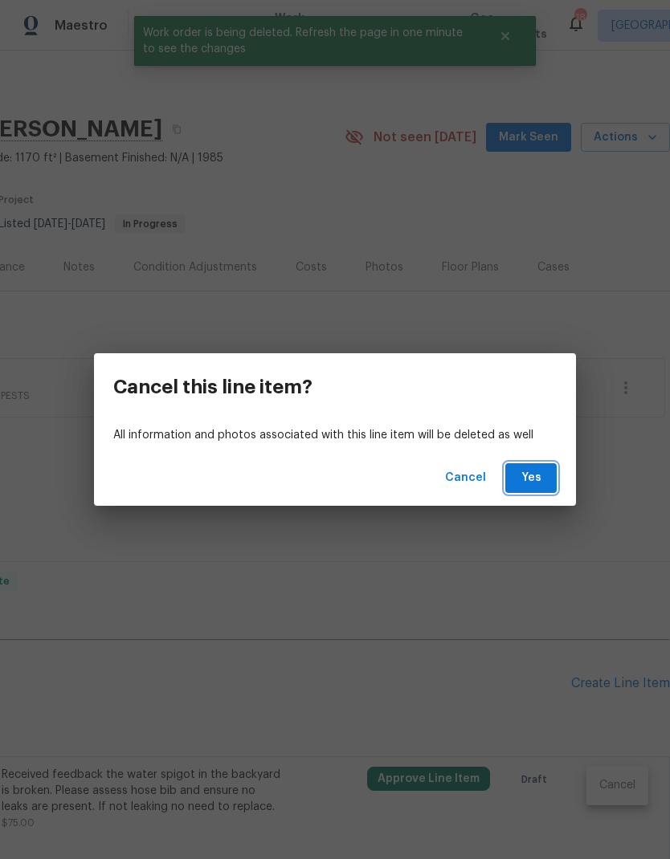
click at [537, 491] on button "Yes" at bounding box center [530, 478] width 51 height 30
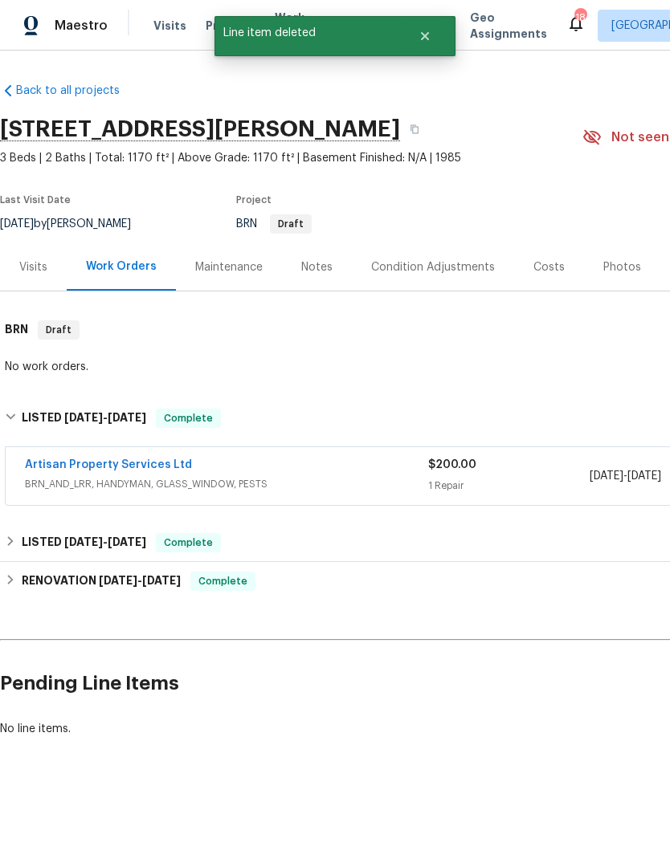
scroll to position [0, 0]
click at [172, 30] on span "Visits" at bounding box center [169, 26] width 33 height 16
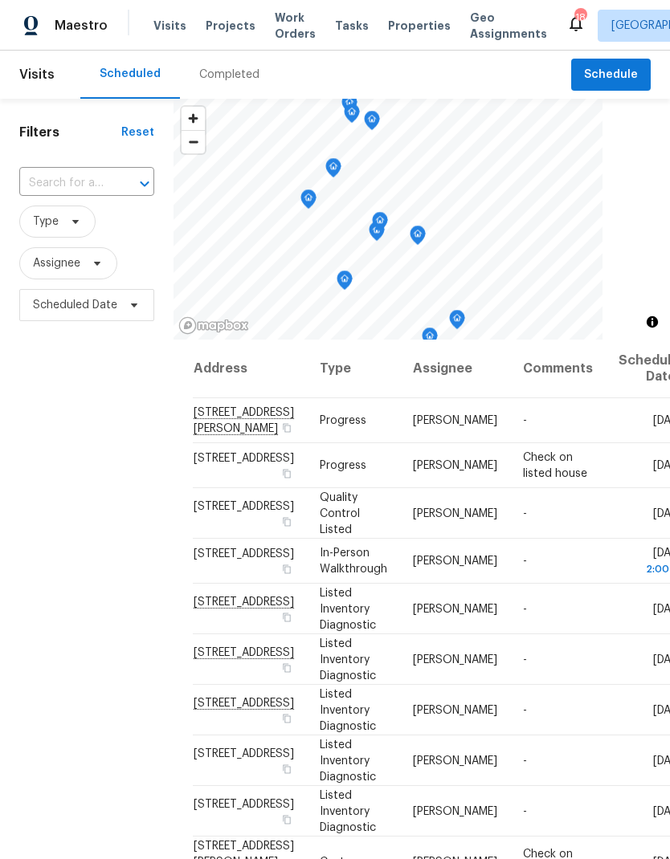
click at [222, 28] on span "Projects" at bounding box center [231, 26] width 50 height 16
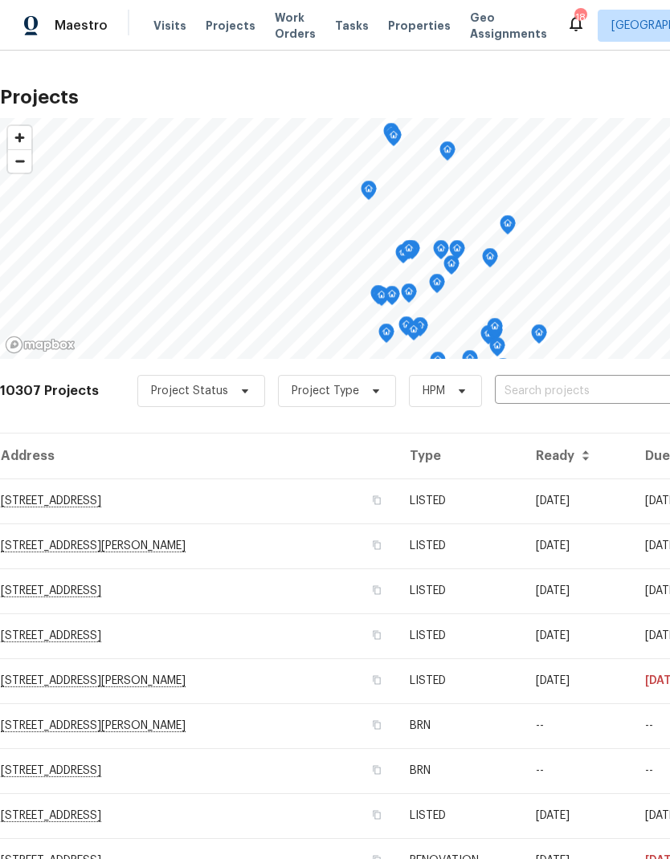
click at [548, 388] on input "text" at bounding box center [587, 391] width 184 height 25
type input "2383"
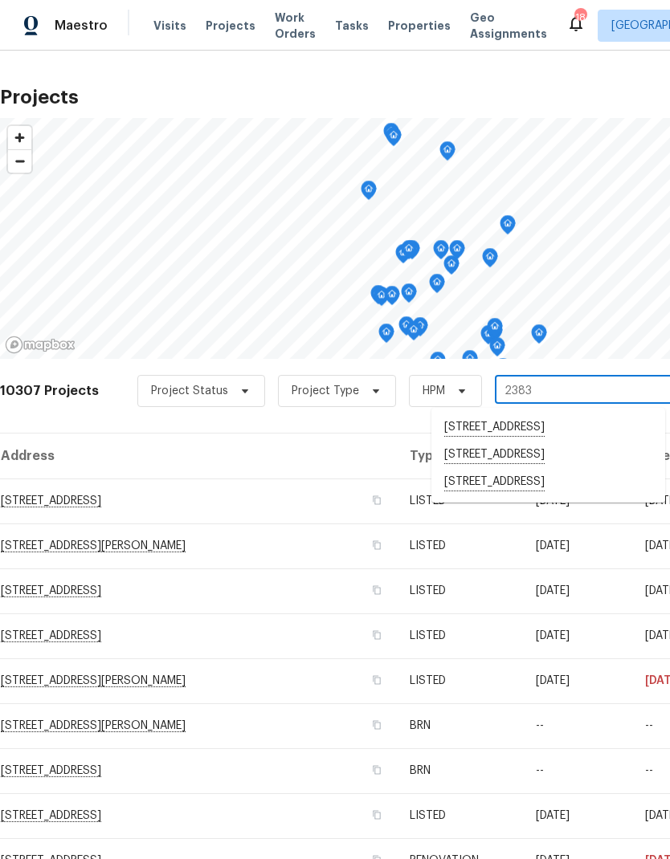
click at [531, 496] on li "[STREET_ADDRESS]" at bounding box center [548, 482] width 234 height 27
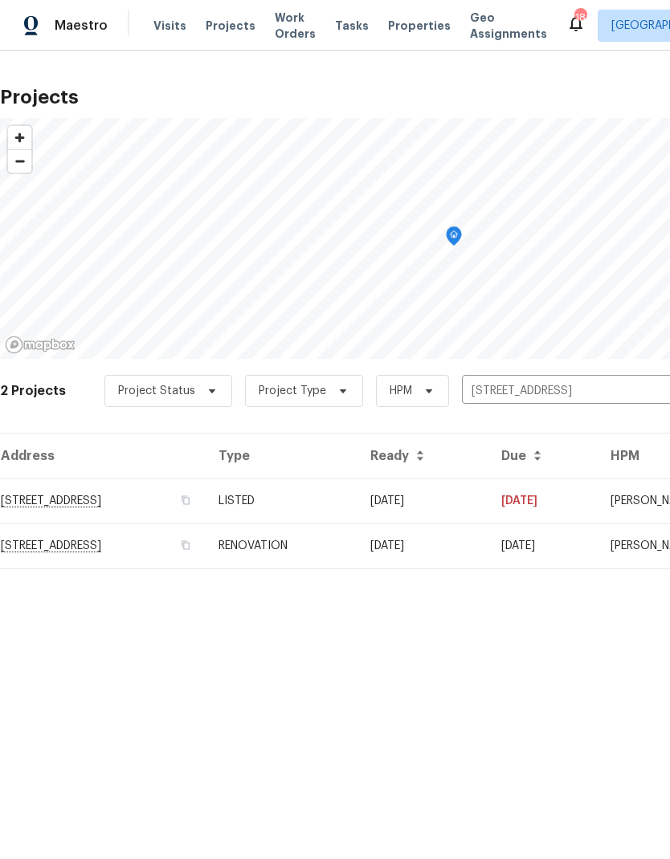
click at [357, 547] on td "RENOVATION" at bounding box center [282, 545] width 152 height 45
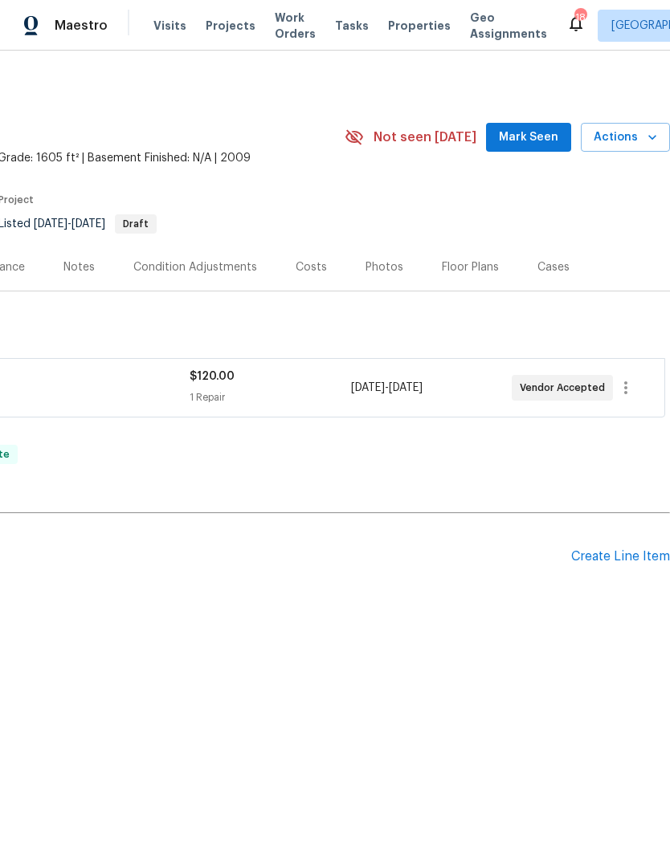
scroll to position [0, 238]
click at [619, 560] on div "Create Line Item" at bounding box center [620, 556] width 99 height 15
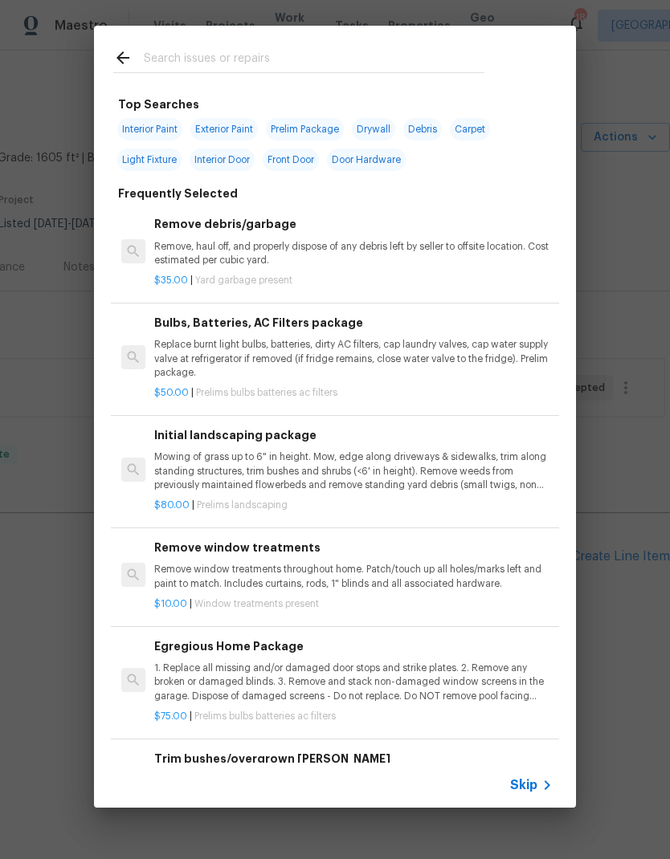
click at [535, 778] on span "Skip" at bounding box center [523, 785] width 27 height 16
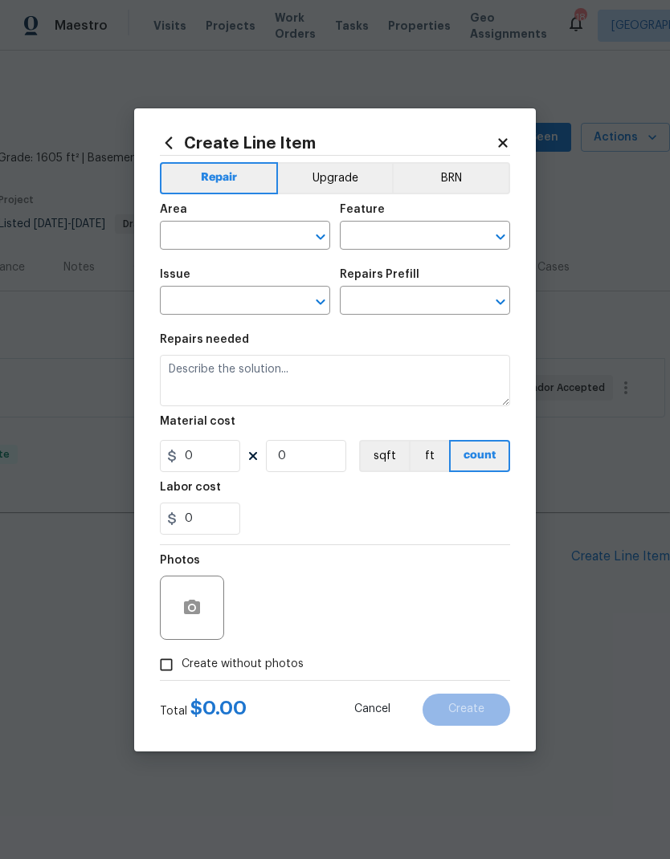
click at [279, 234] on input "text" at bounding box center [222, 237] width 125 height 25
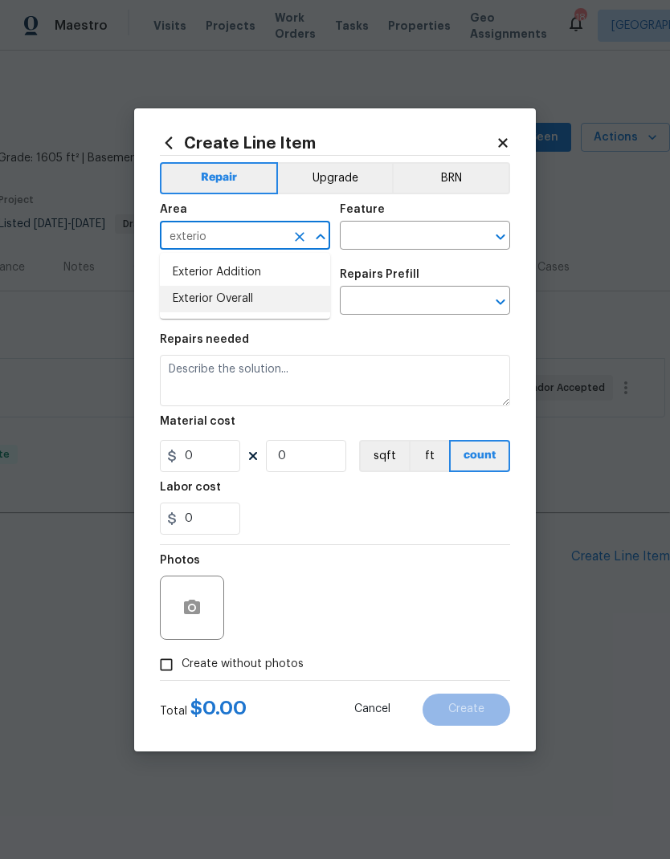
click at [247, 306] on li "Exterior Overall" at bounding box center [245, 299] width 170 height 26
type input "Exterior Overall"
click at [408, 241] on input "text" at bounding box center [402, 237] width 125 height 25
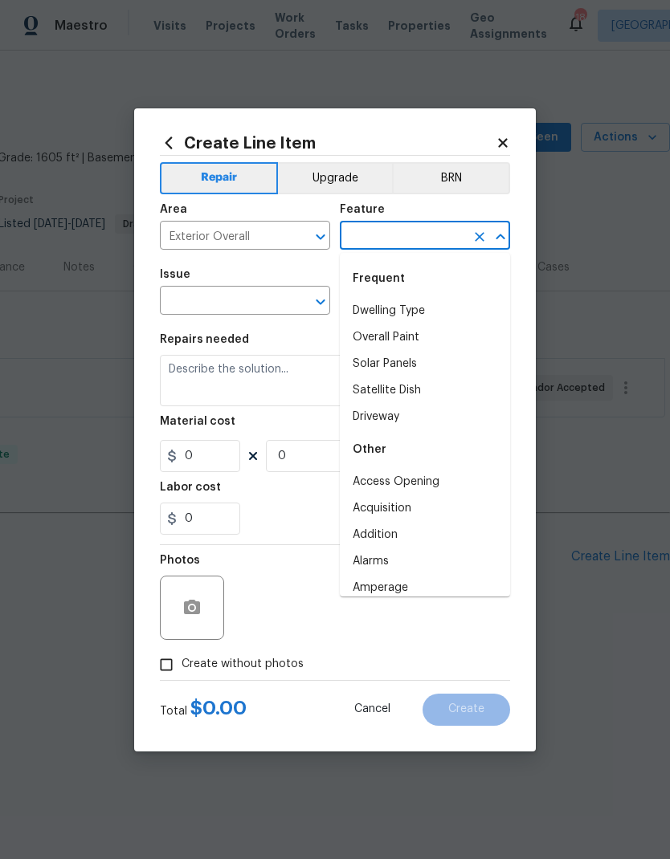
click at [405, 314] on li "Dwelling Type" at bounding box center [425, 311] width 170 height 26
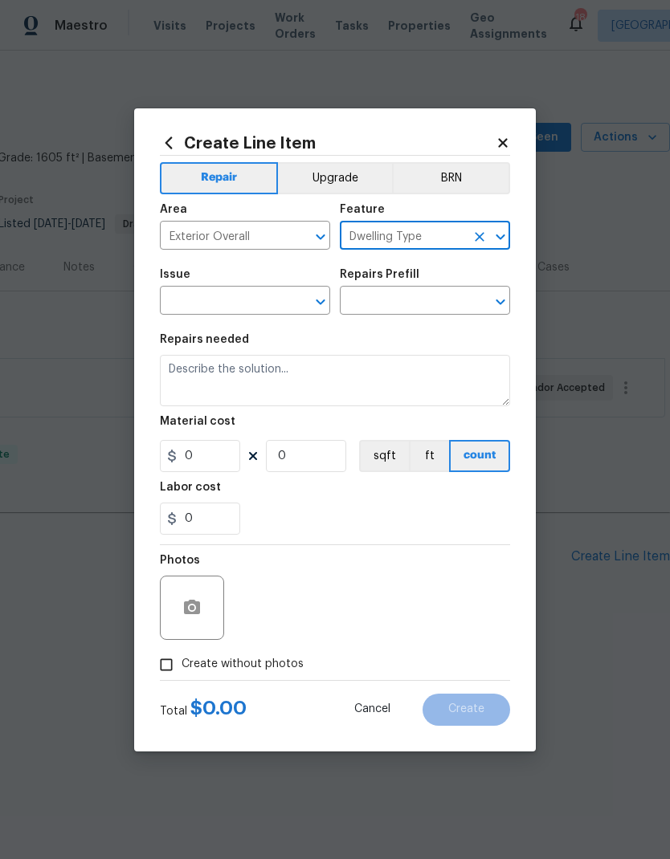
type input "Dwelling Type"
click at [272, 301] on input "text" at bounding box center [222, 302] width 125 height 25
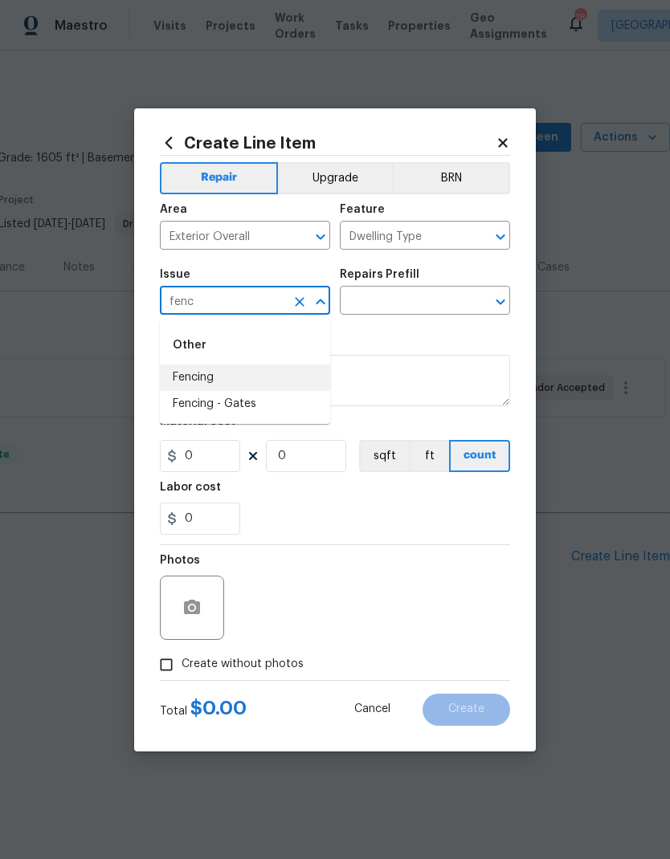
click at [198, 376] on li "Fencing" at bounding box center [245, 377] width 170 height 26
type input "Fencing"
click at [451, 299] on input "text" at bounding box center [402, 302] width 125 height 25
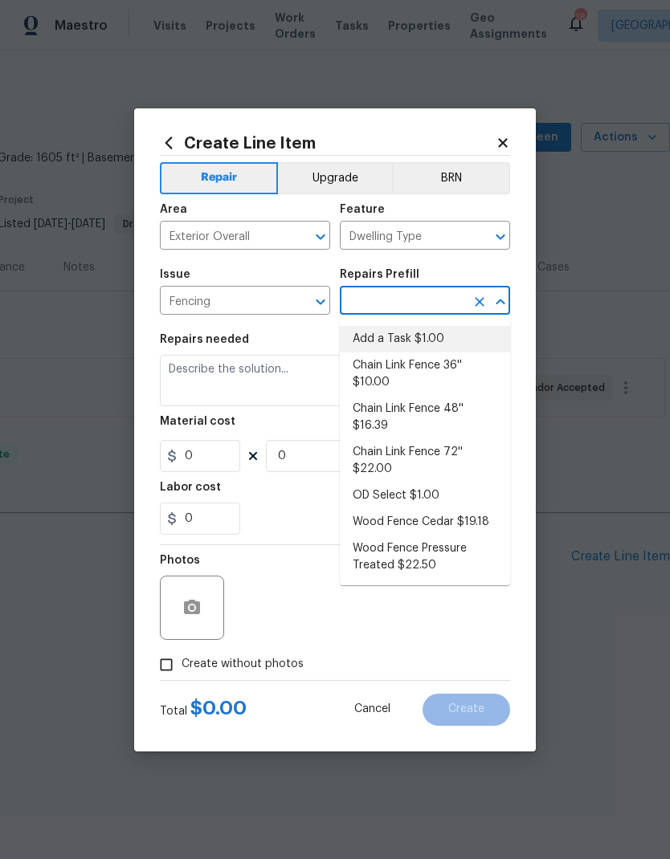
click at [429, 342] on li "Add a Task $1.00" at bounding box center [425, 339] width 170 height 26
type input "Add a Task $1.00"
type textarea "HPM to detail"
type input "1"
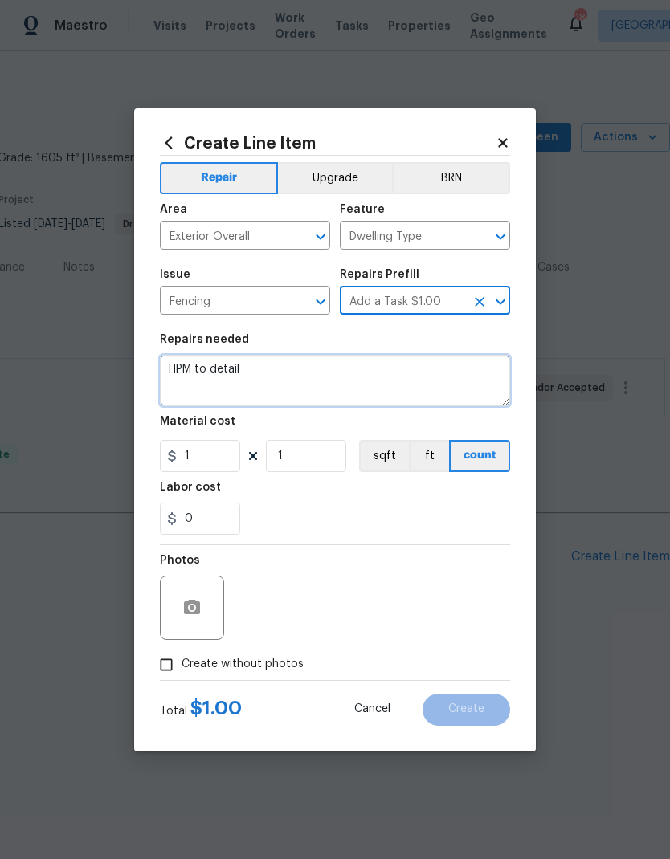
click at [421, 371] on textarea "HPM to detail" at bounding box center [335, 380] width 350 height 51
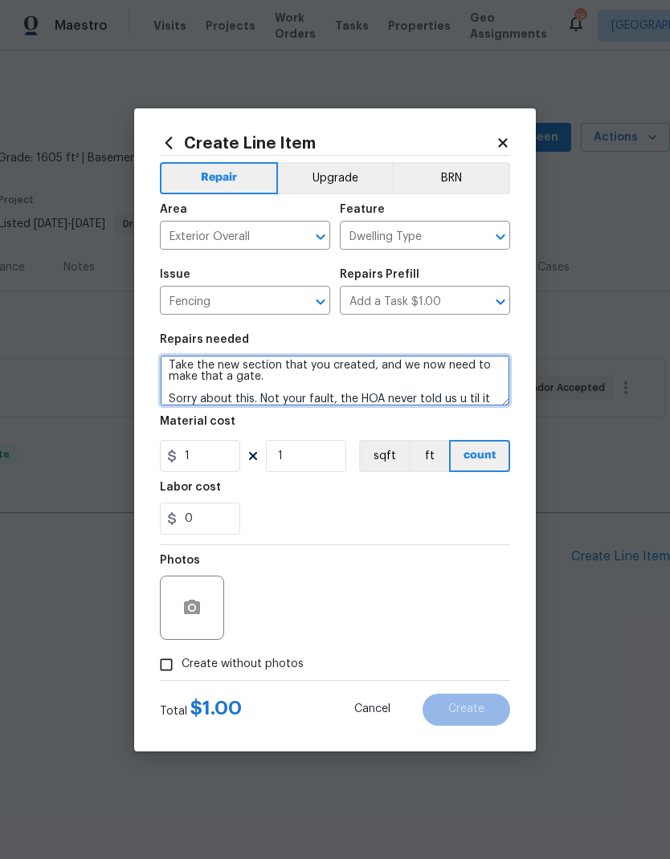
scroll to position [83, 0]
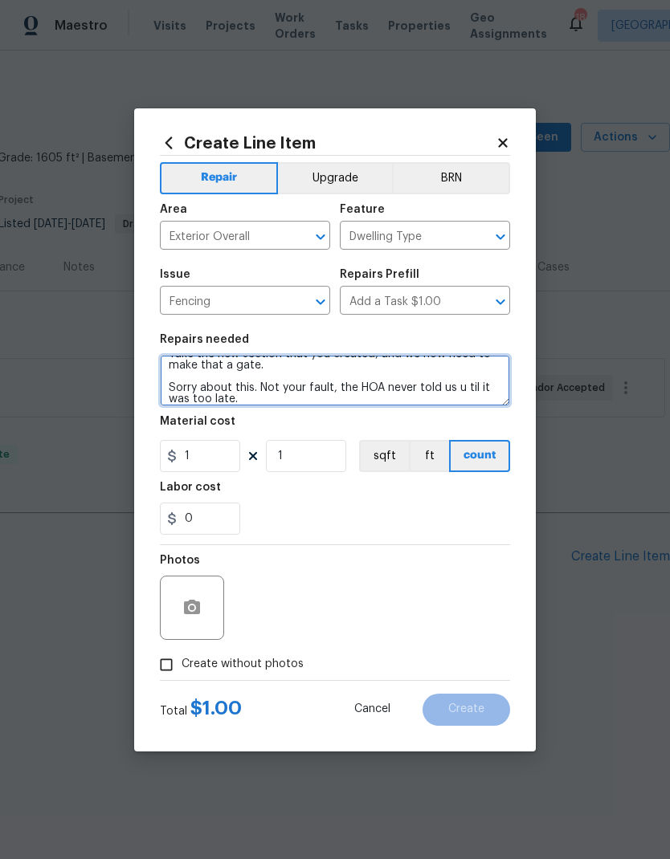
type textarea "Hi Victor. The HOA decided to tell us that we cannot have a gate on the side fe…"
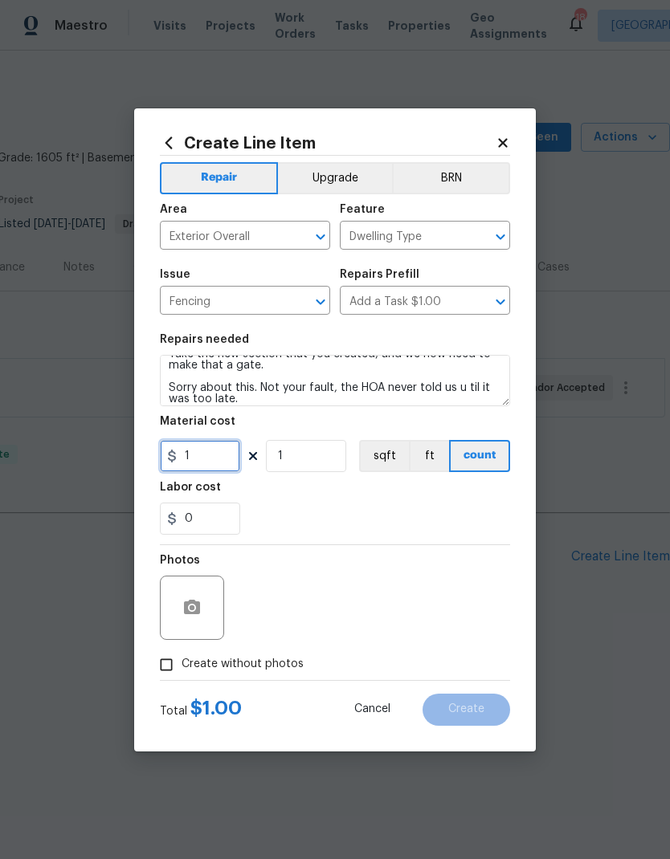
click at [202, 466] on input "1" at bounding box center [200, 456] width 80 height 32
type input "750"
click at [446, 503] on div "Labor cost" at bounding box center [335, 492] width 350 height 21
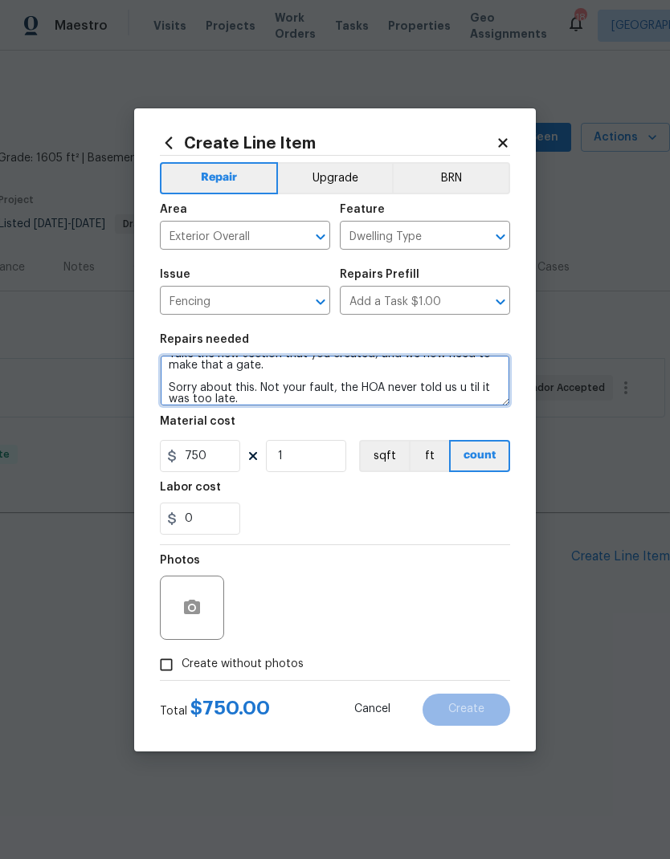
click at [464, 393] on textarea "Hi Victor. The HOA decided to tell us that we cannot have a gate on the side fe…" at bounding box center [335, 380] width 350 height 51
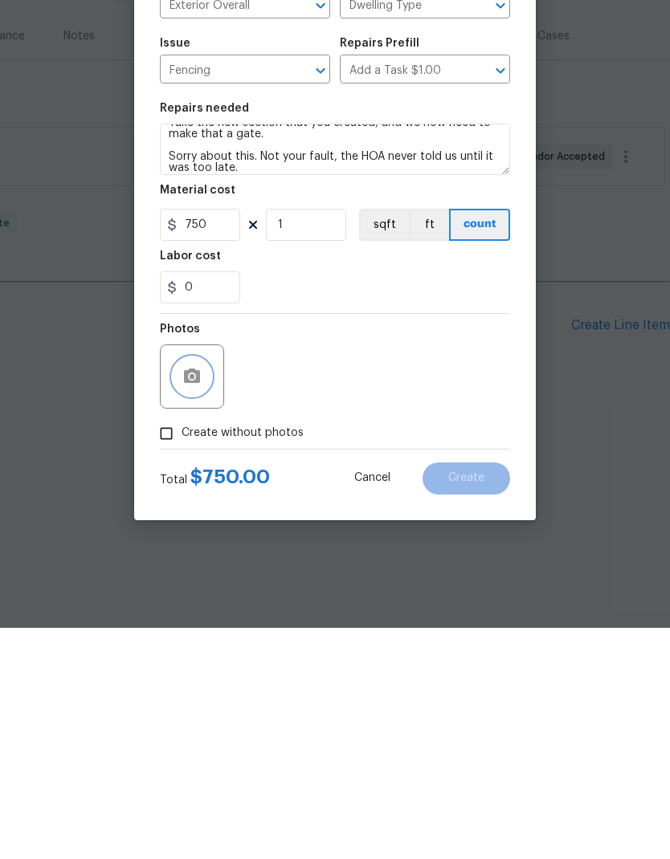
click at [210, 588] on button "button" at bounding box center [192, 607] width 39 height 39
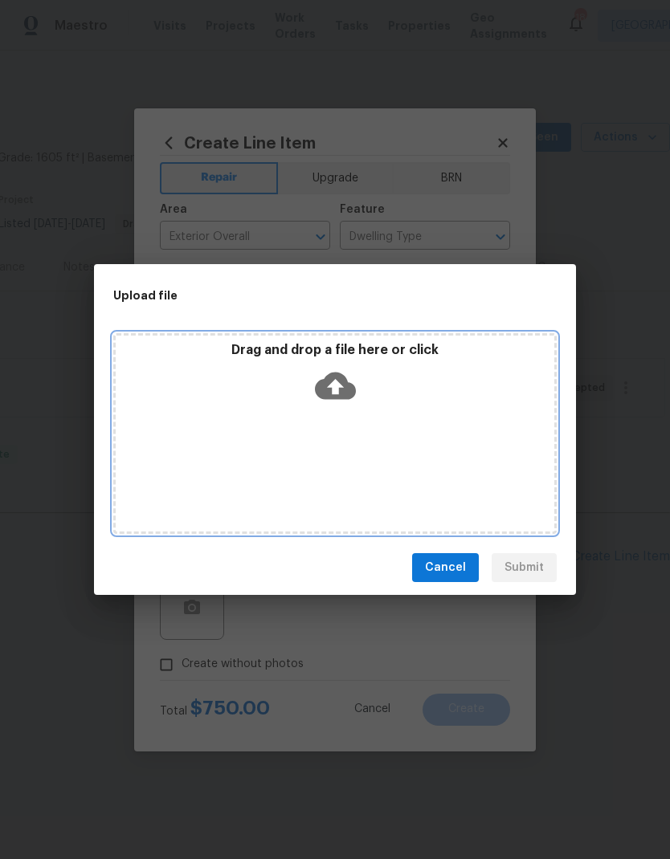
click at [482, 406] on div "Drag and drop a file here or click" at bounding box center [335, 376] width 438 height 69
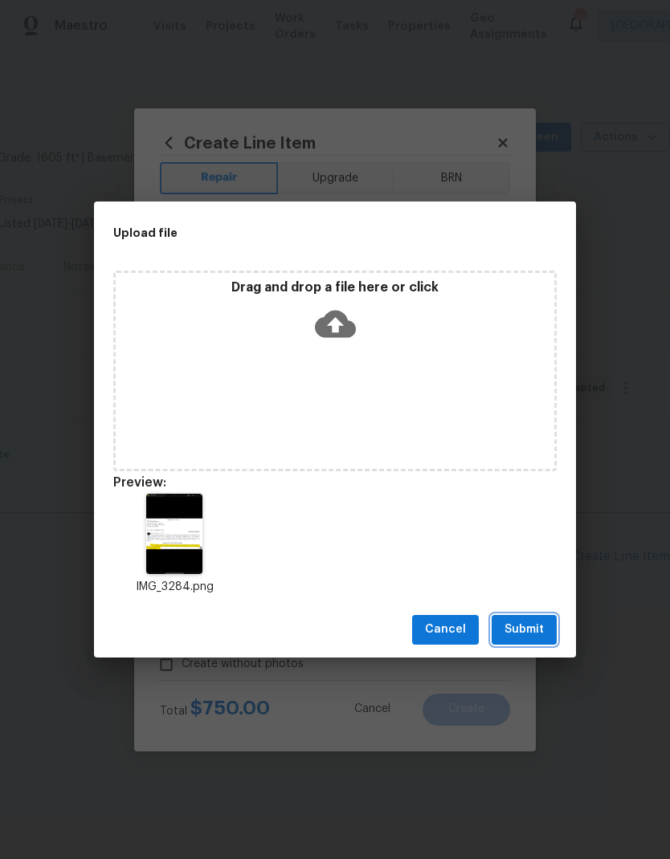
click at [533, 633] on span "Submit" at bounding box center [523, 630] width 39 height 20
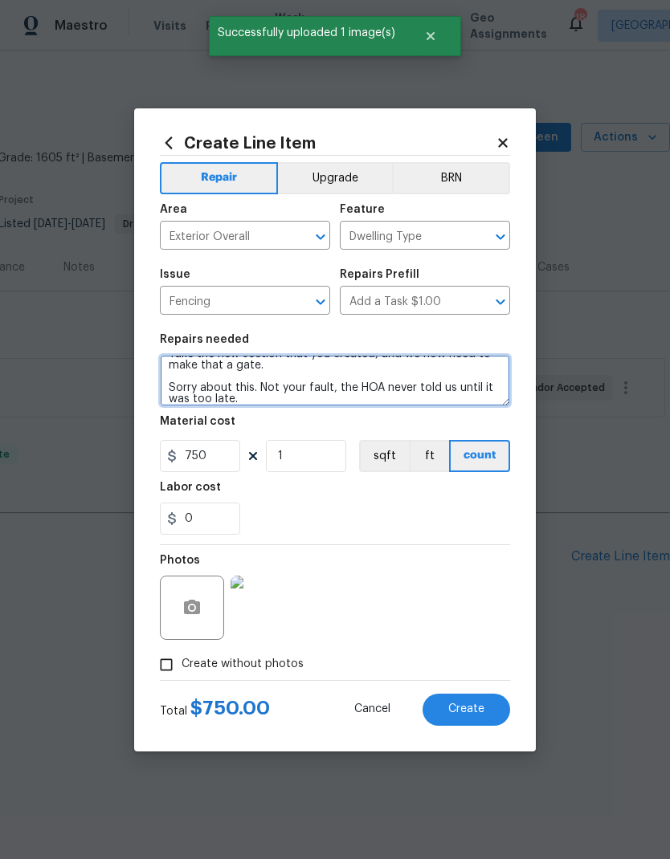
click at [278, 401] on textarea "Hi Victor. The HOA decided to tell us that we cannot have a gate on the side fe…" at bounding box center [335, 380] width 350 height 51
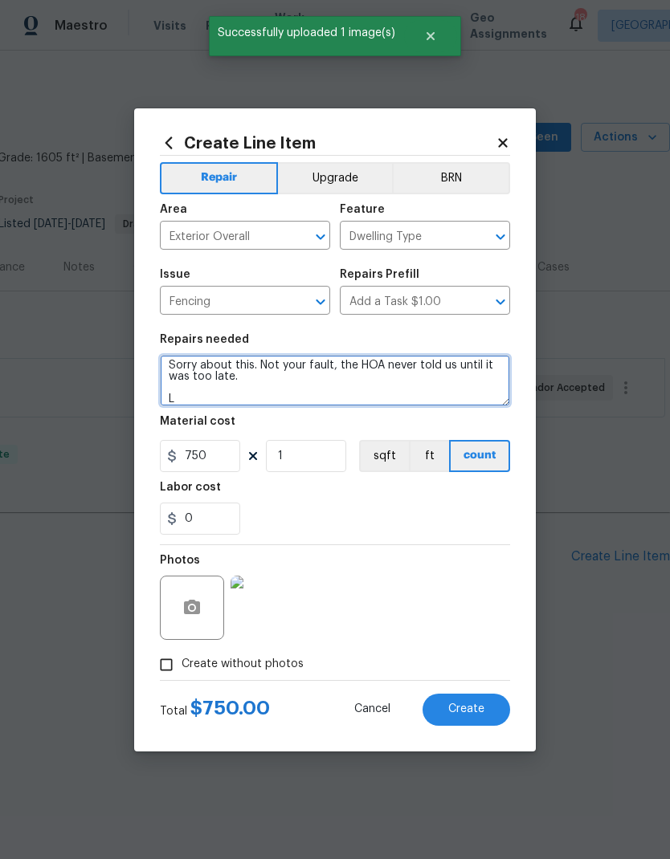
scroll to position [105, 0]
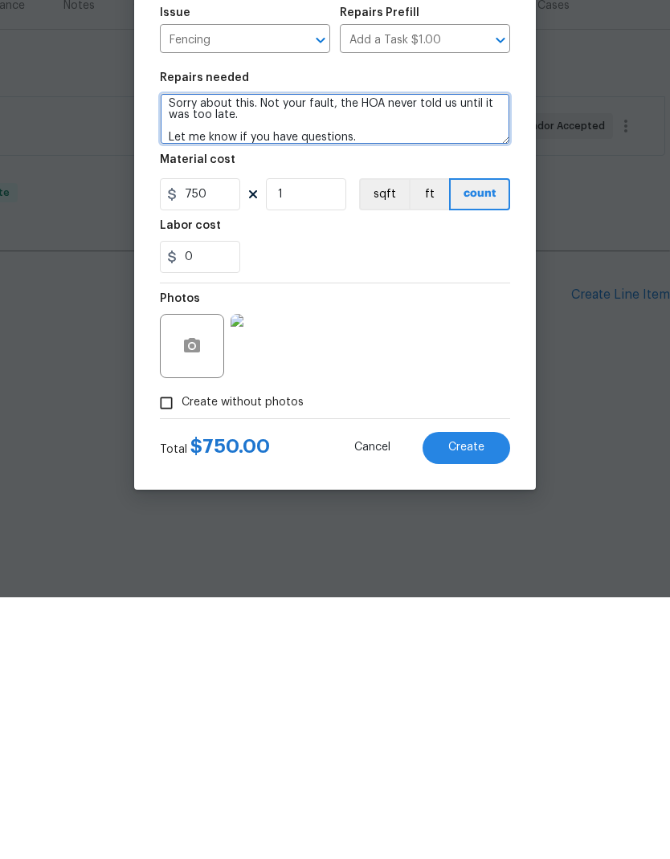
type textarea "Hi Victor. The HOA decided to tell us that we cannot have a gate on the side fe…"
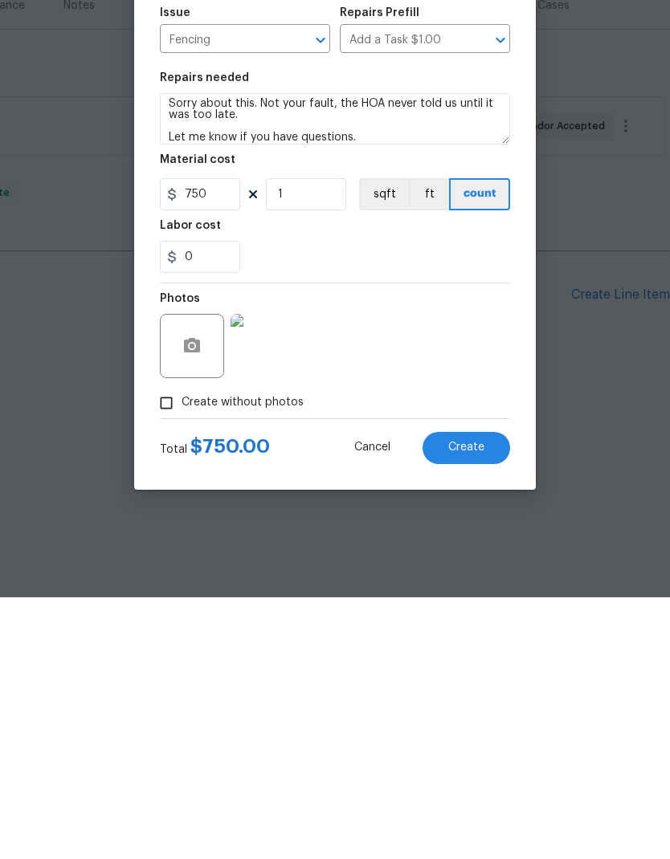
click at [489, 694] on button "Create" at bounding box center [466, 710] width 88 height 32
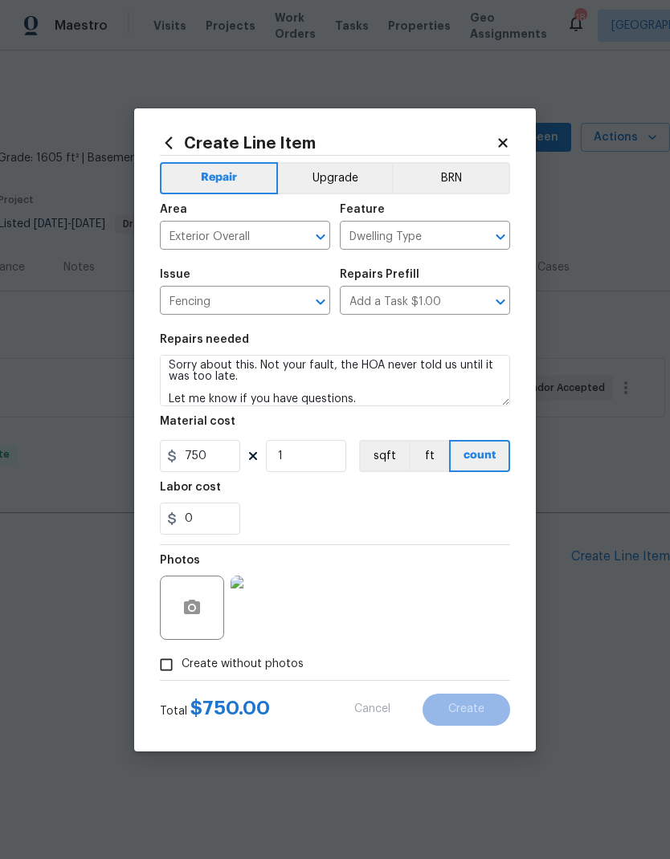
type input "0"
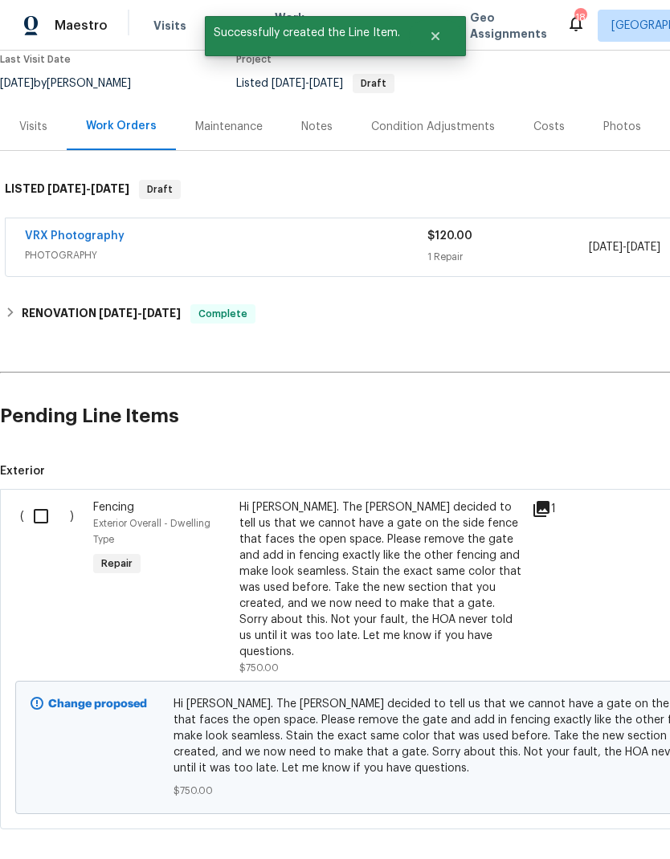
scroll to position [140, 0]
click at [41, 512] on input "checkbox" at bounding box center [47, 517] width 46 height 34
checkbox input "true"
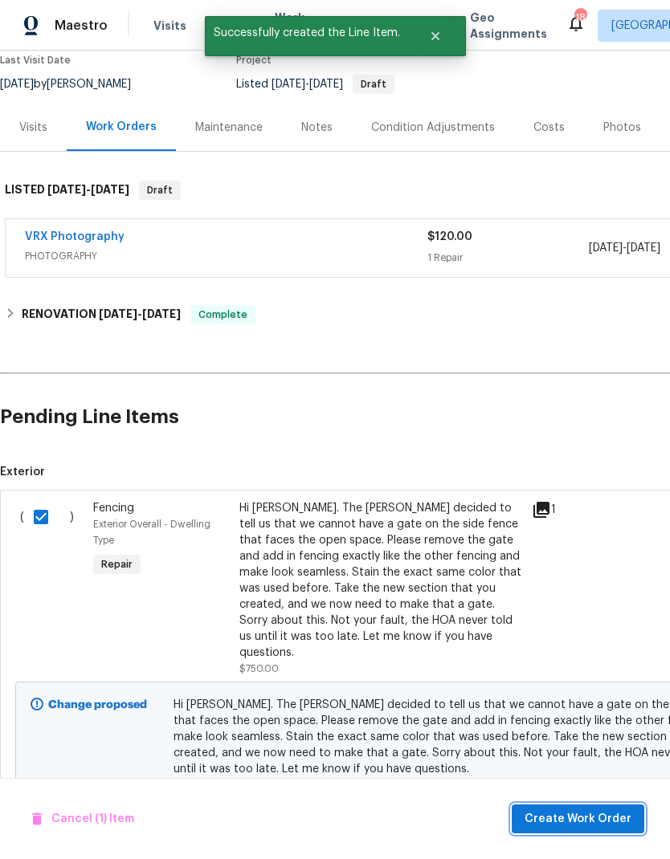
click at [565, 816] on span "Create Work Order" at bounding box center [577, 819] width 107 height 20
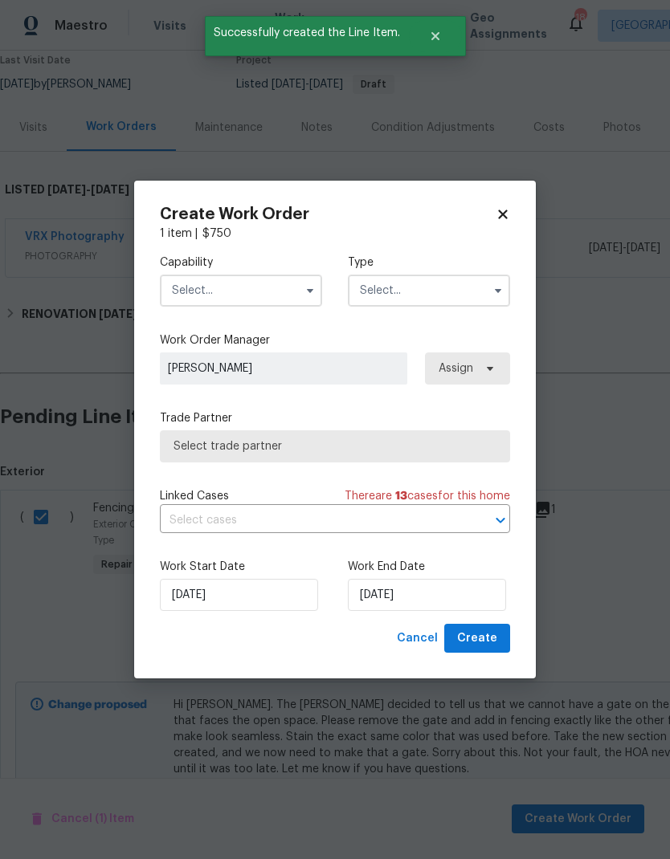
click at [195, 284] on input "text" at bounding box center [241, 291] width 162 height 32
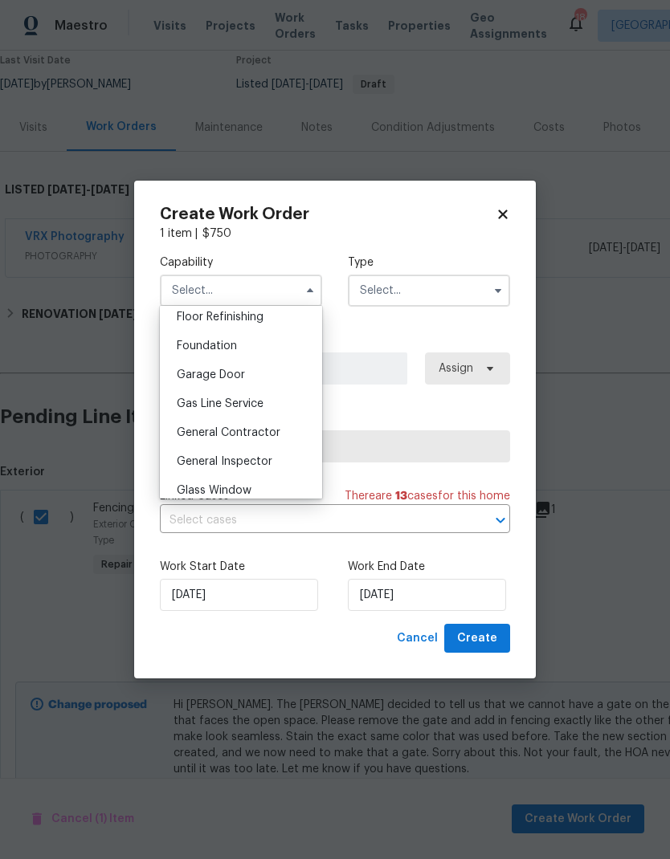
scroll to position [665, 0]
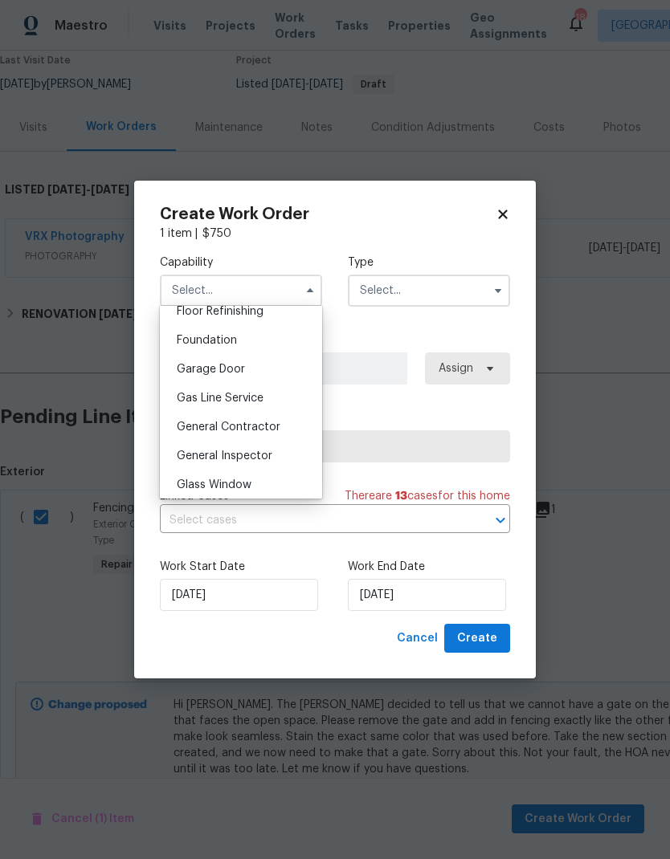
click at [198, 421] on span "General Contractor" at bounding box center [229, 426] width 104 height 11
type input "General Contractor"
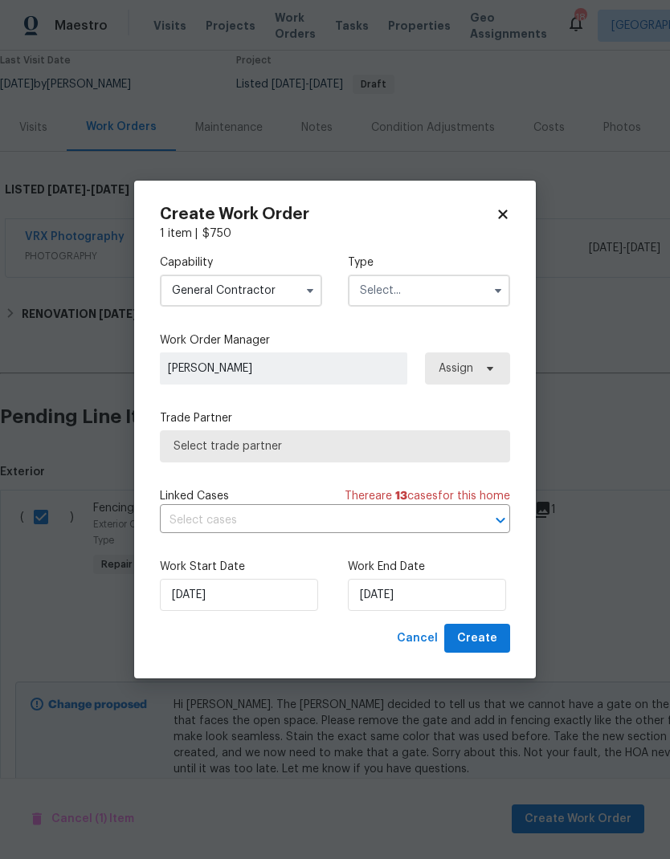
click at [436, 295] on input "text" at bounding box center [429, 291] width 162 height 32
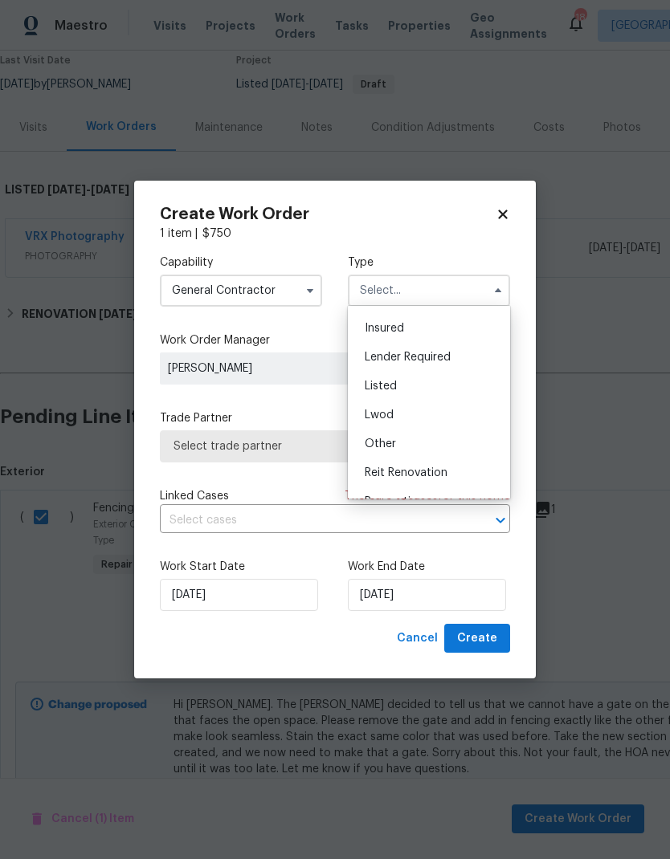
scroll to position [78, 0]
click at [412, 384] on div "Listed" at bounding box center [429, 391] width 154 height 29
type input "Listed"
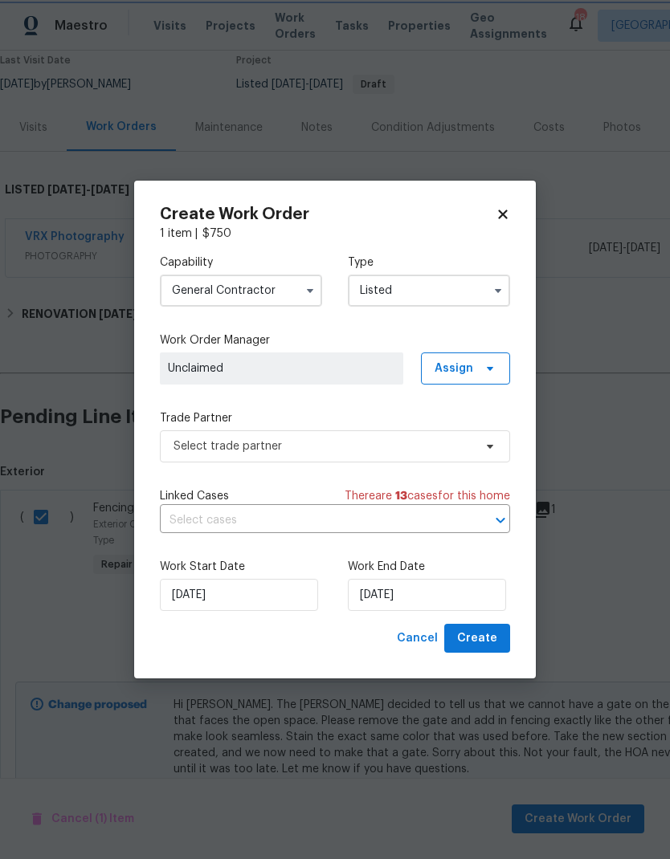
scroll to position [0, 0]
click at [488, 365] on icon at bounding box center [489, 368] width 13 height 13
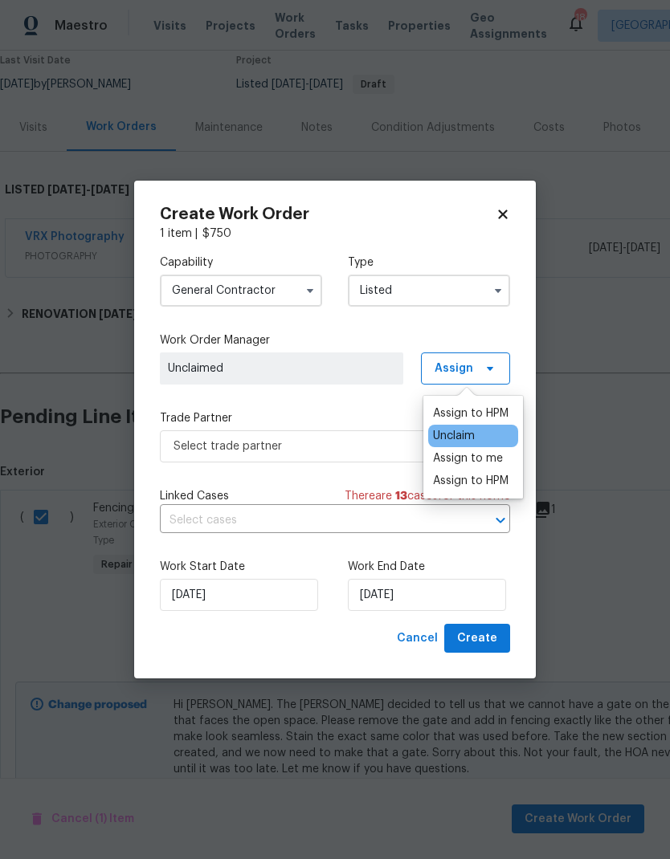
click at [491, 413] on div "Assign to HPM" at bounding box center [470, 413] width 75 height 16
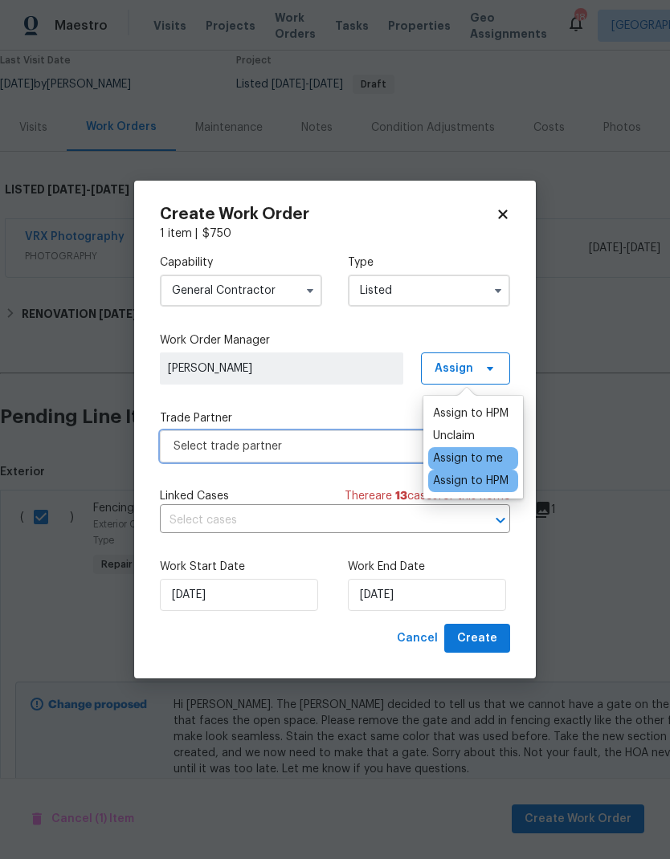
click at [372, 445] on span "Select trade partner" at bounding box center [322, 446] width 299 height 16
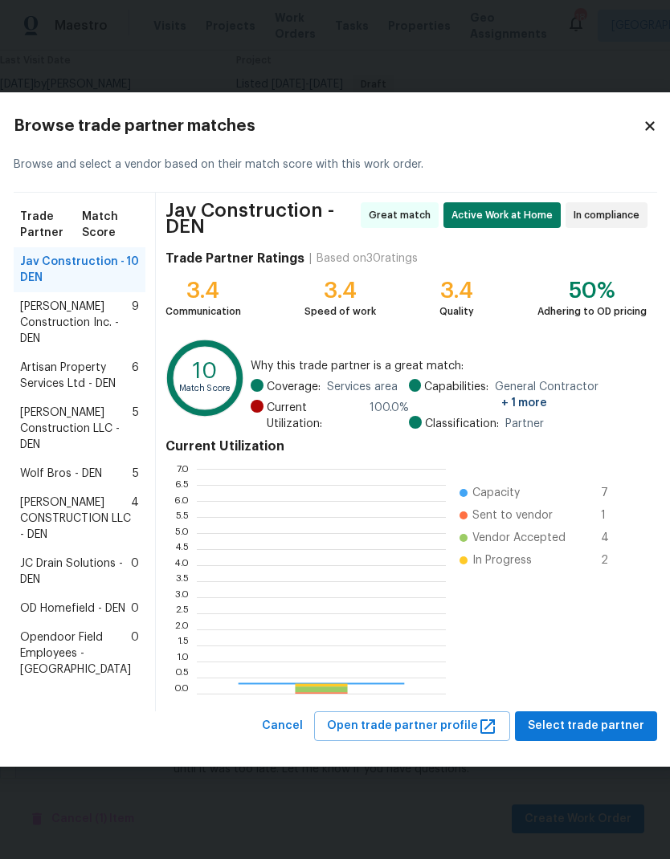
scroll to position [225, 249]
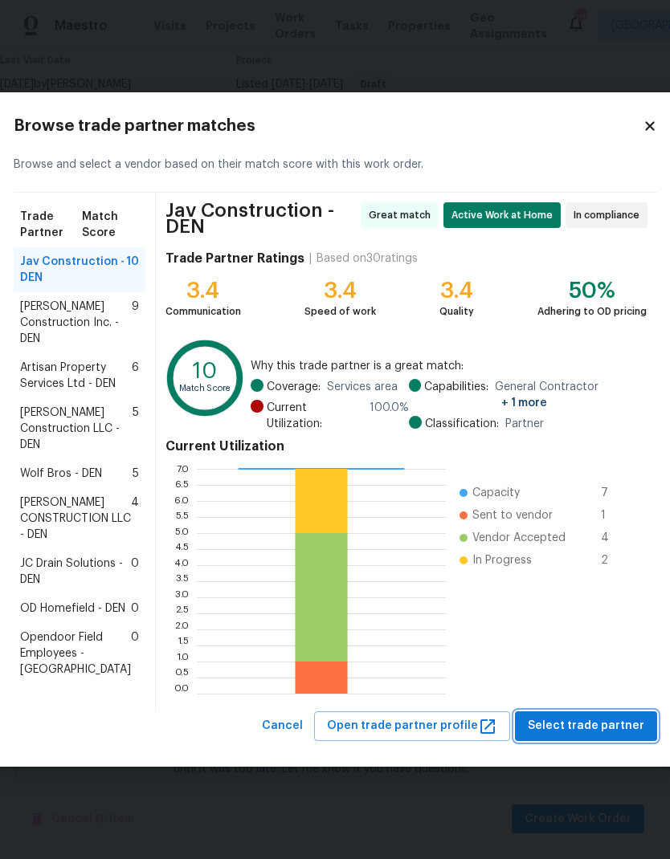
click at [555, 736] on span "Select trade partner" at bounding box center [585, 726] width 116 height 20
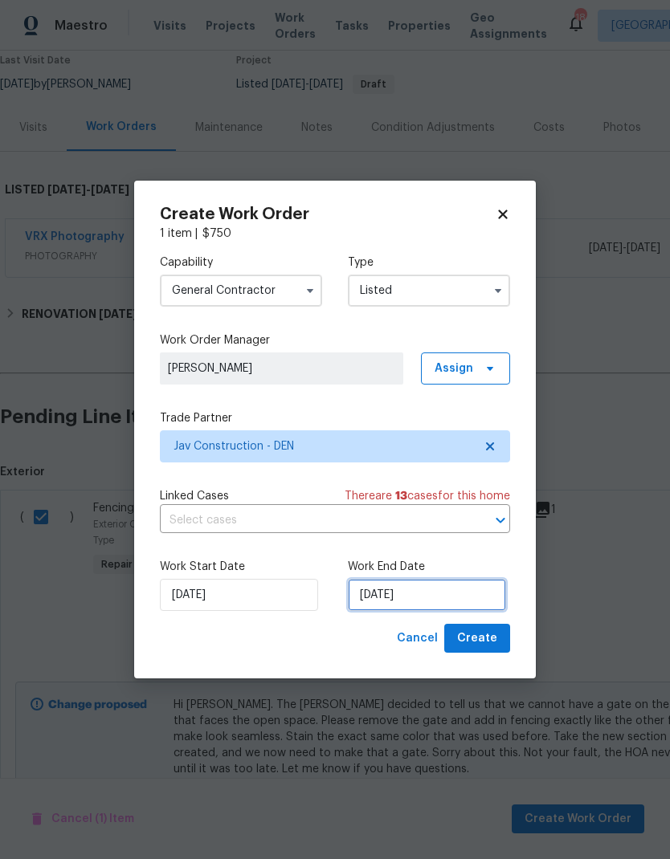
click at [445, 599] on input "[DATE]" at bounding box center [427, 595] width 158 height 32
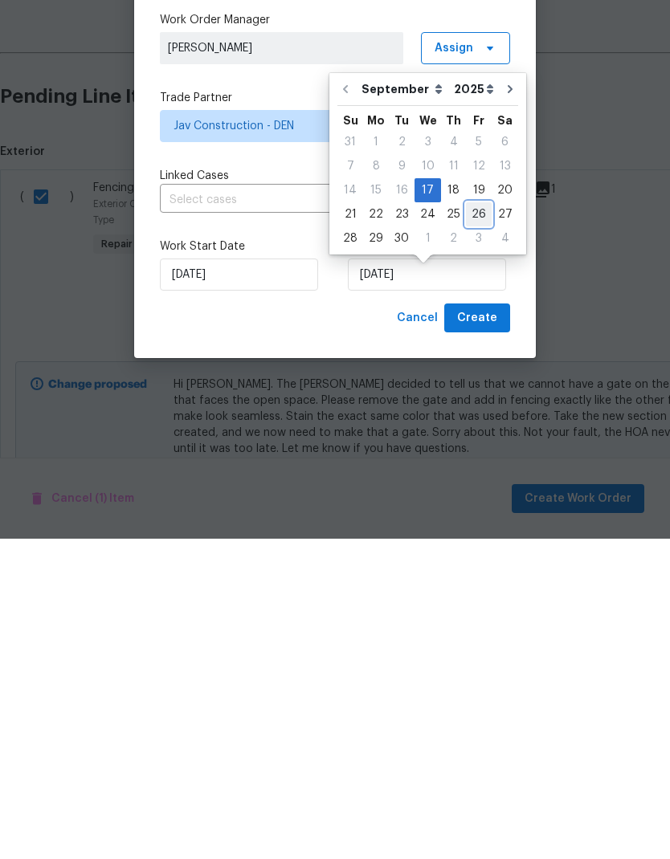
click at [481, 523] on div "26" at bounding box center [479, 534] width 26 height 22
type input "9/26/2025"
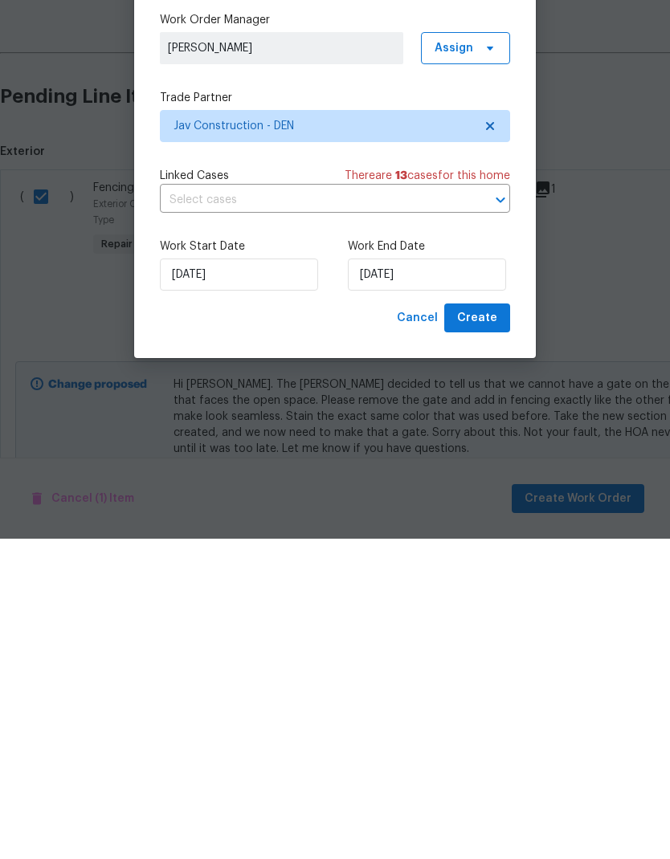
scroll to position [64, 0]
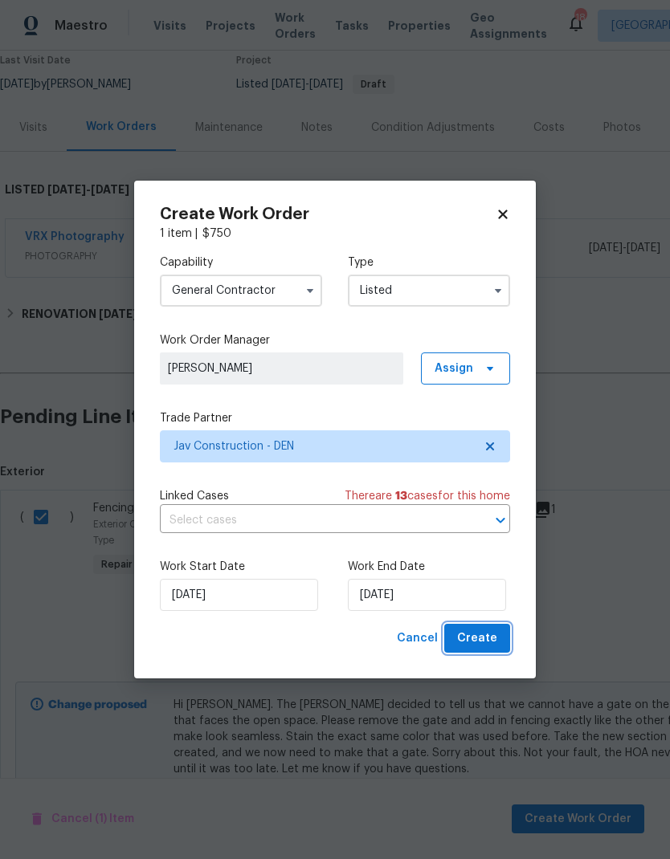
click at [484, 637] on span "Create" at bounding box center [477, 639] width 40 height 20
checkbox input "false"
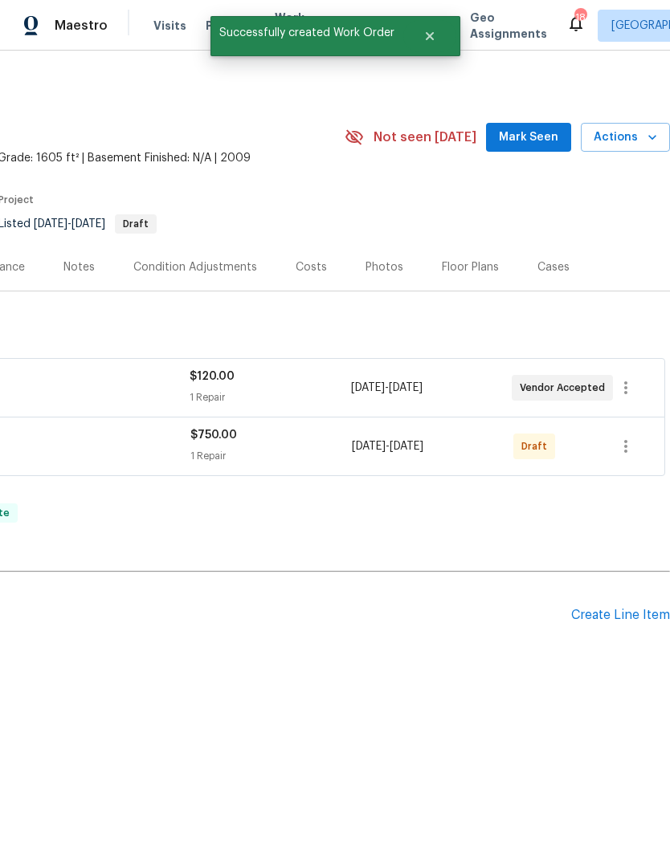
scroll to position [0, 238]
click at [621, 454] on icon "button" at bounding box center [625, 446] width 19 height 19
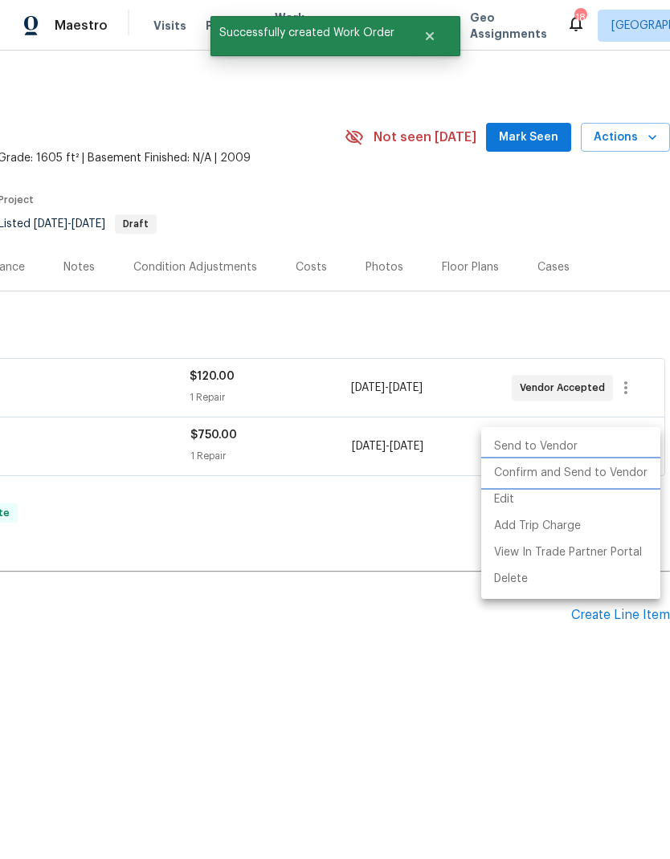
click at [590, 482] on li "Confirm and Send to Vendor" at bounding box center [570, 473] width 179 height 26
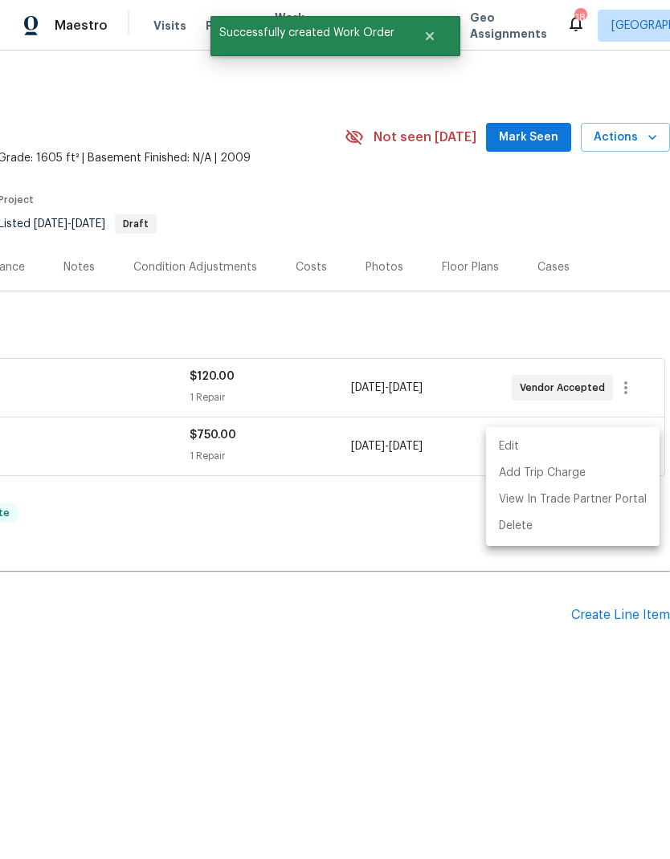
click at [446, 660] on div at bounding box center [335, 429] width 670 height 859
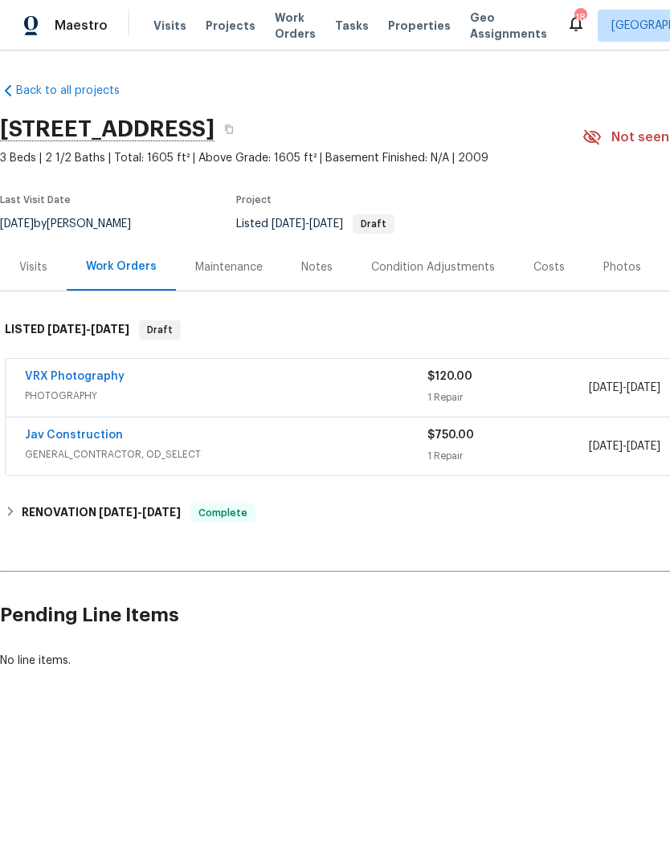
scroll to position [0, 0]
